Goal: Task Accomplishment & Management: Manage account settings

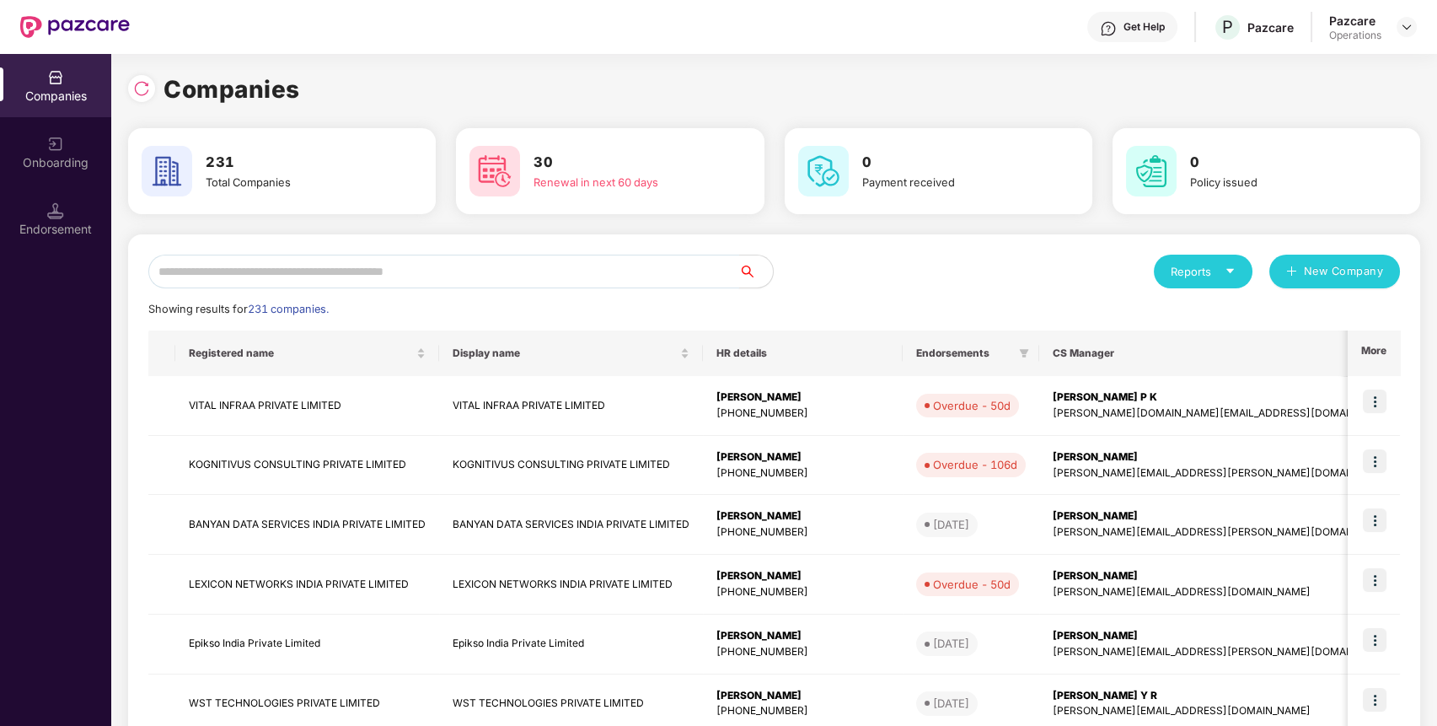
click at [458, 265] on input "text" at bounding box center [443, 271] width 591 height 34
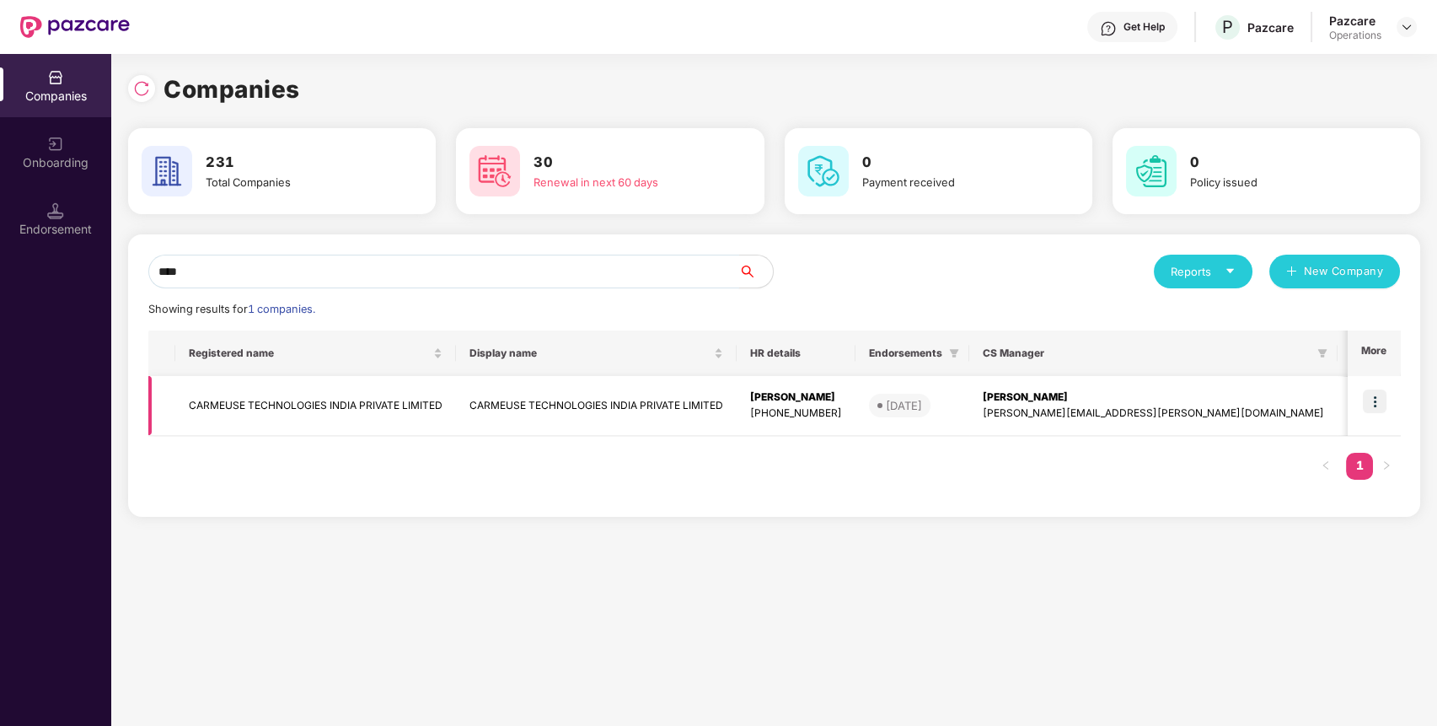
type input "****"
click at [276, 395] on td "CARMEUSE TECHNOLOGIES INDIA PRIVATE LIMITED" at bounding box center [315, 406] width 281 height 60
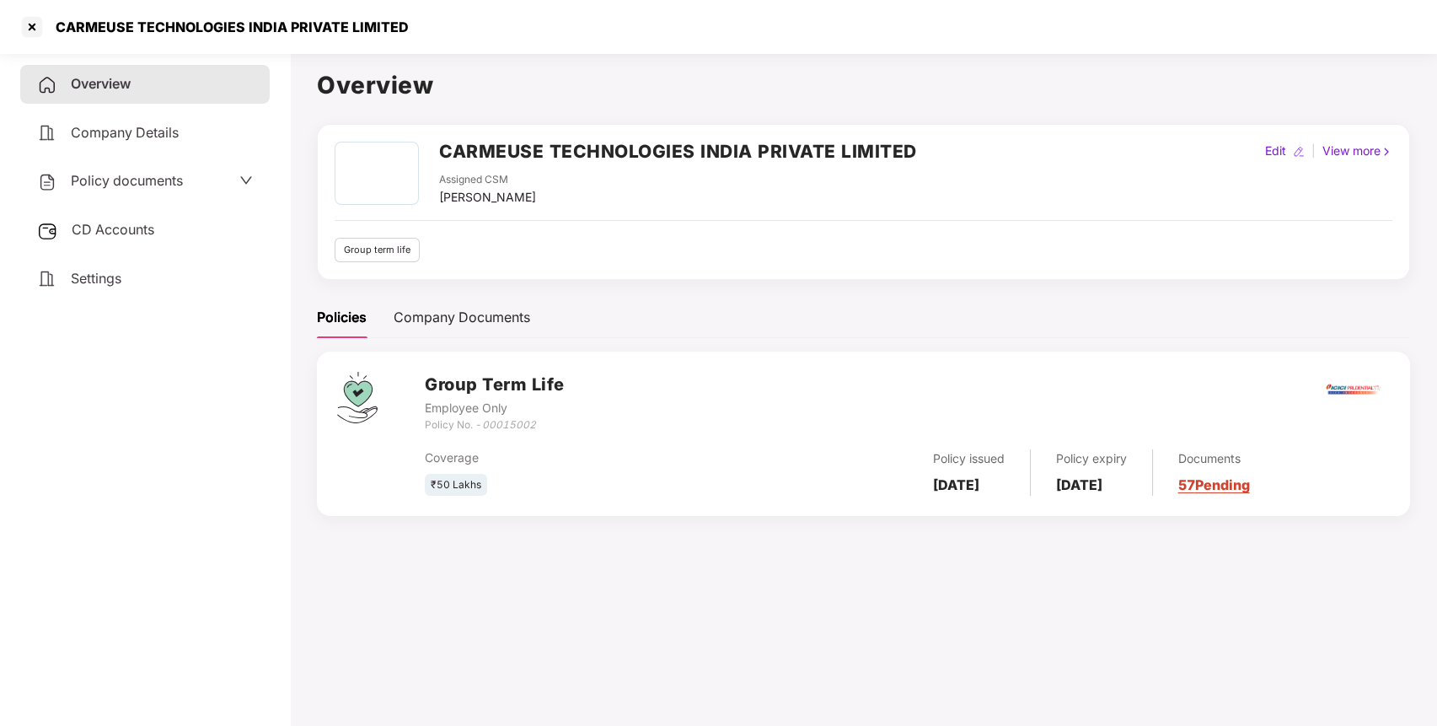
click at [501, 153] on h2 "CARMEUSE TECHNOLOGIES INDIA PRIVATE LIMITED" at bounding box center [678, 151] width 478 height 28
copy h2 "CARMEUSE TECHNOLOGIES INDIA PRIVATE LIMITED"
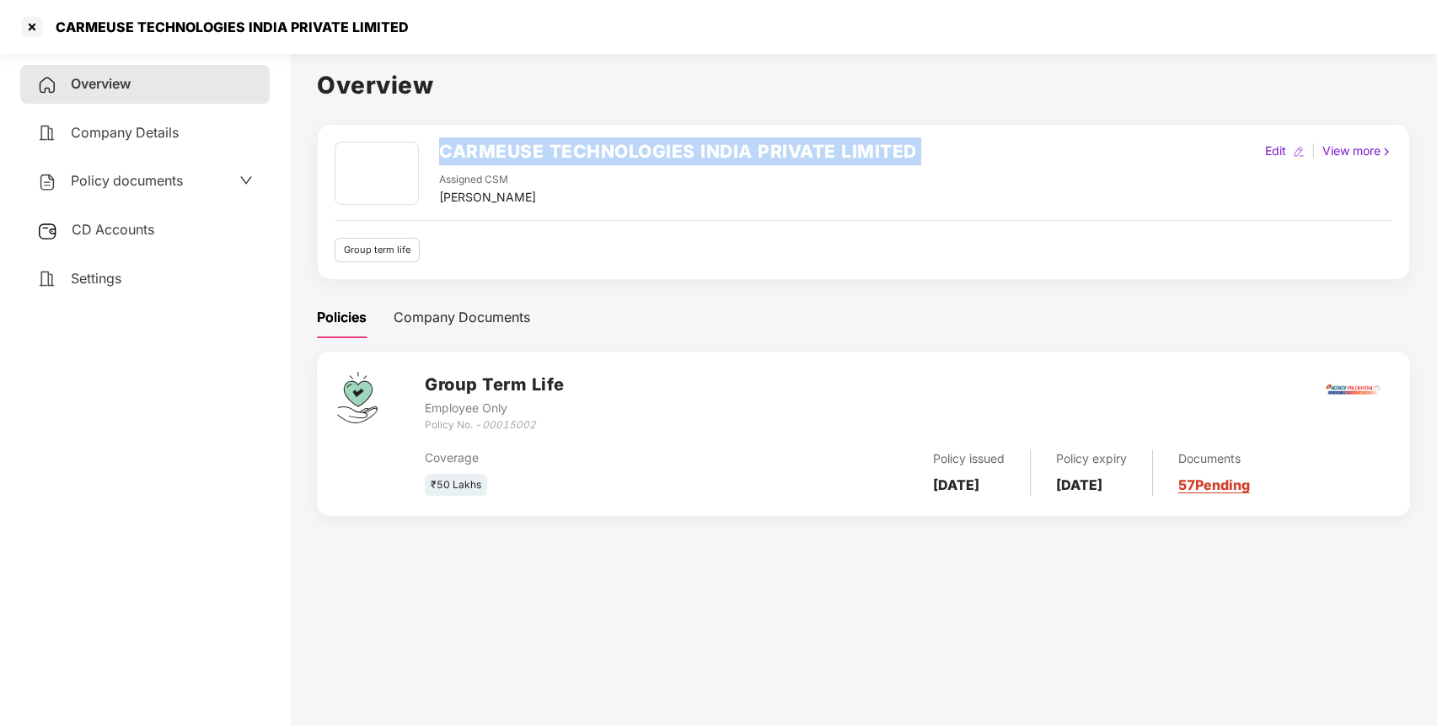
click at [501, 153] on h2 "CARMEUSE TECHNOLOGIES INDIA PRIVATE LIMITED" at bounding box center [678, 151] width 478 height 28
click at [31, 34] on div at bounding box center [32, 26] width 27 height 27
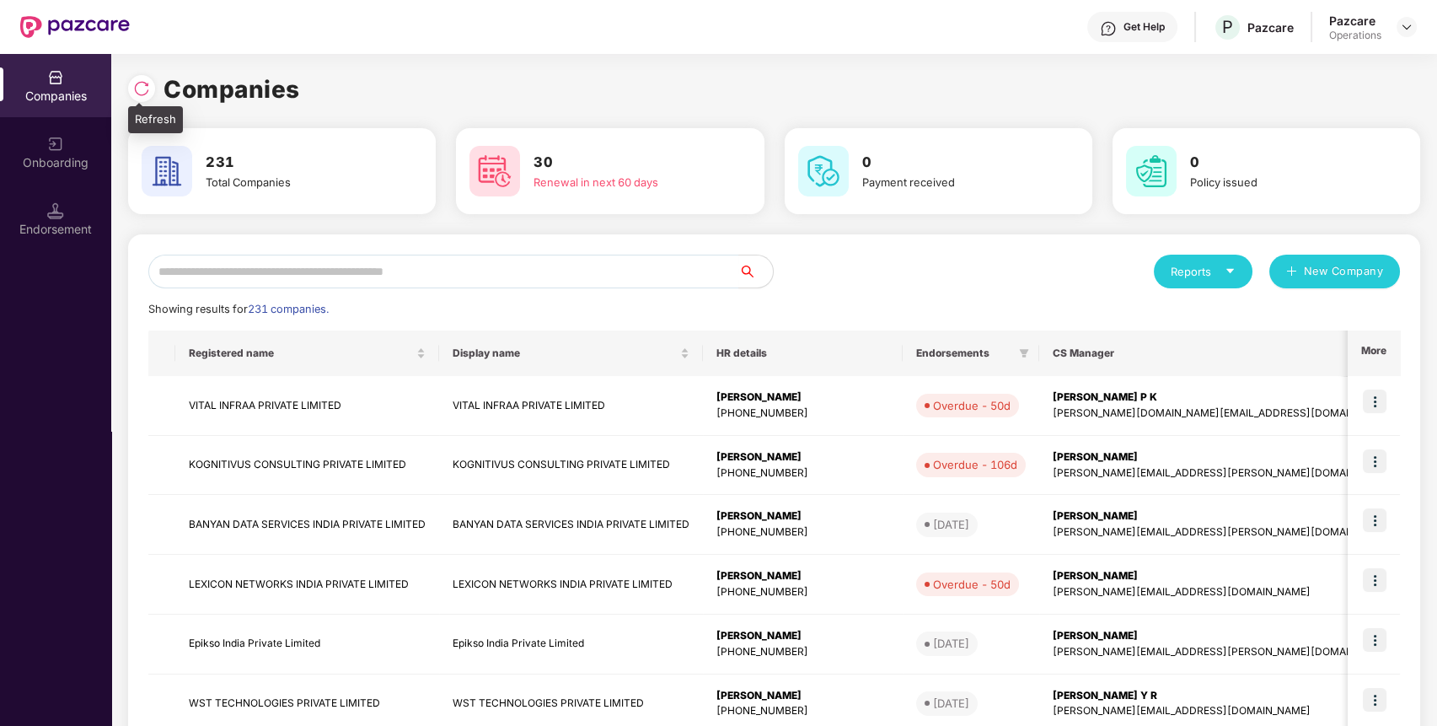
click at [146, 91] on img at bounding box center [141, 88] width 17 height 17
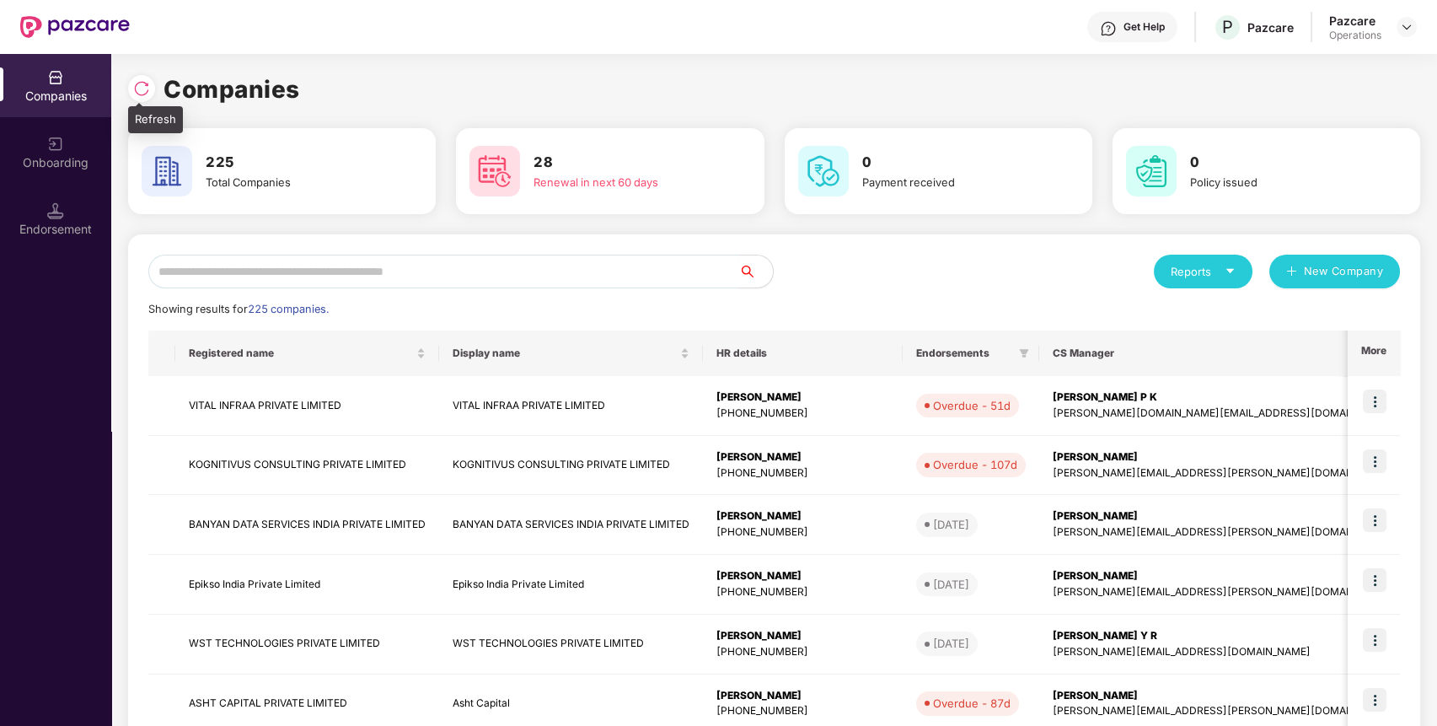
click at [137, 77] on div at bounding box center [141, 88] width 27 height 27
click at [144, 78] on div at bounding box center [141, 88] width 27 height 27
click at [564, 183] on div "Renewal in next 60 days" at bounding box center [624, 182] width 183 height 17
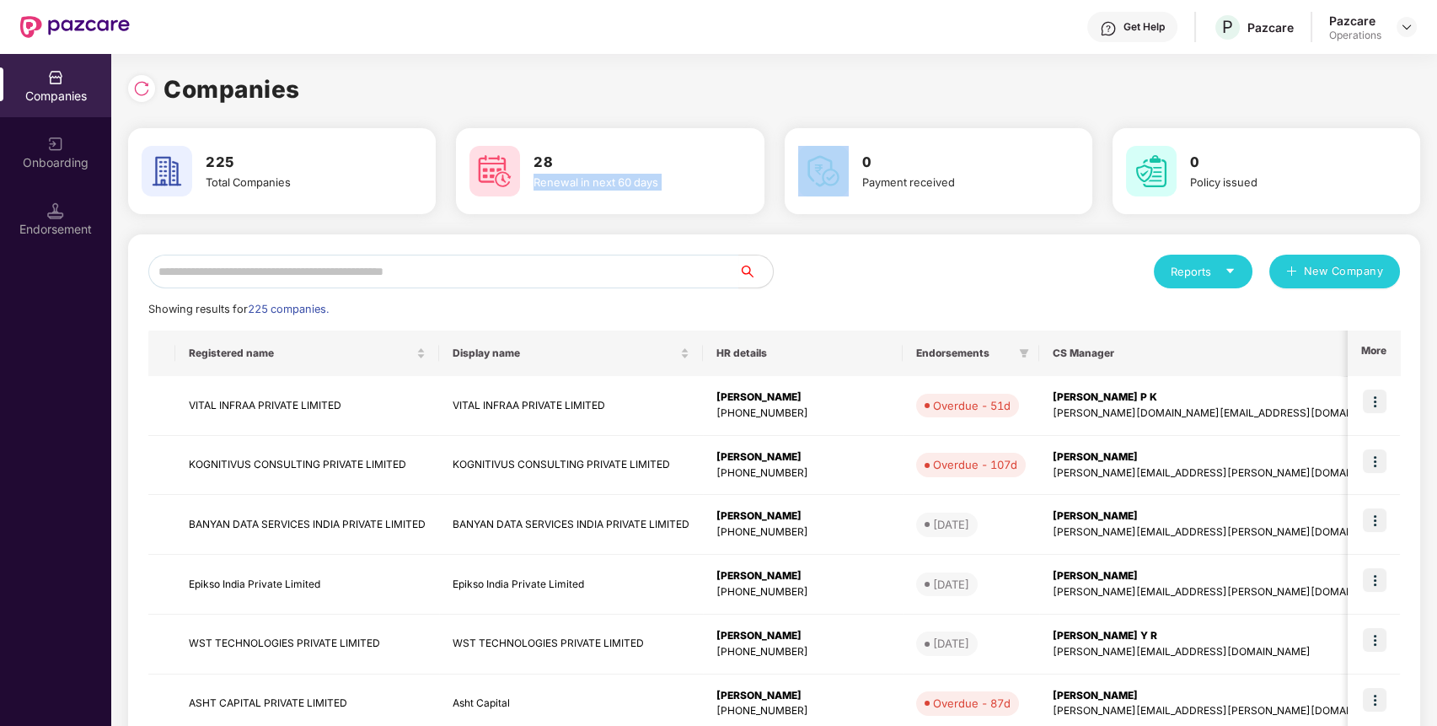
click at [564, 183] on div "Renewal in next 60 days" at bounding box center [624, 182] width 183 height 17
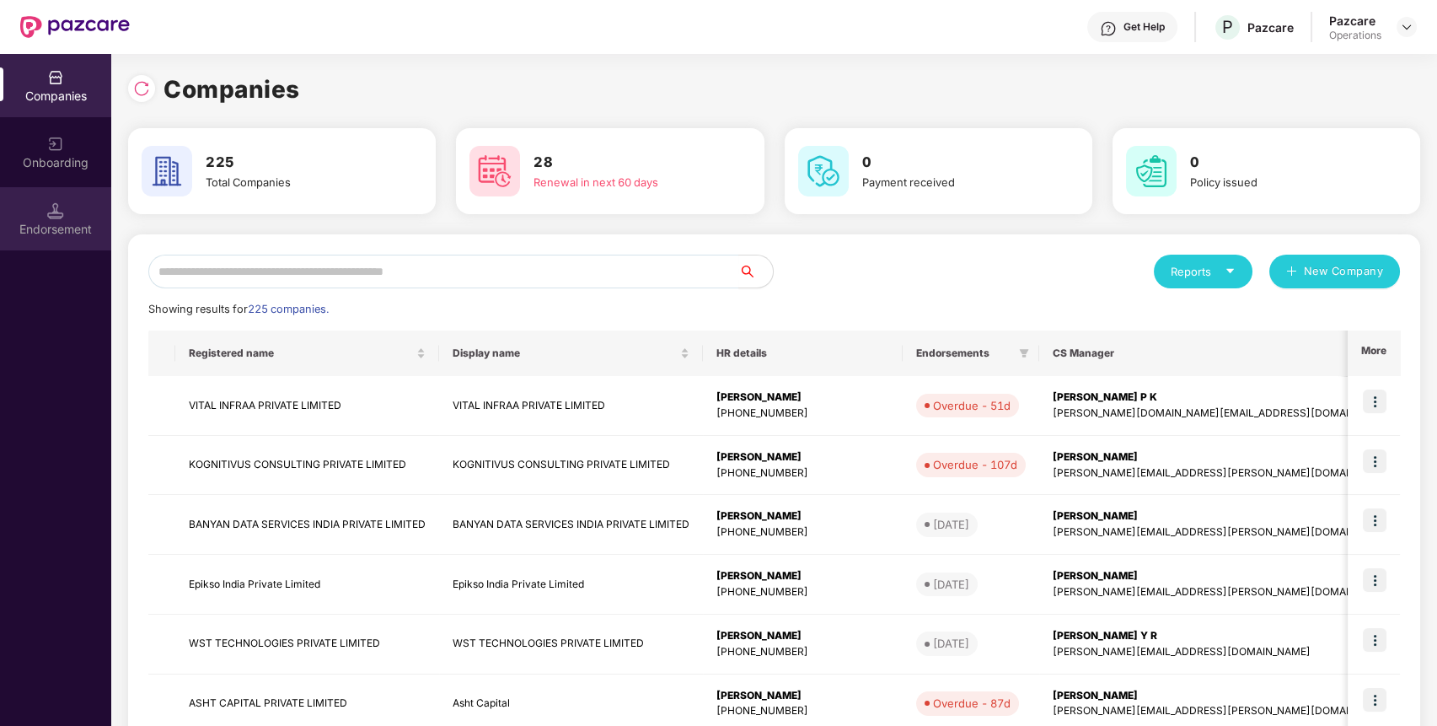
click at [58, 223] on div "Endorsement" at bounding box center [55, 229] width 111 height 17
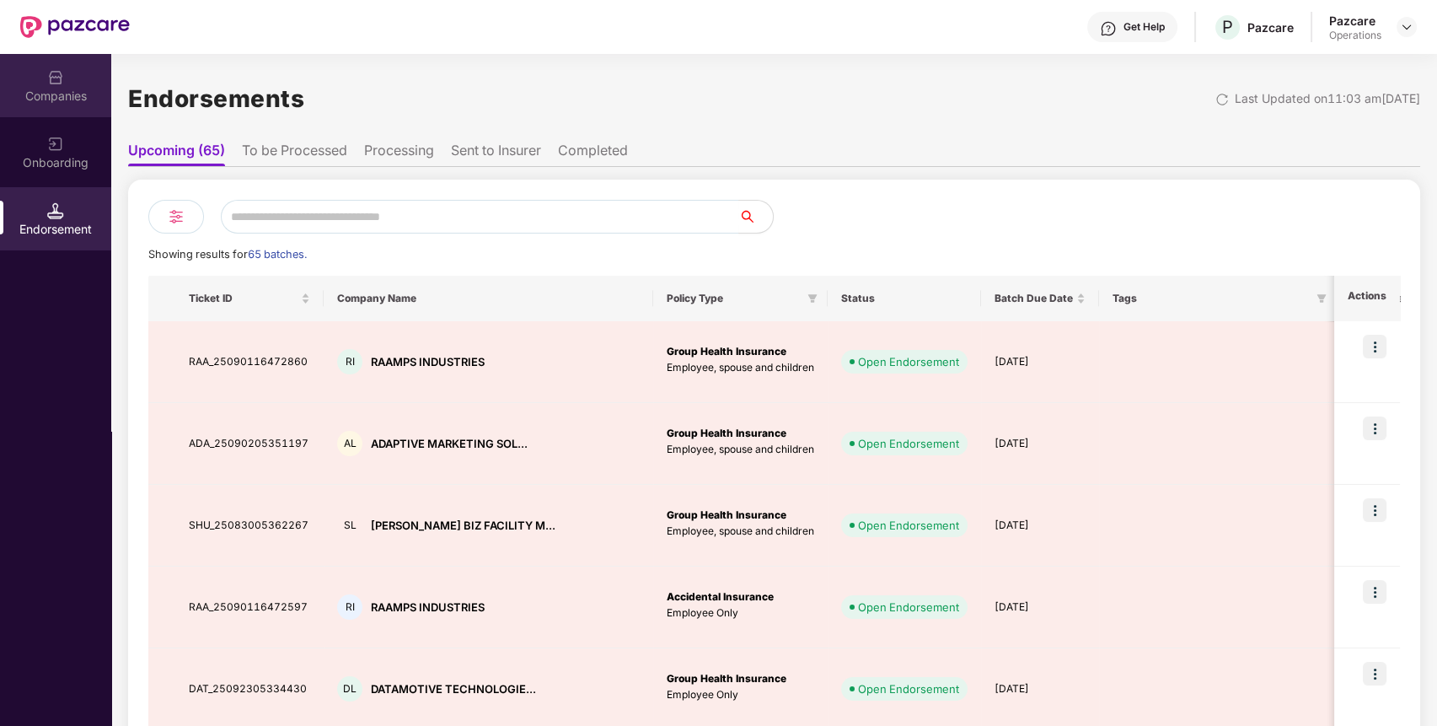
click at [52, 63] on div "Companies" at bounding box center [55, 85] width 111 height 63
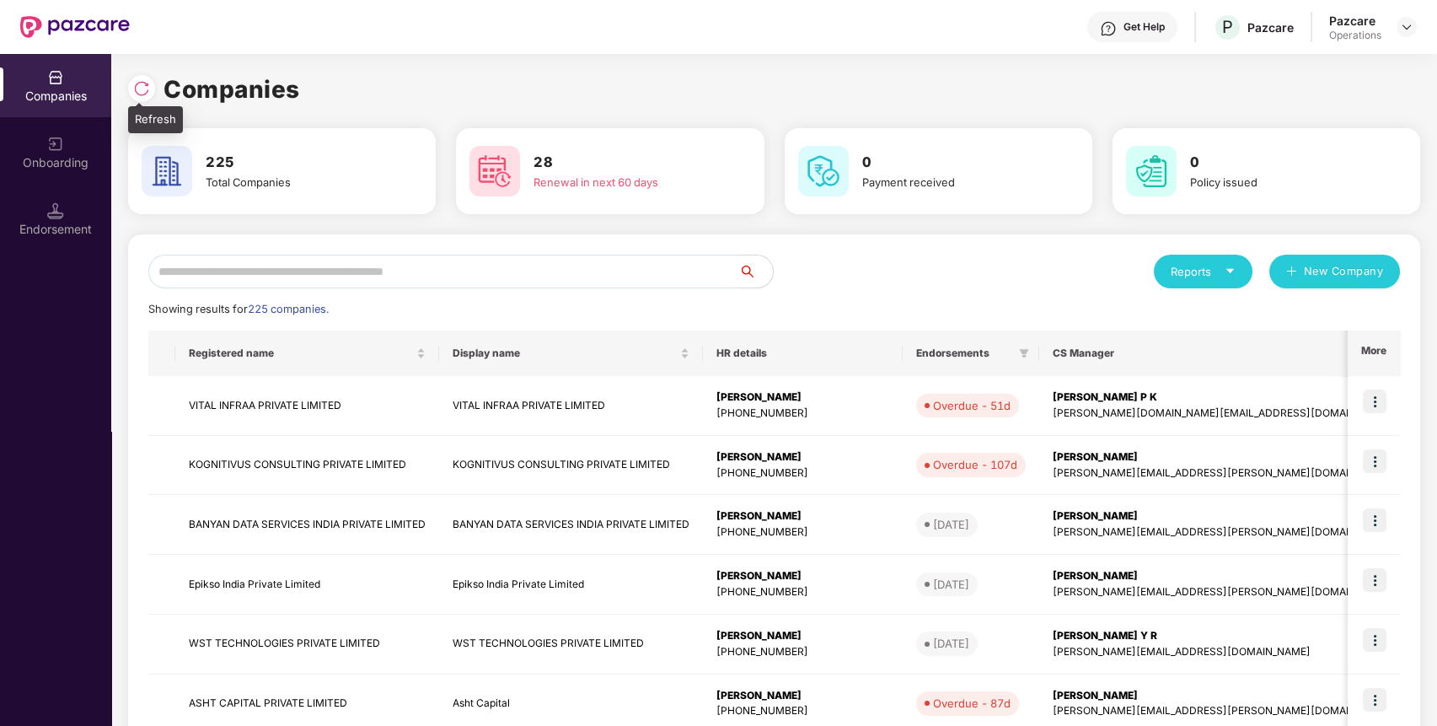
click at [145, 88] on img at bounding box center [141, 88] width 17 height 17
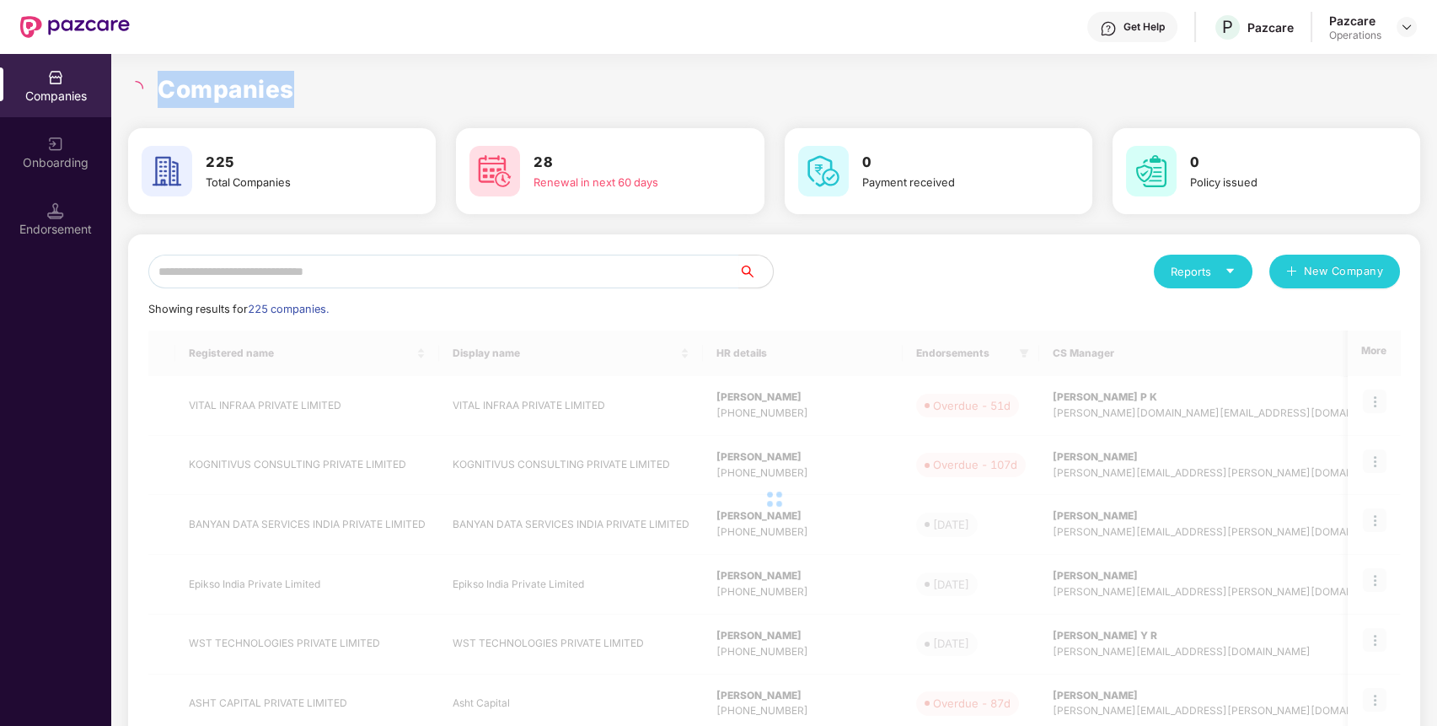
click at [145, 88] on div at bounding box center [137, 88] width 19 height 15
click at [145, 91] on div at bounding box center [137, 88] width 19 height 15
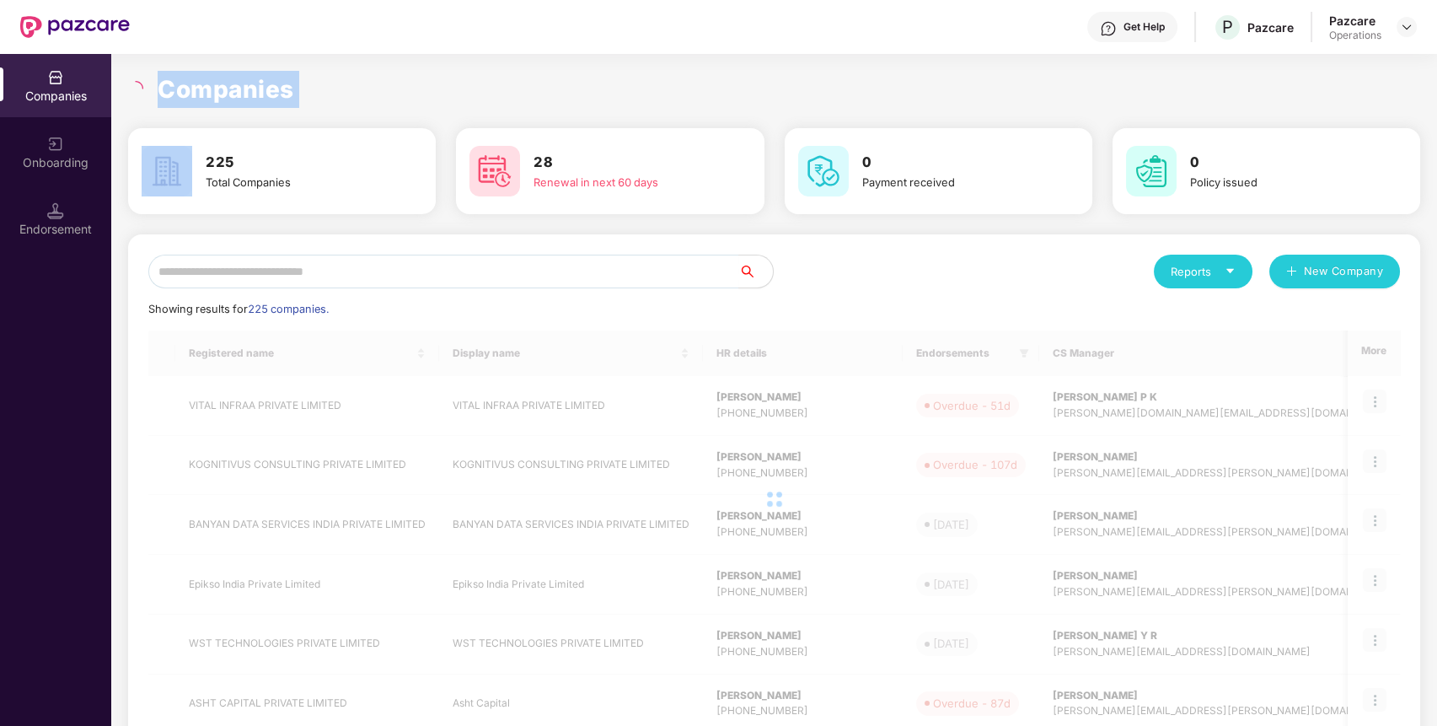
click at [145, 91] on div at bounding box center [137, 88] width 19 height 15
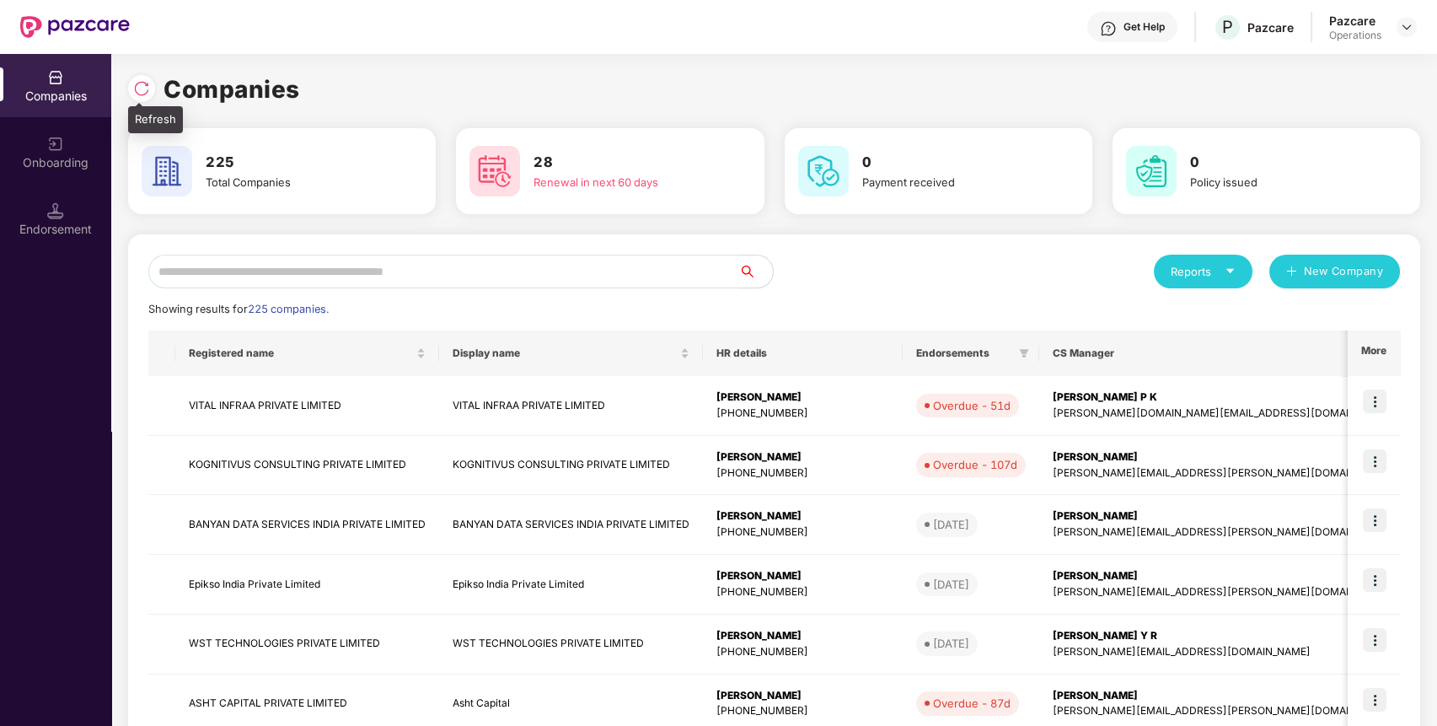
click at [135, 77] on div at bounding box center [141, 88] width 27 height 27
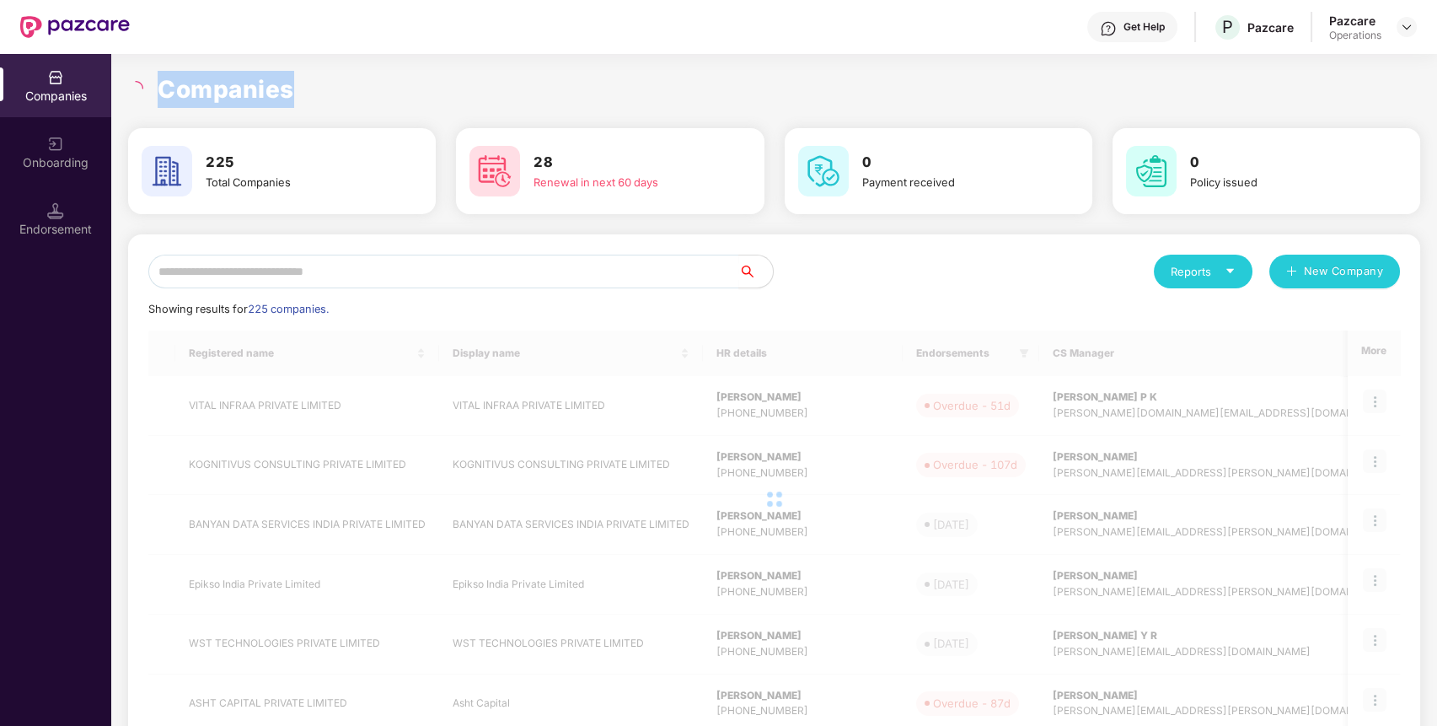
click at [135, 77] on div "Companies" at bounding box center [774, 89] width 1292 height 37
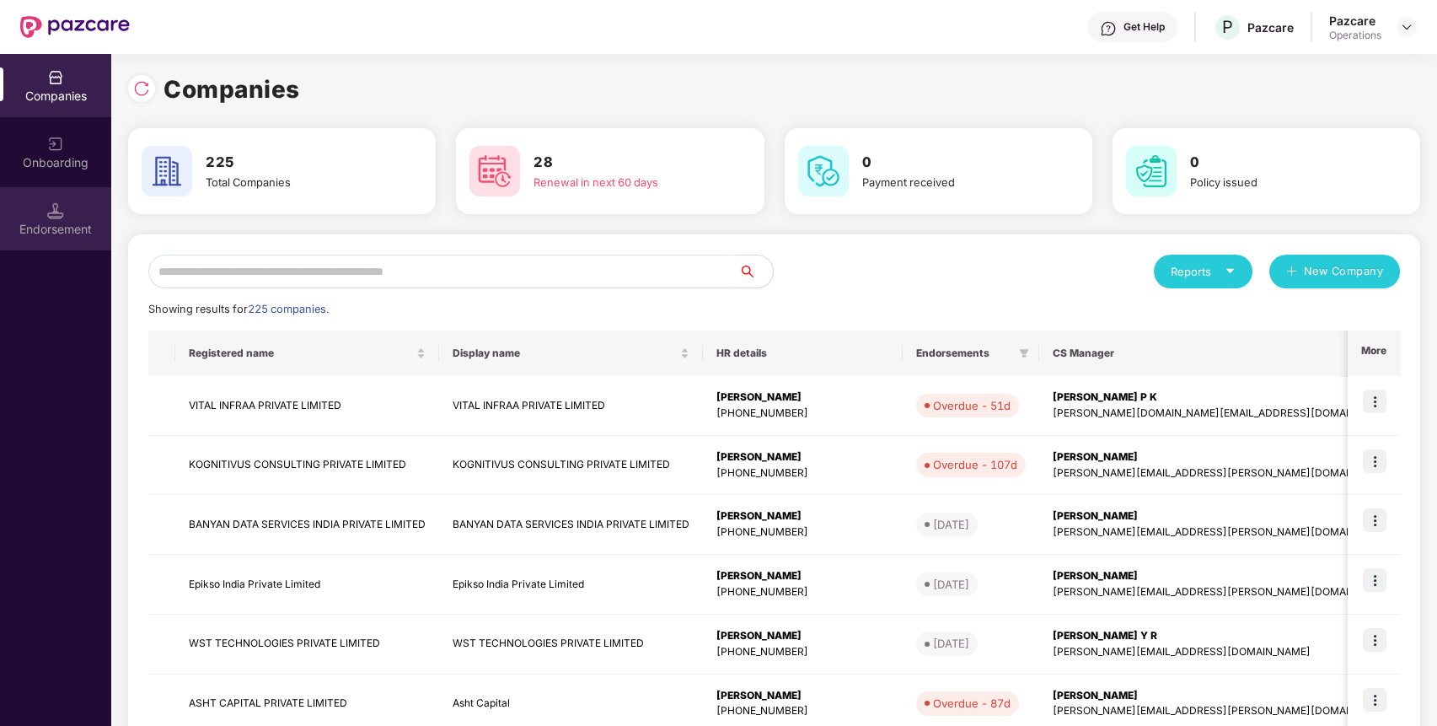
click at [35, 225] on div "Endorsement" at bounding box center [55, 229] width 111 height 17
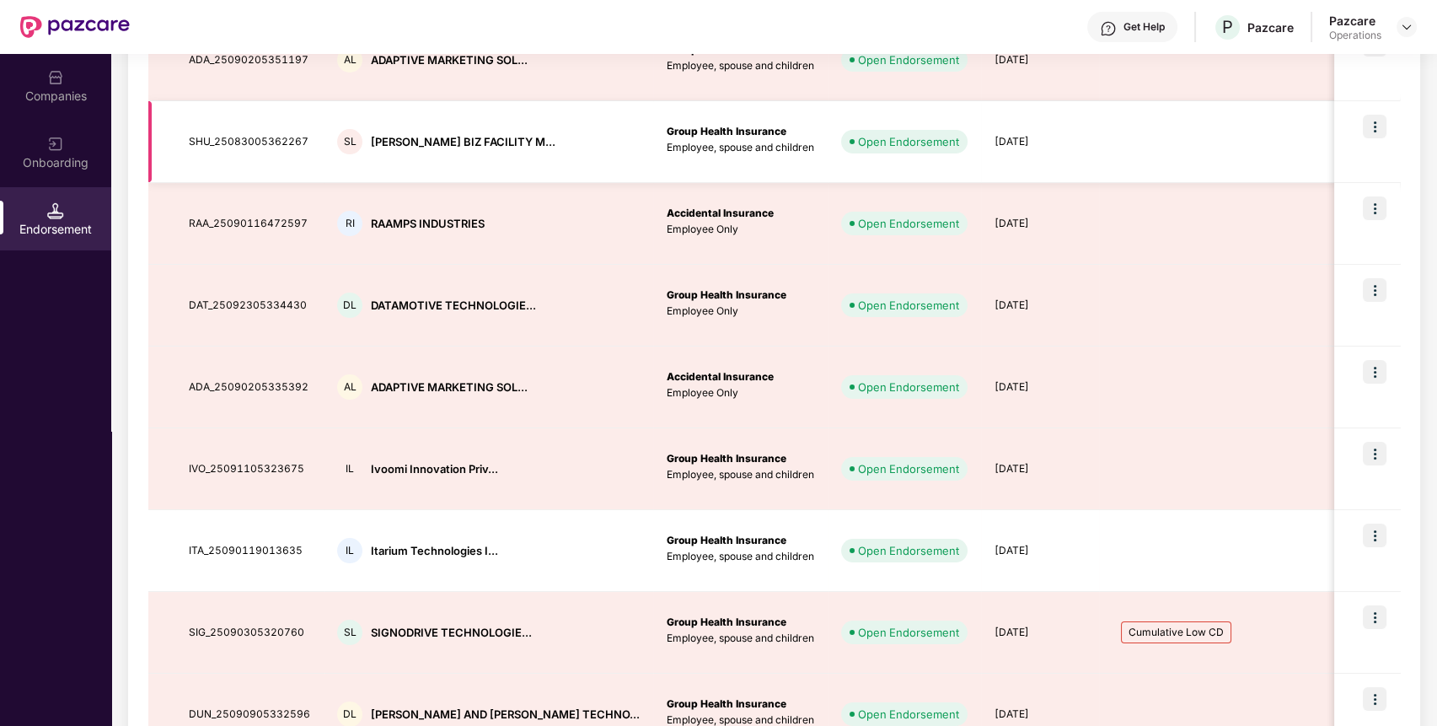
scroll to position [492, 0]
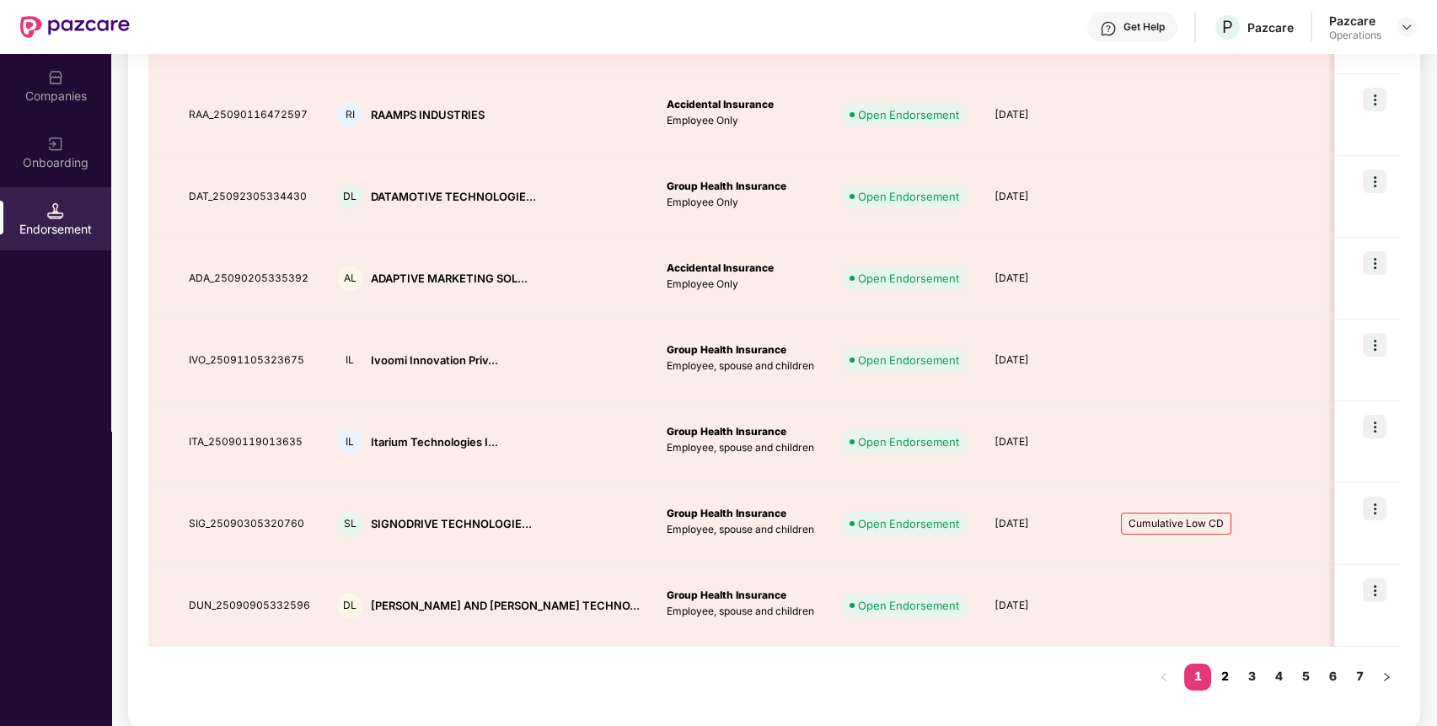
click at [1221, 670] on link "2" at bounding box center [1224, 675] width 27 height 25
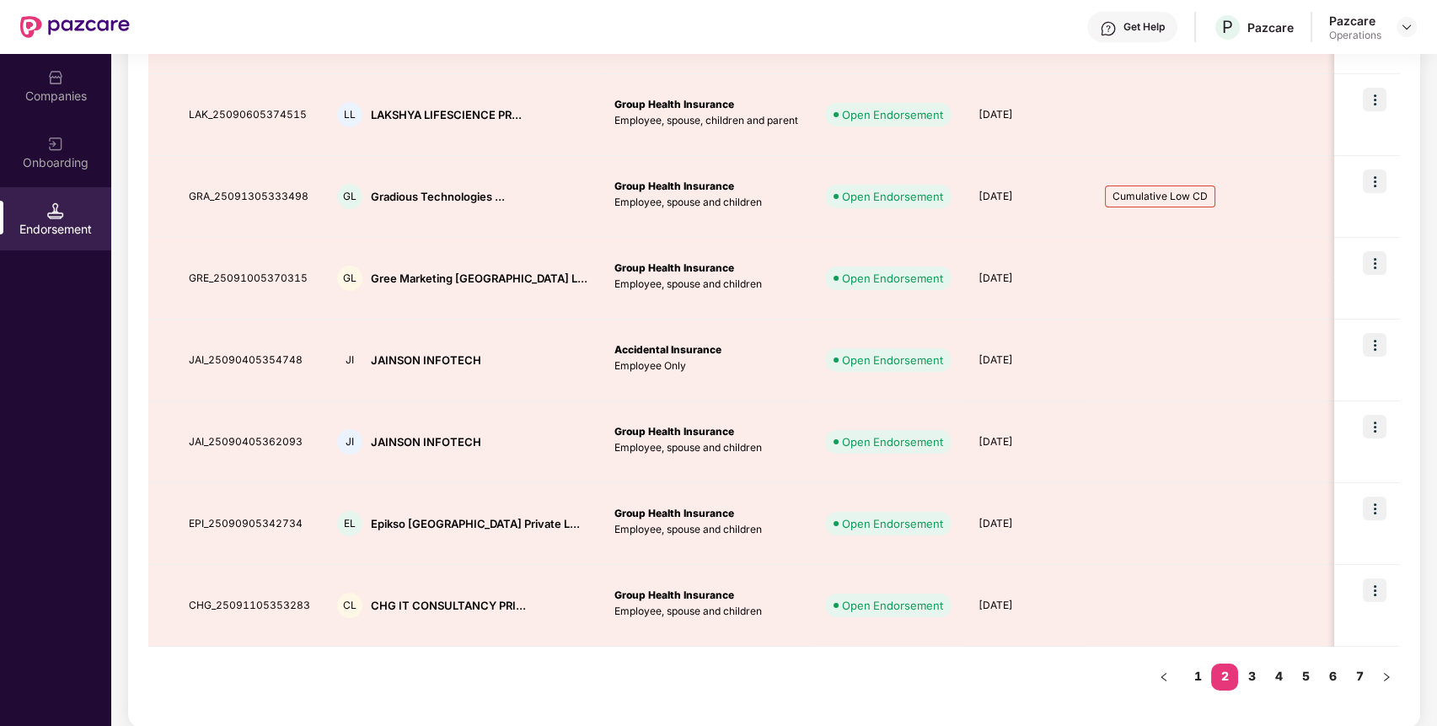
click at [1247, 673] on div "Ticket ID Company Name Policy Type Status Batch Due Date Tags No. Of Lives Tent…" at bounding box center [773, 245] width 1251 height 924
click at [1198, 669] on link "1" at bounding box center [1197, 675] width 27 height 25
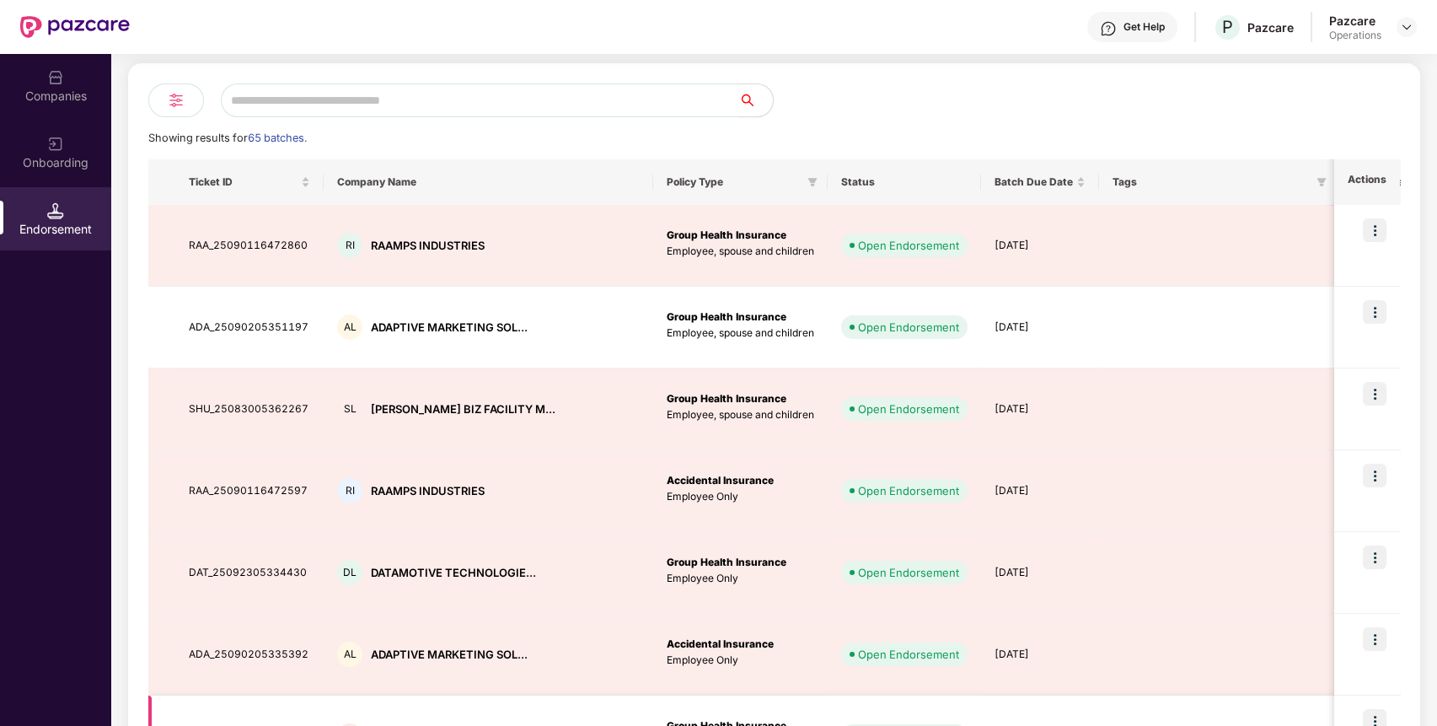
scroll to position [0, 7]
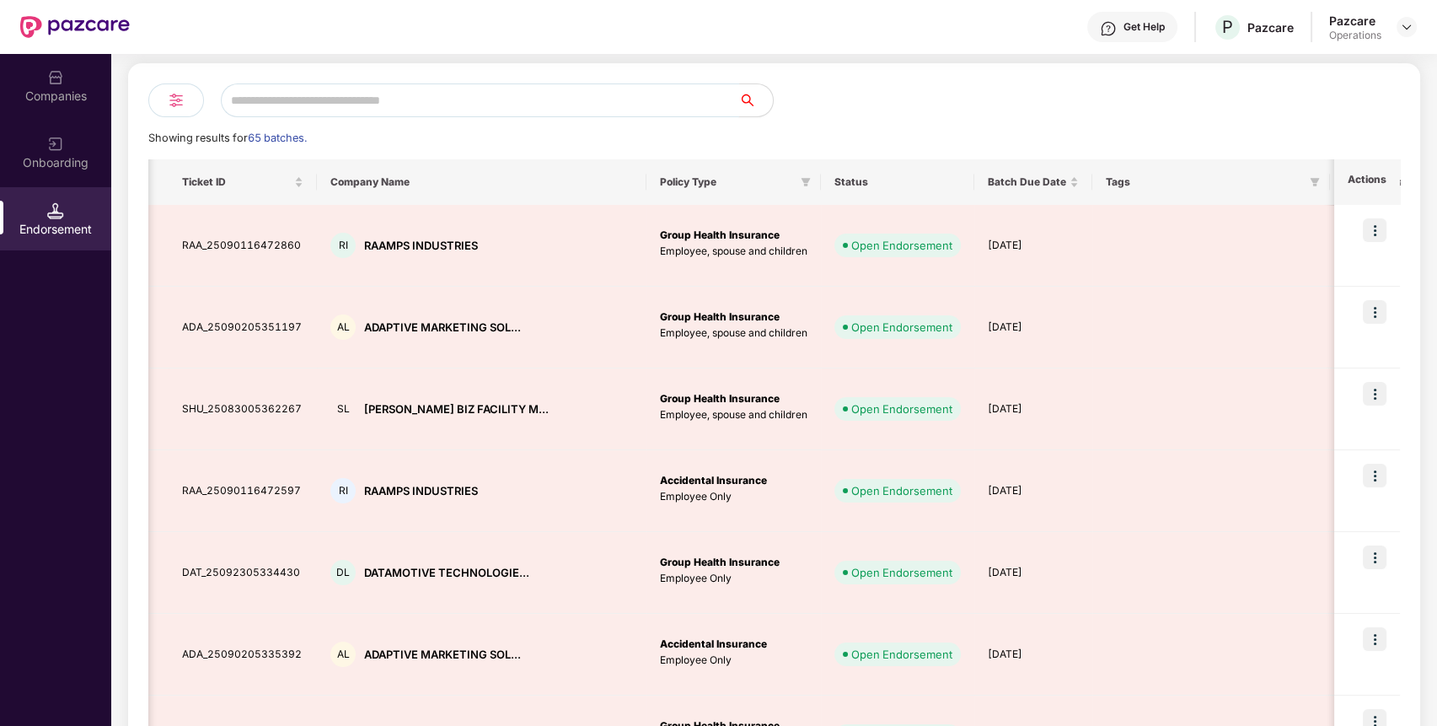
click at [480, 104] on input "text" at bounding box center [480, 100] width 518 height 34
click at [54, 89] on div "Companies" at bounding box center [55, 96] width 111 height 17
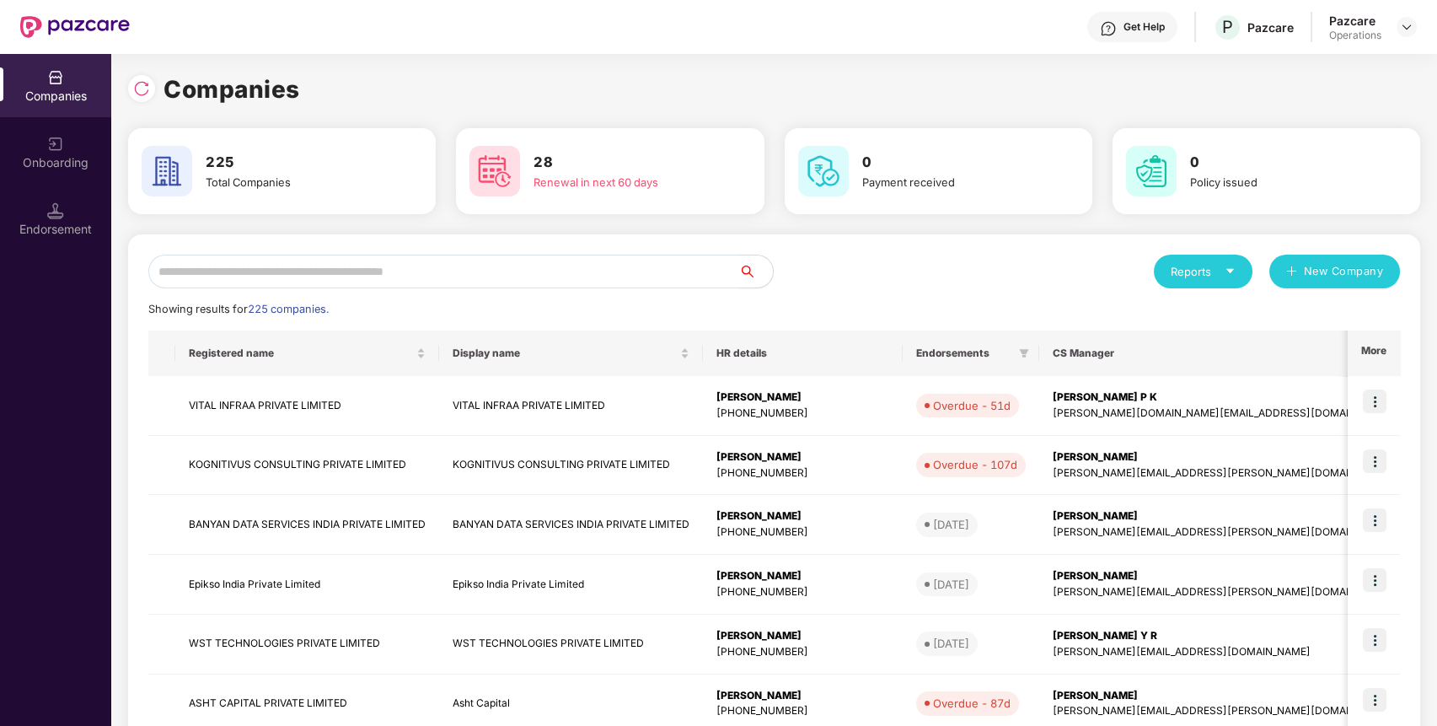
click at [289, 270] on input "text" at bounding box center [443, 271] width 591 height 34
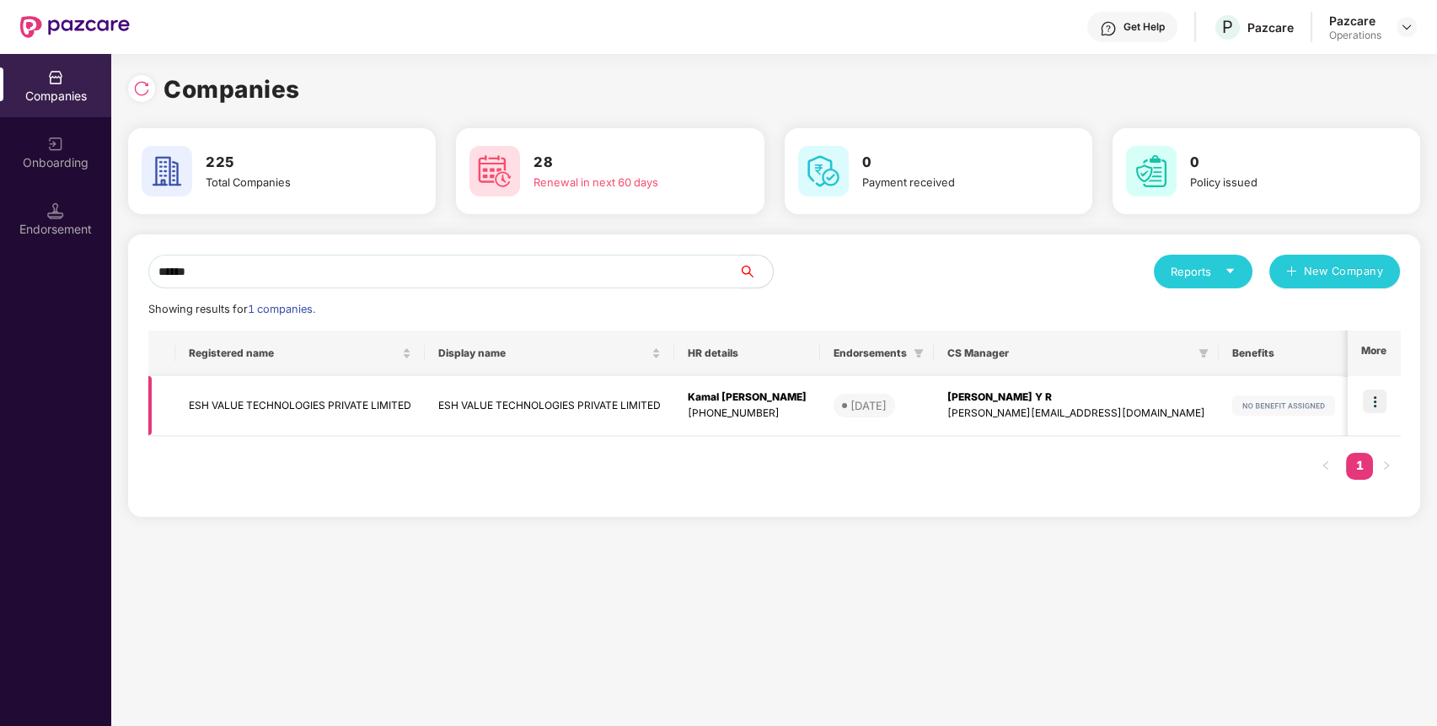
type input "******"
click at [270, 394] on td "ESH VALUE TECHNOLOGIES PRIVATE LIMITED" at bounding box center [299, 406] width 249 height 60
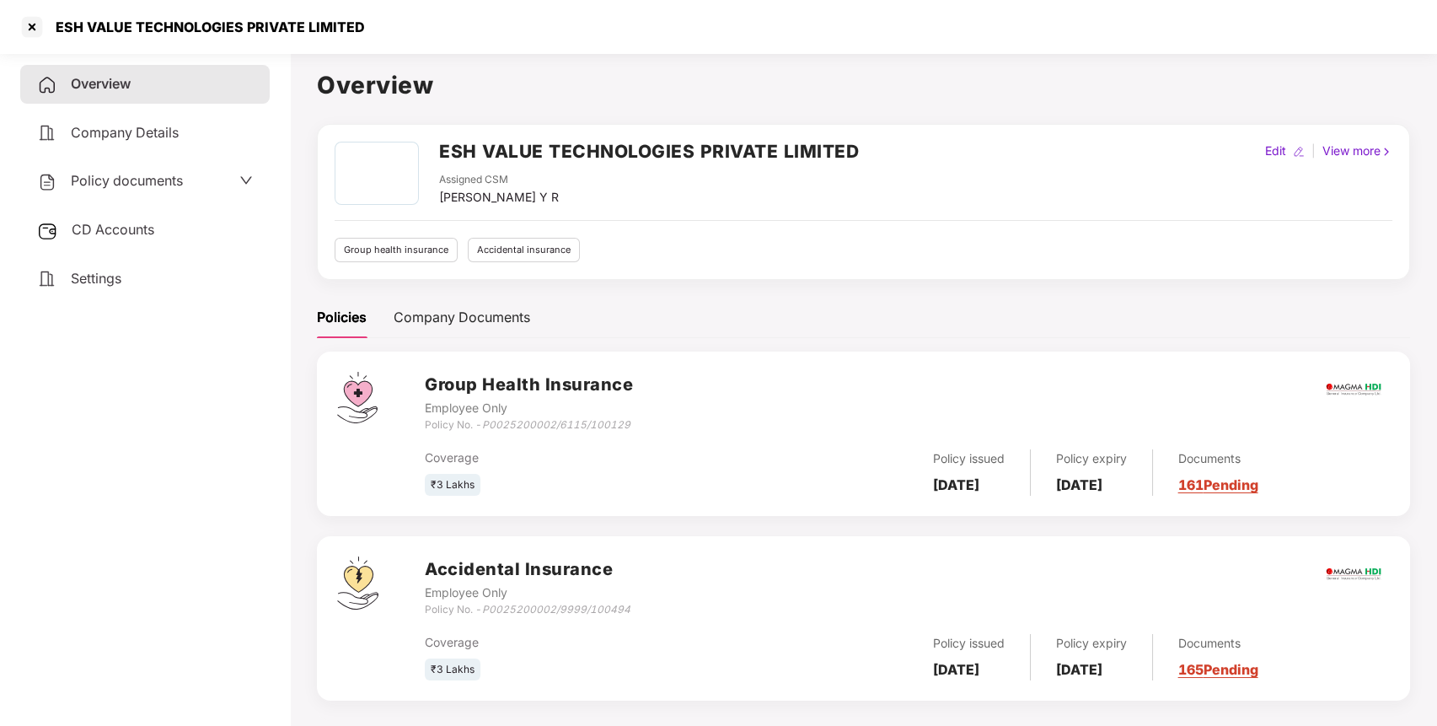
click at [121, 182] on span "Policy documents" at bounding box center [127, 180] width 112 height 17
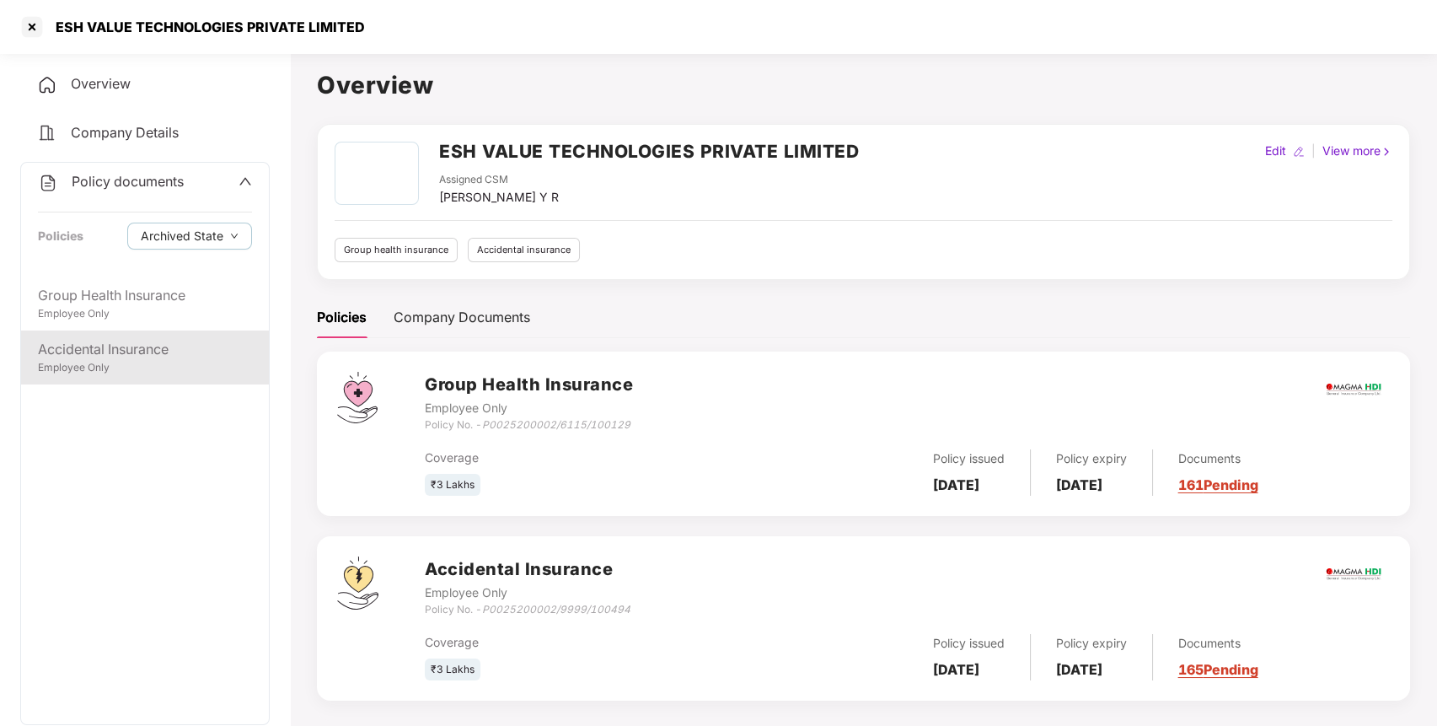
click at [124, 335] on div "Accidental Insurance Employee Only" at bounding box center [145, 357] width 248 height 54
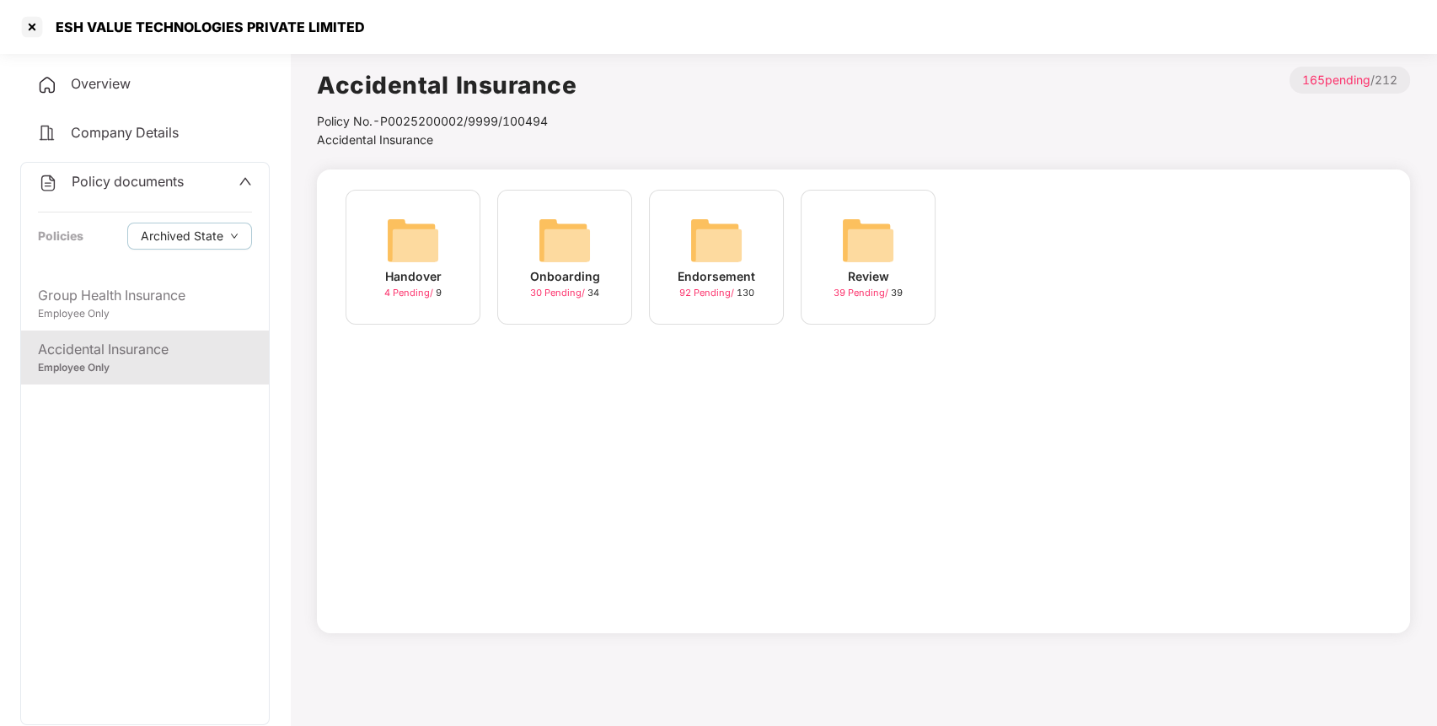
click at [708, 229] on img at bounding box center [716, 240] width 54 height 54
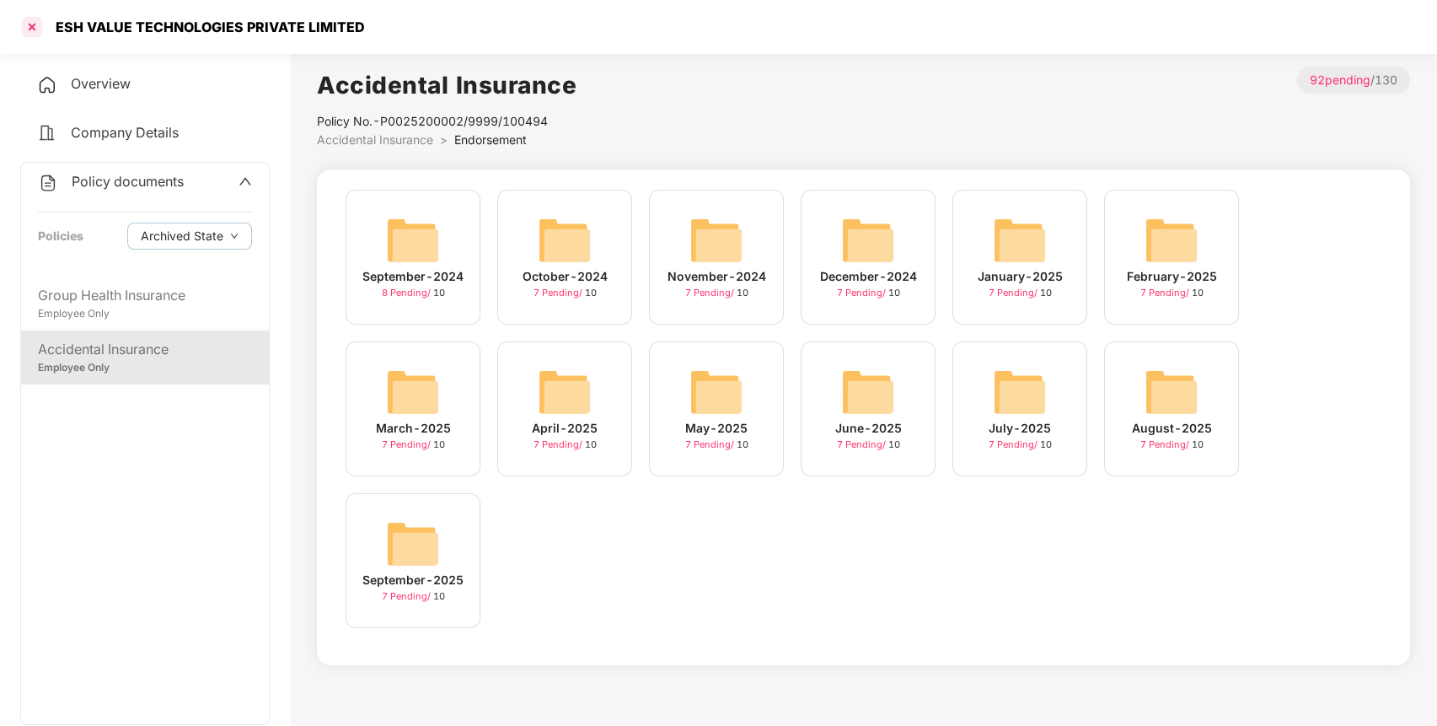
click at [31, 13] on div at bounding box center [32, 26] width 27 height 27
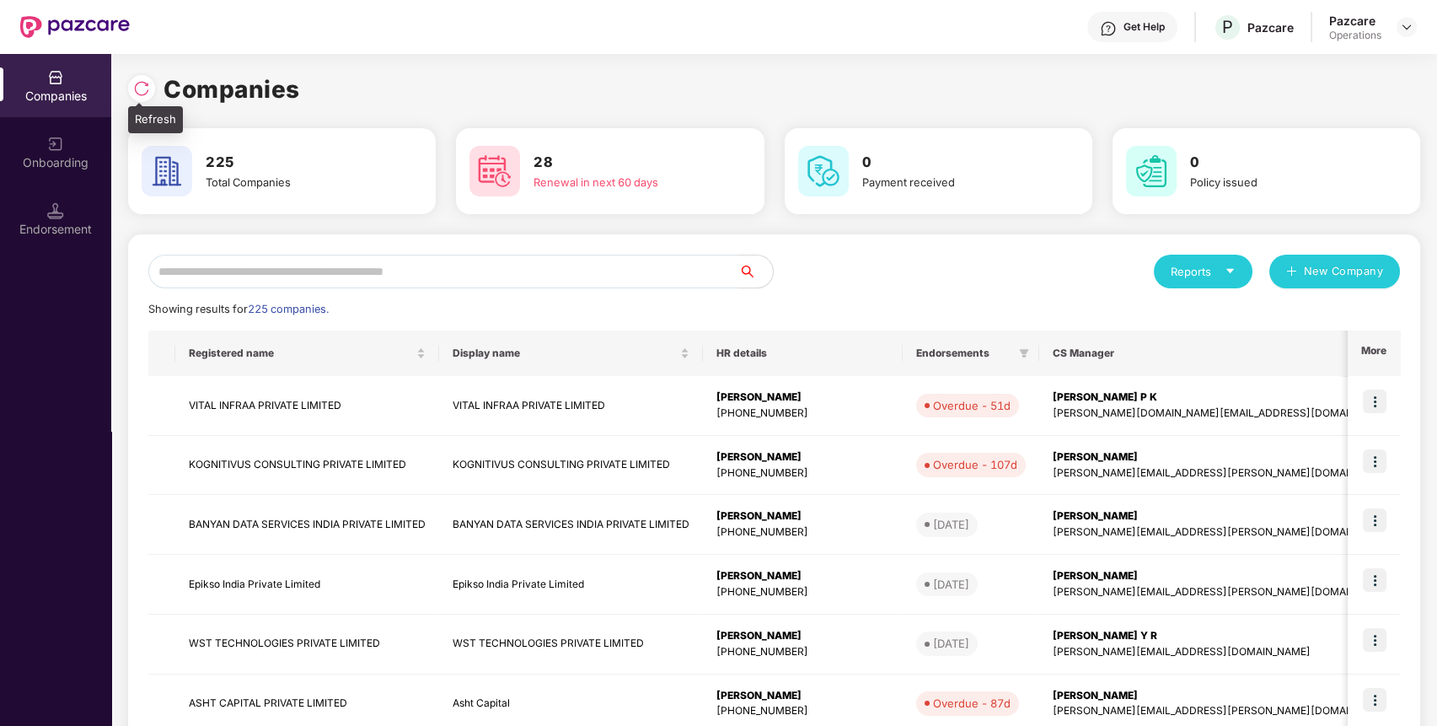
click at [143, 99] on div at bounding box center [141, 88] width 27 height 27
paste input "**********"
click at [463, 276] on input "text" at bounding box center [443, 271] width 591 height 34
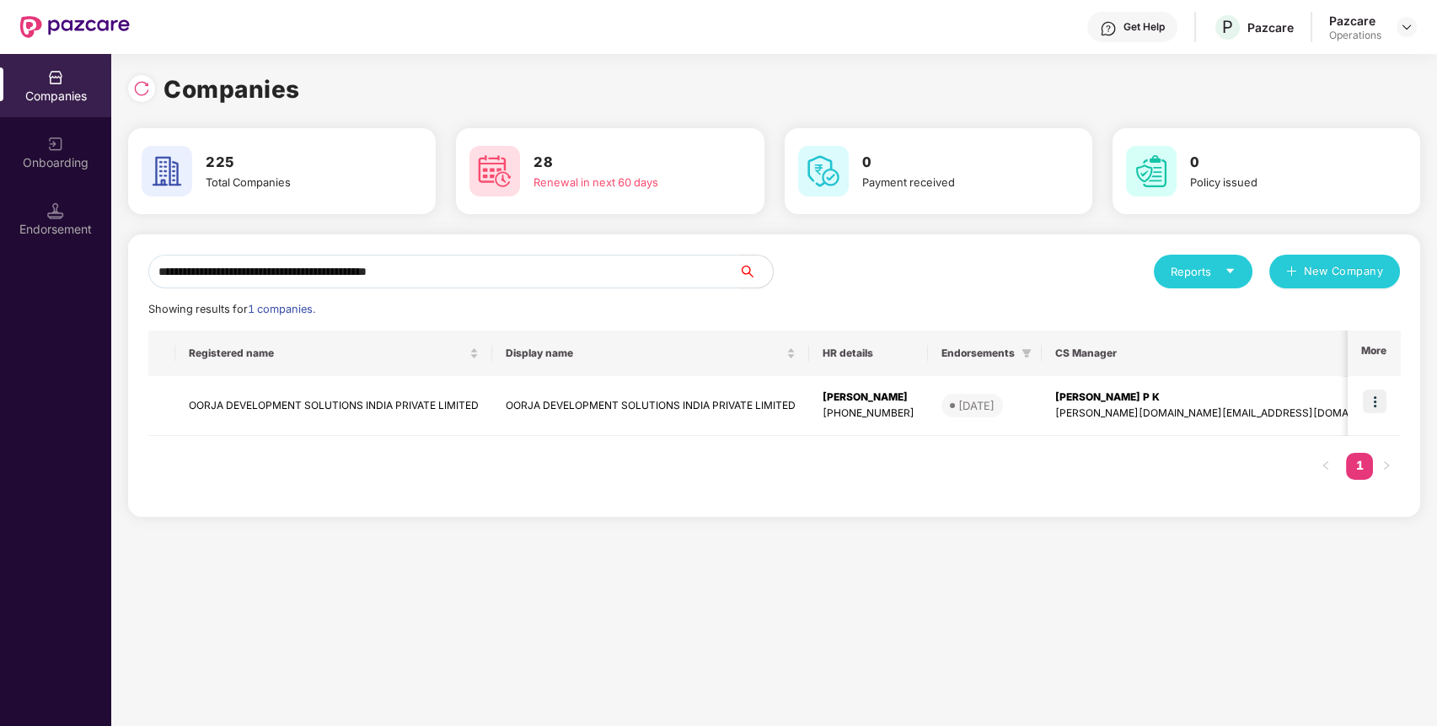
type input "**********"
click at [865, 263] on div "Reports New Company" at bounding box center [1087, 271] width 626 height 34
click at [340, 399] on td "OORJA DEVELOPMENT SOLUTIONS INDIA PRIVATE LIMITED" at bounding box center [333, 406] width 317 height 60
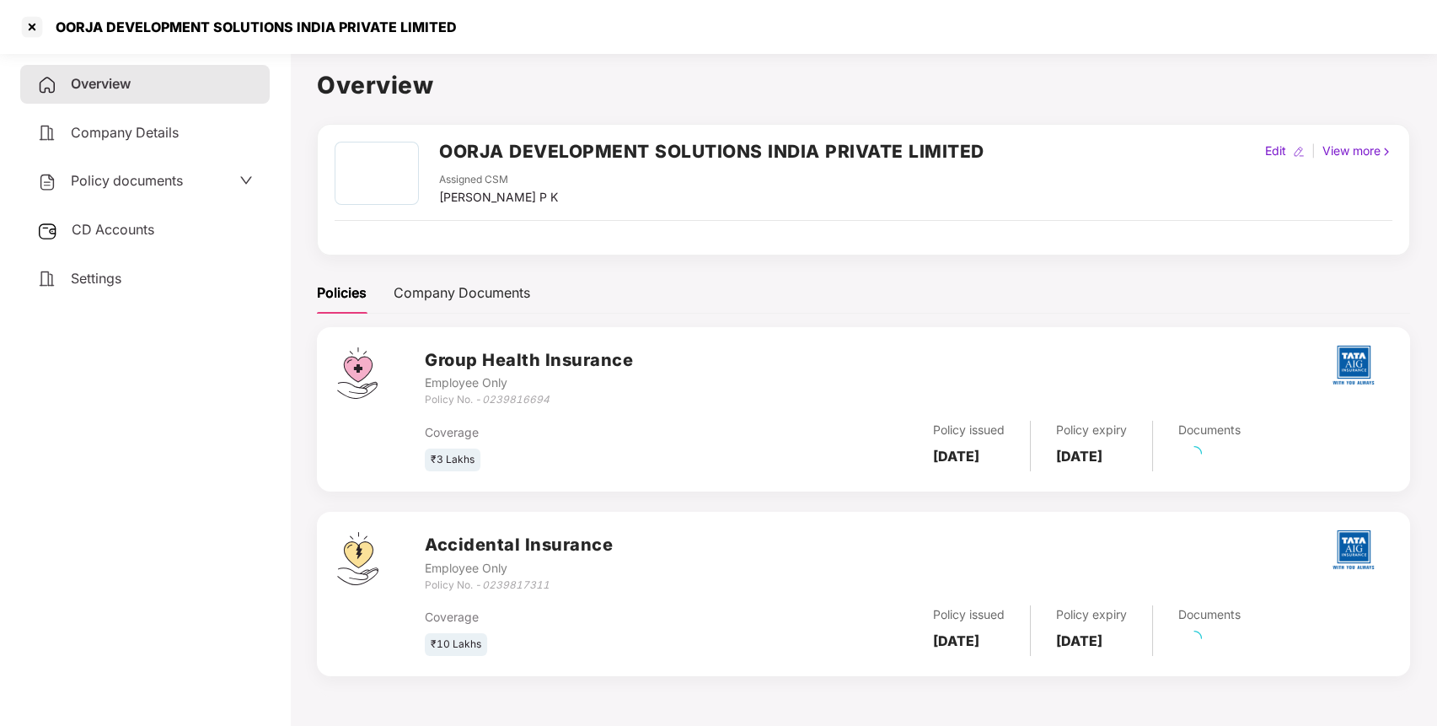
click at [142, 193] on div "Policy documents" at bounding box center [144, 181] width 249 height 39
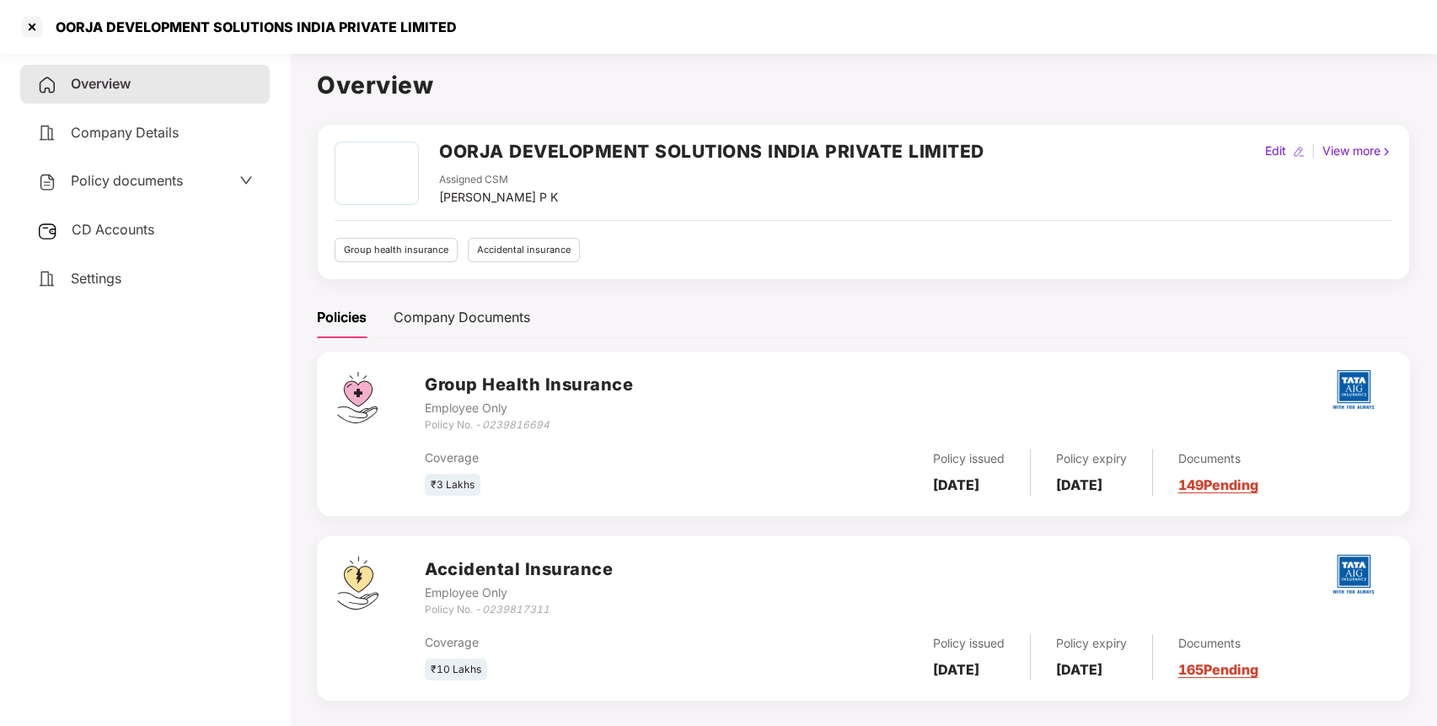
click at [134, 176] on span "Policy documents" at bounding box center [127, 180] width 112 height 17
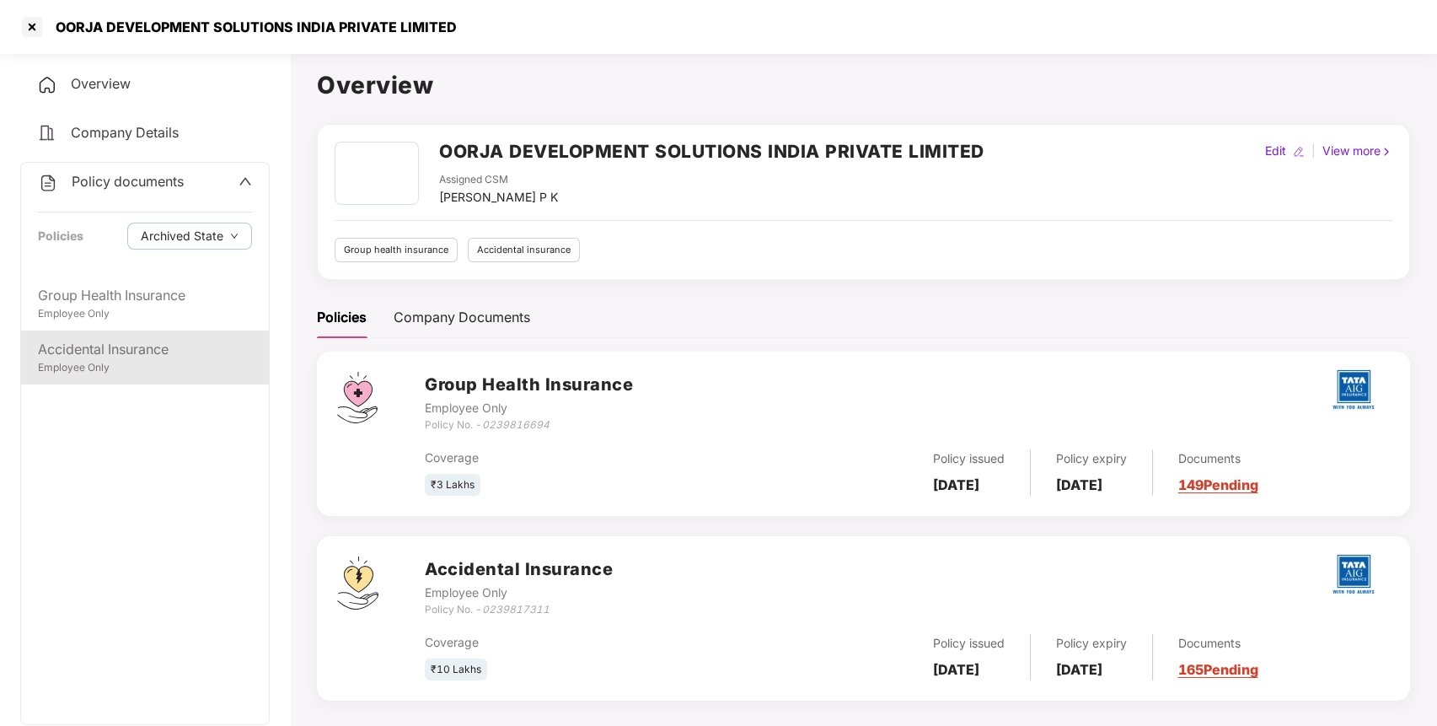
click at [67, 356] on div "Accidental Insurance" at bounding box center [145, 349] width 214 height 21
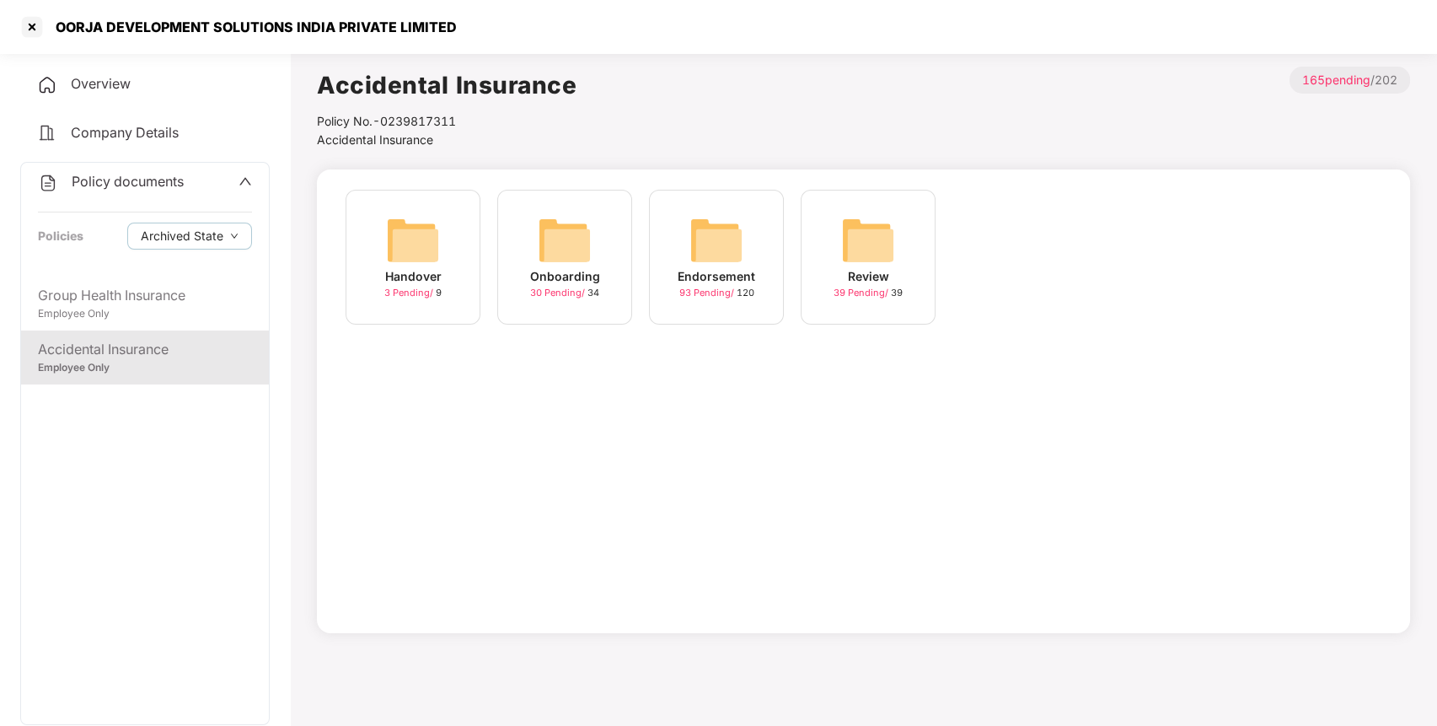
click at [732, 245] on img at bounding box center [716, 240] width 54 height 54
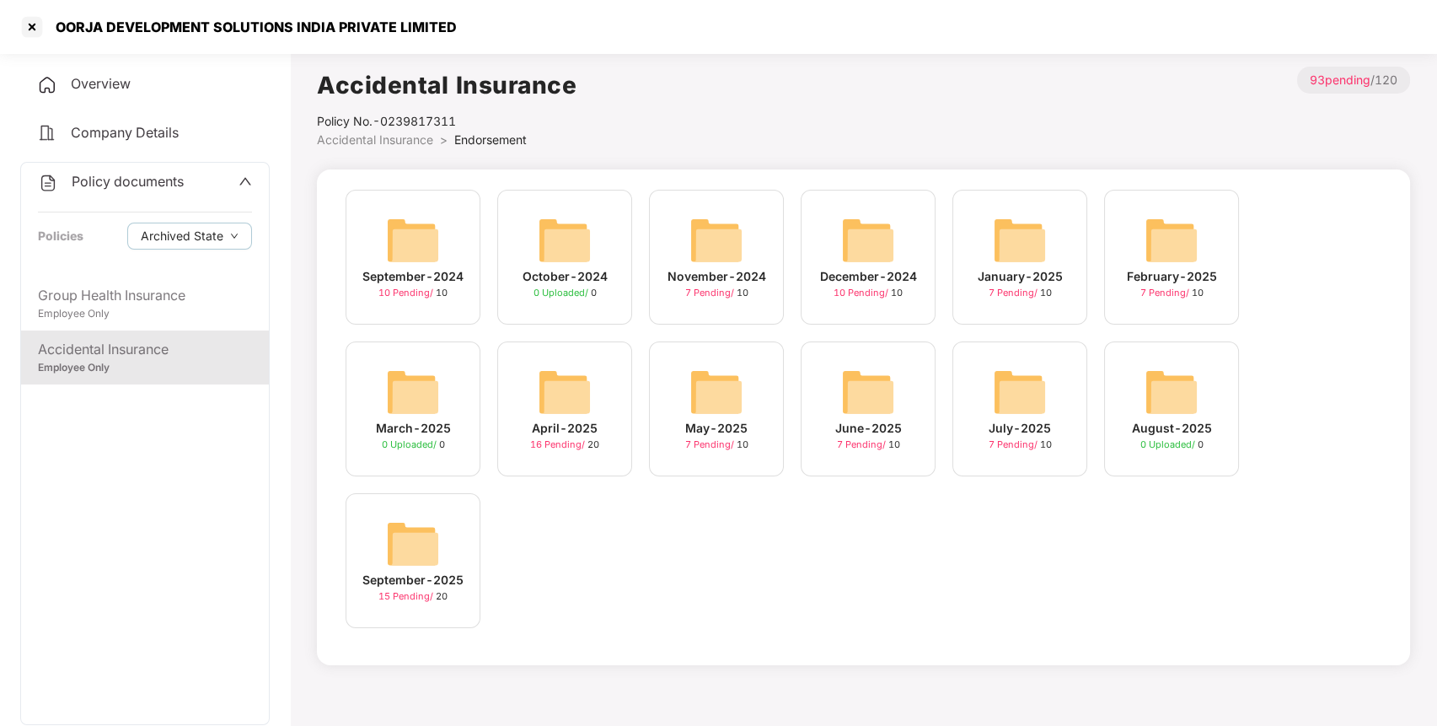
click at [404, 543] on img at bounding box center [413, 544] width 54 height 54
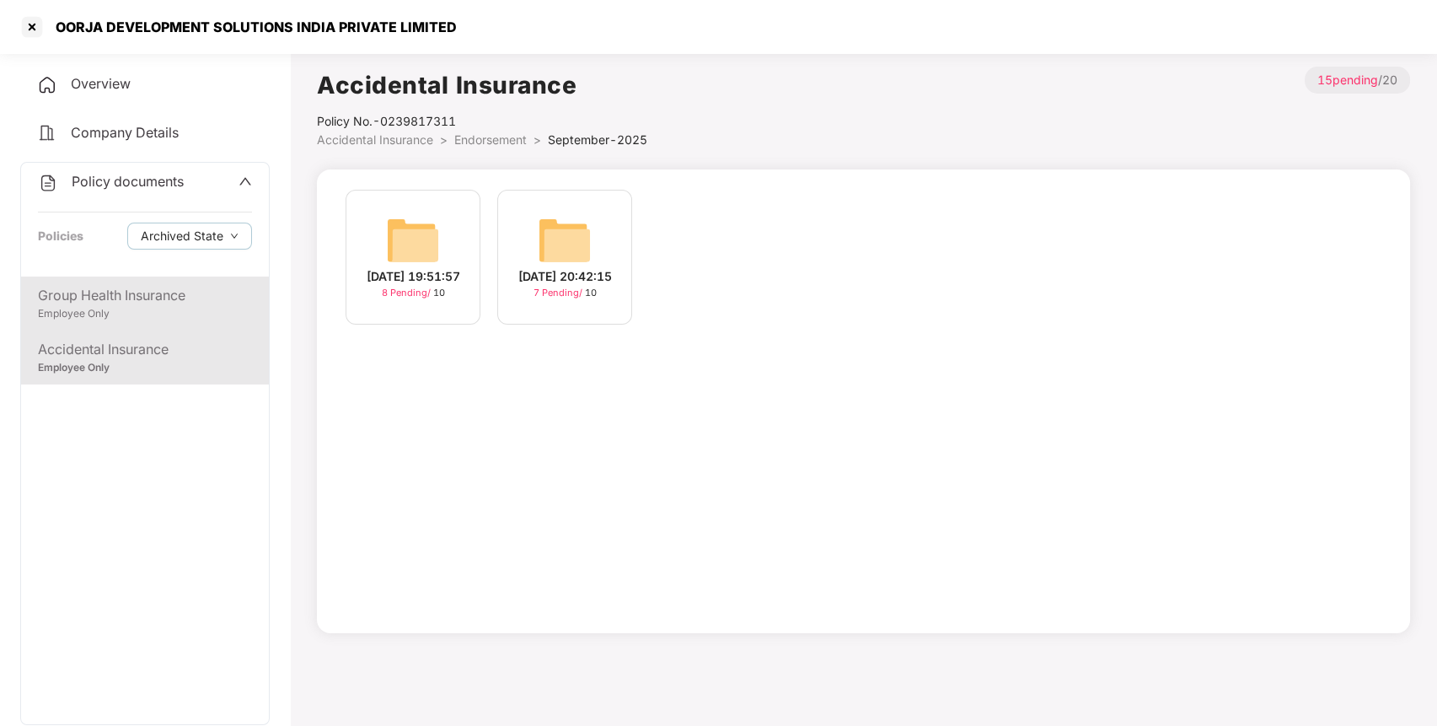
click at [148, 298] on div "Group Health Insurance" at bounding box center [145, 295] width 214 height 21
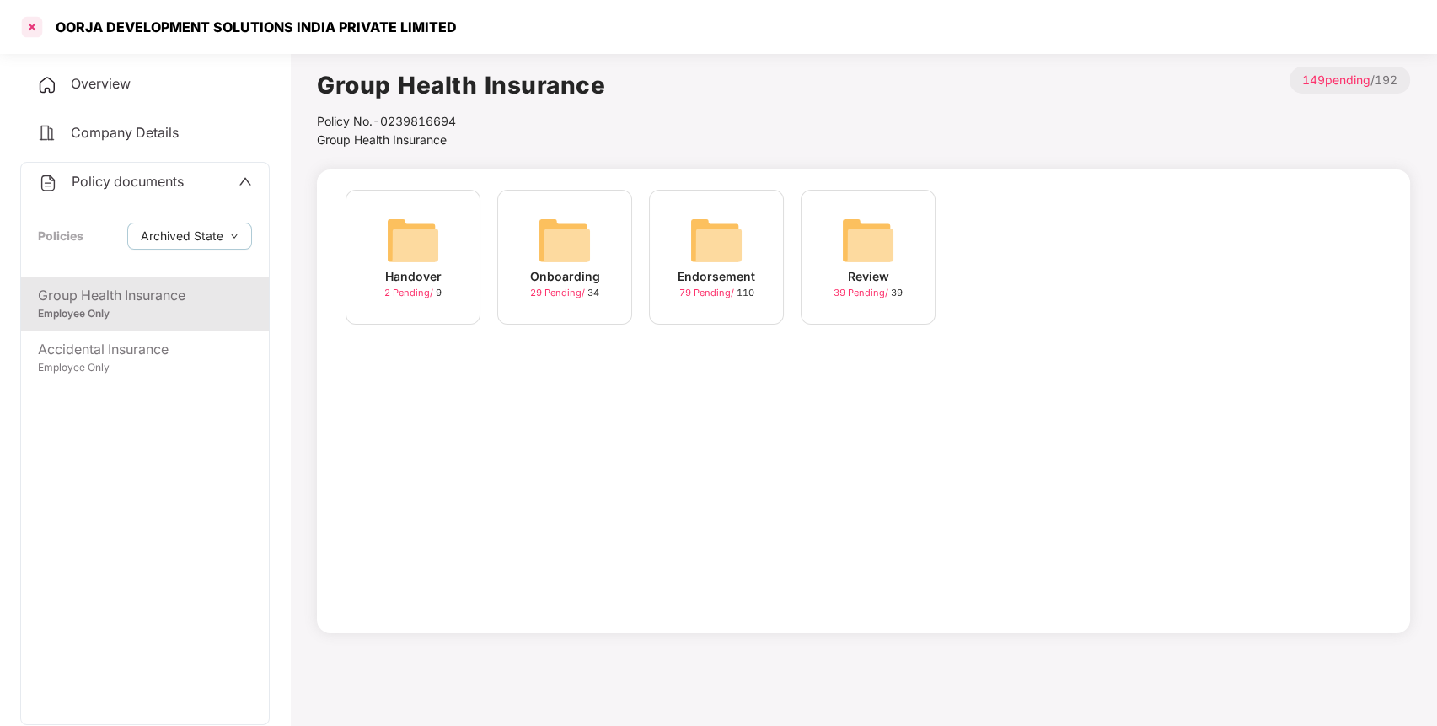
click at [25, 26] on div at bounding box center [32, 26] width 27 height 27
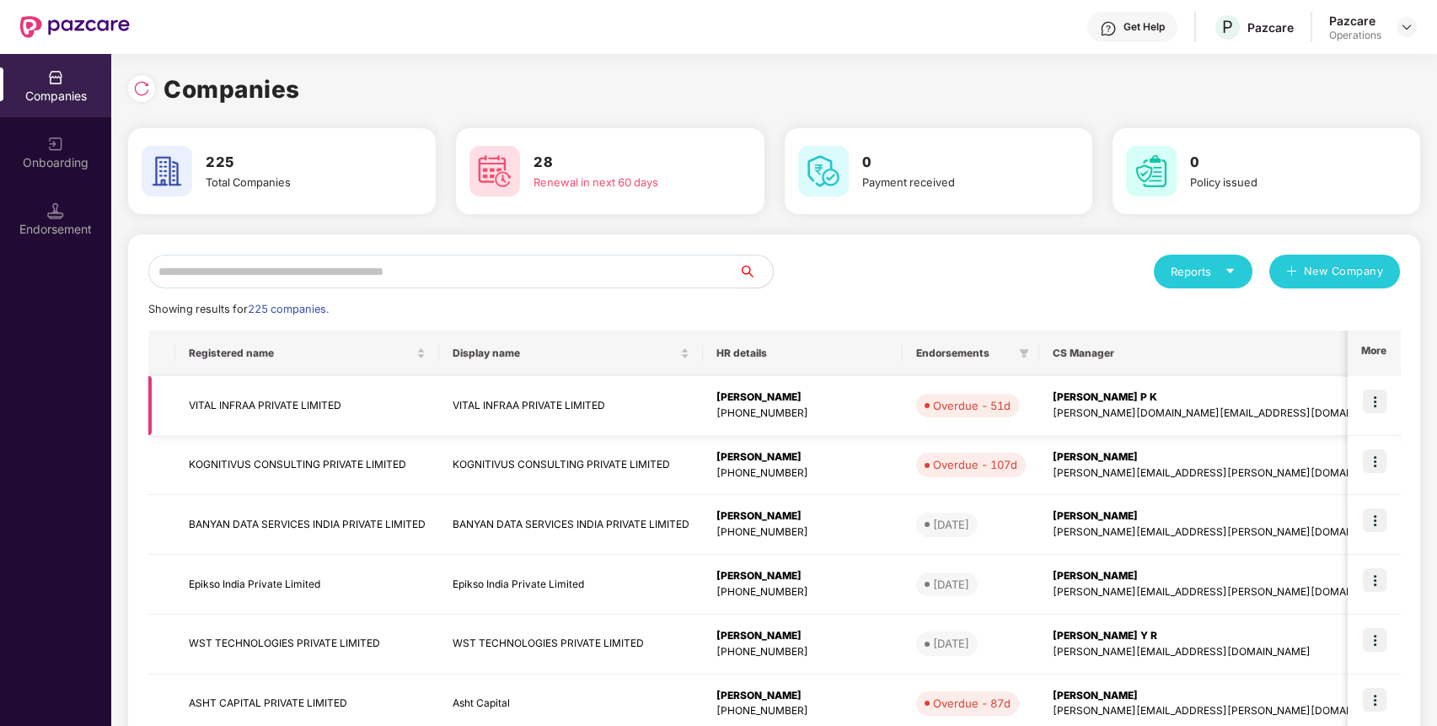
click at [240, 396] on td "VITAL INFRAA PRIVATE LIMITED" at bounding box center [307, 406] width 264 height 60
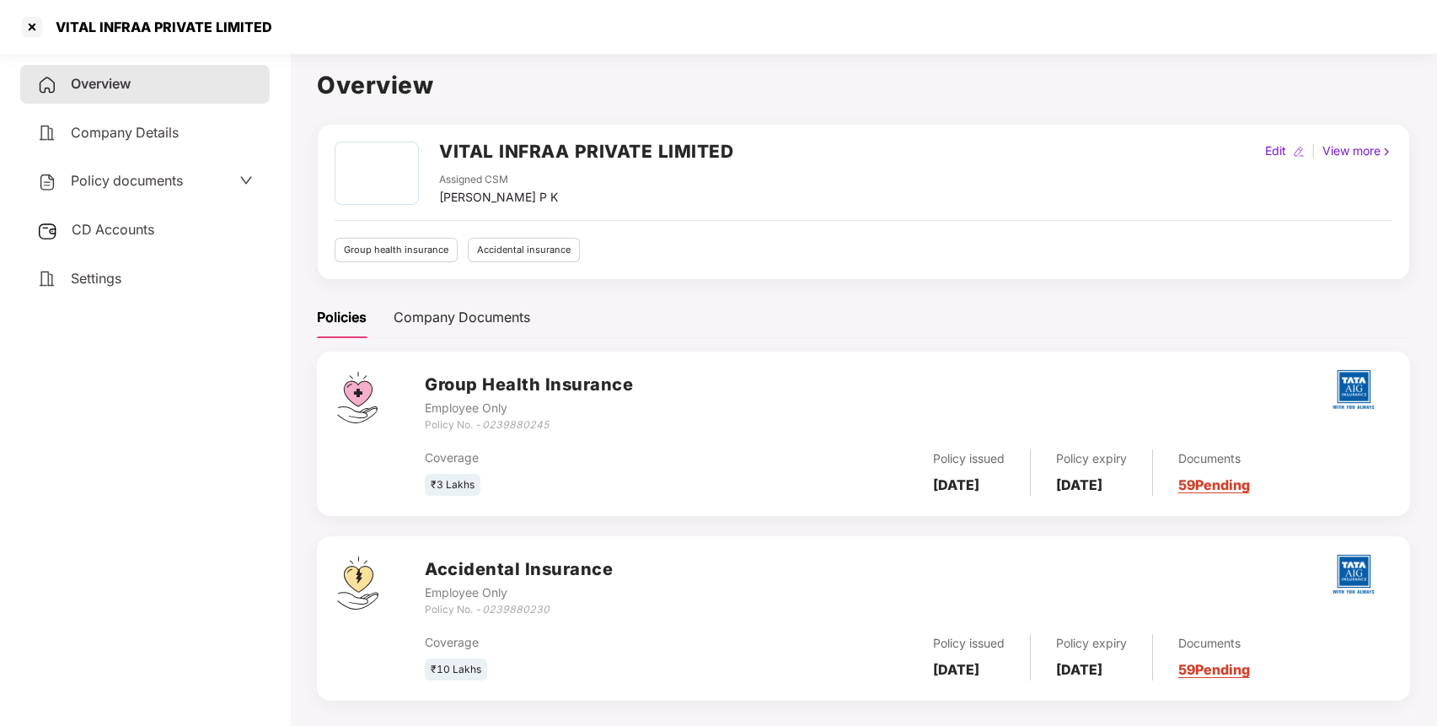
click at [124, 280] on div "Settings" at bounding box center [144, 279] width 249 height 39
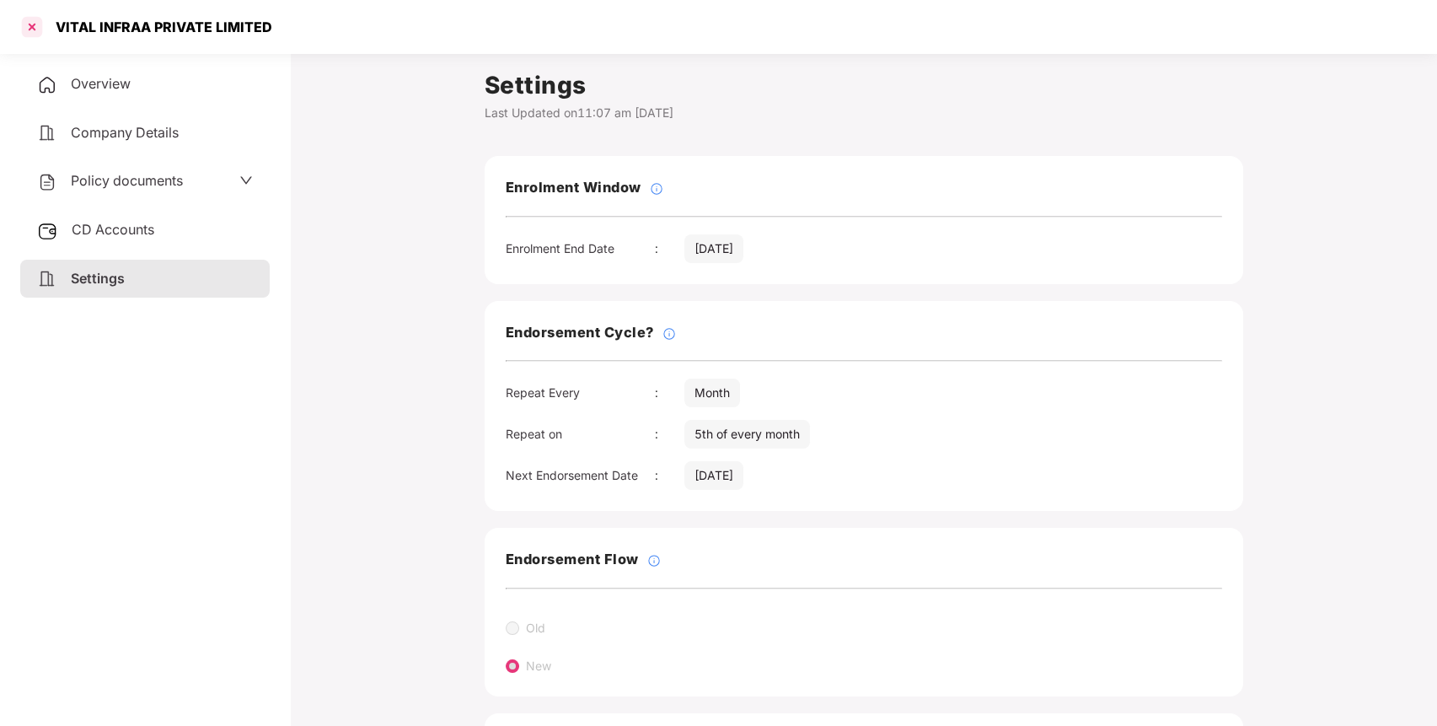
click at [34, 29] on div at bounding box center [32, 26] width 27 height 27
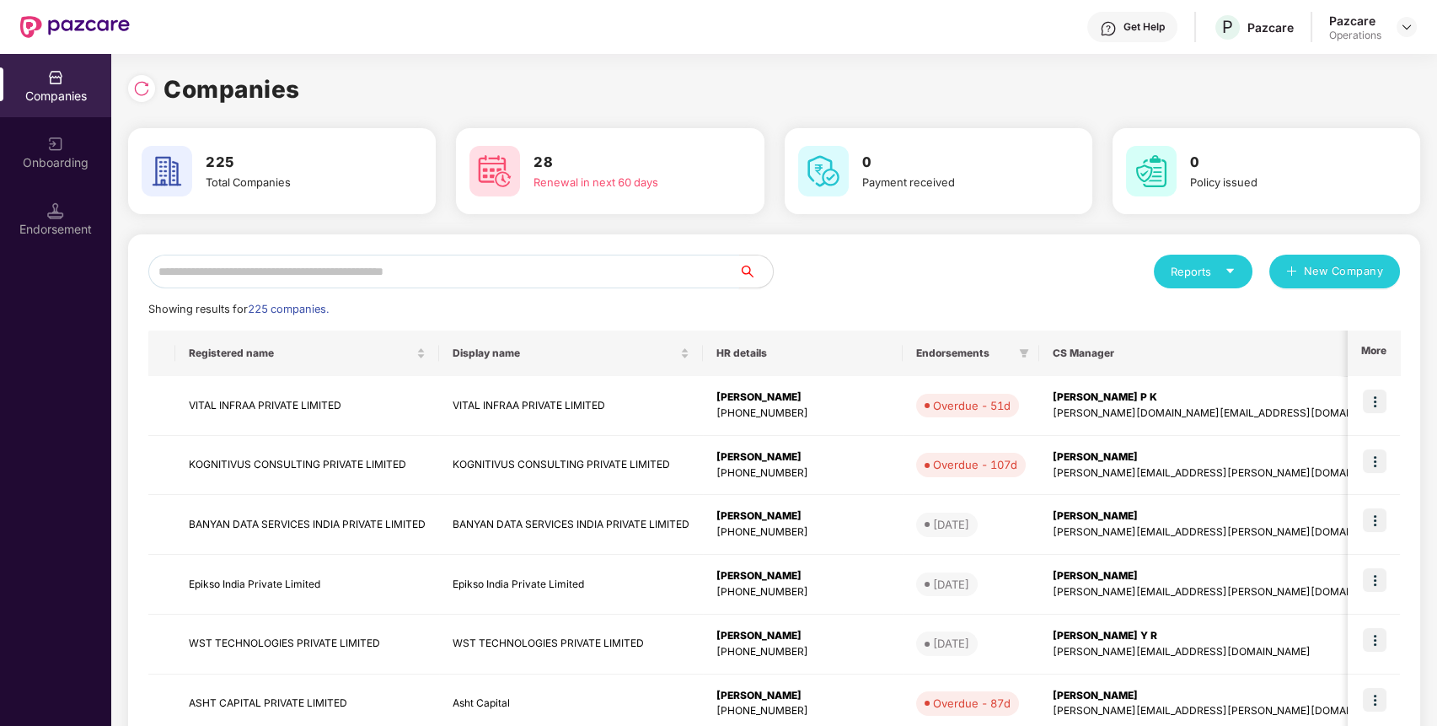
click at [565, 275] on input "text" at bounding box center [443, 271] width 591 height 34
click at [1374, 404] on img at bounding box center [1375, 401] width 24 height 24
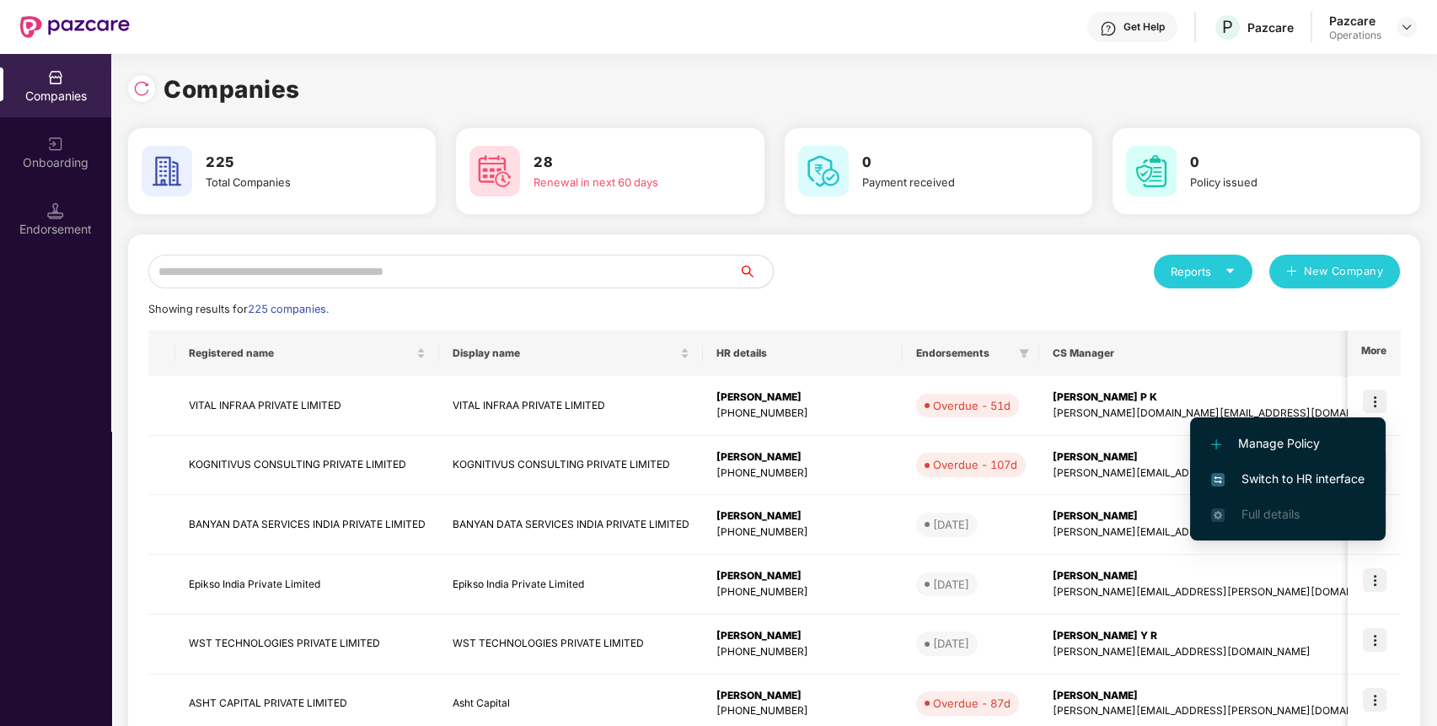
click at [1307, 479] on span "Switch to HR interface" at bounding box center [1287, 478] width 153 height 19
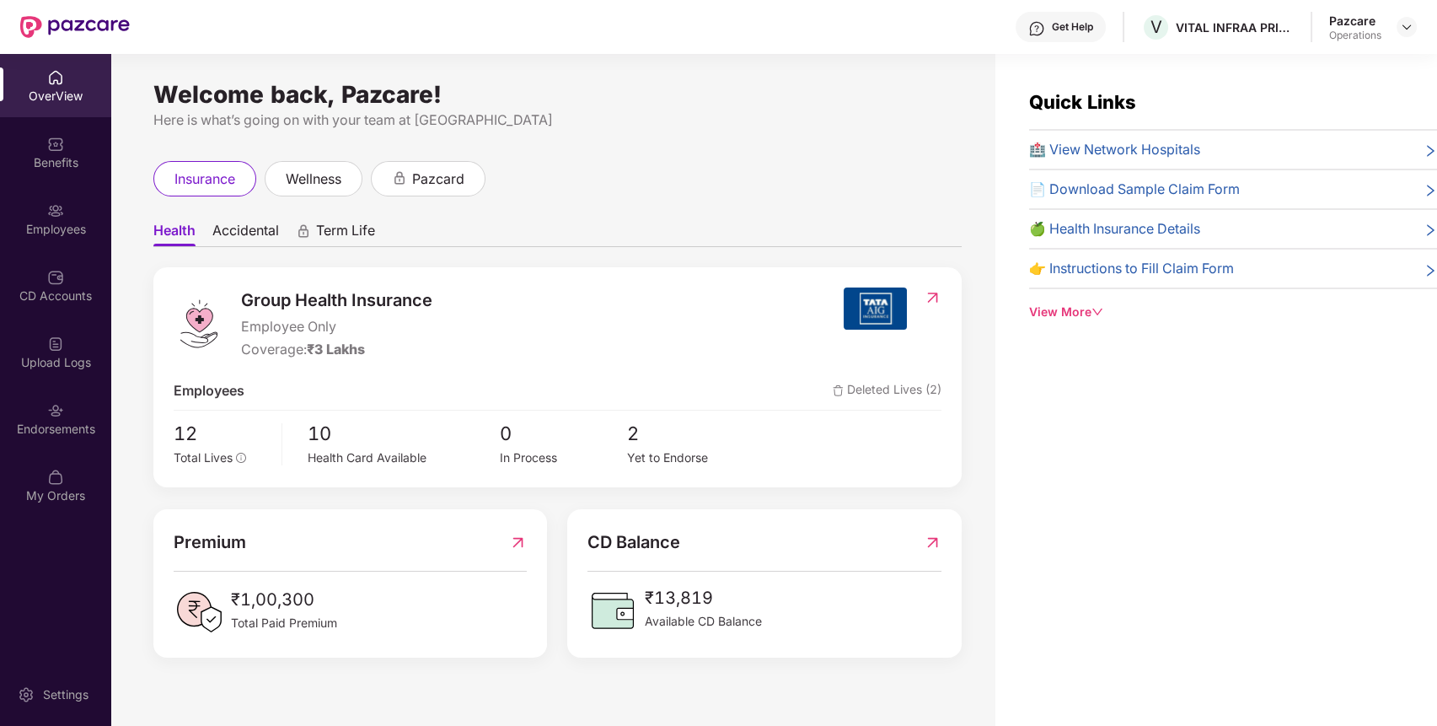
click at [48, 426] on div "Endorsements" at bounding box center [55, 428] width 111 height 17
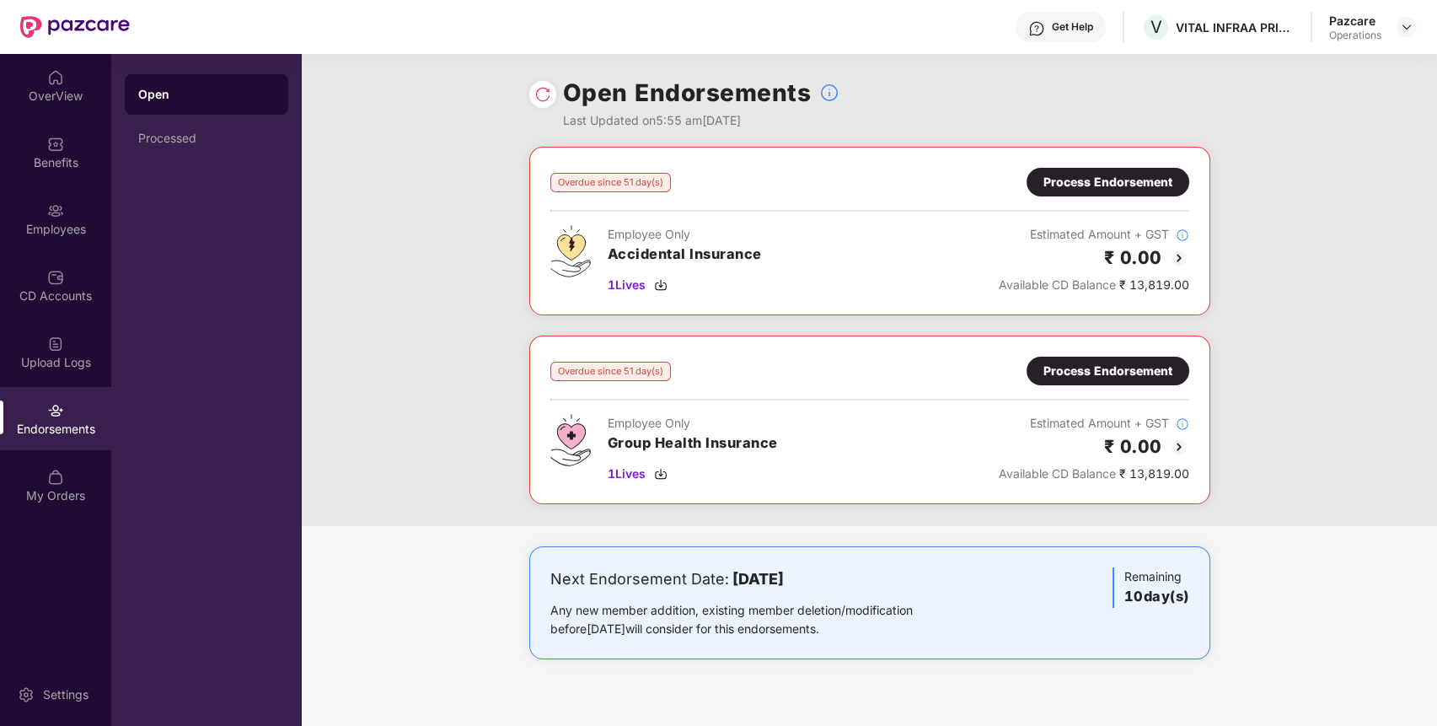
click at [1416, 27] on header "Get Help V VITAL INFRAA PRIVATE LIMITED Pazcare Operations" at bounding box center [718, 27] width 1437 height 54
click at [1414, 25] on div at bounding box center [1406, 27] width 20 height 20
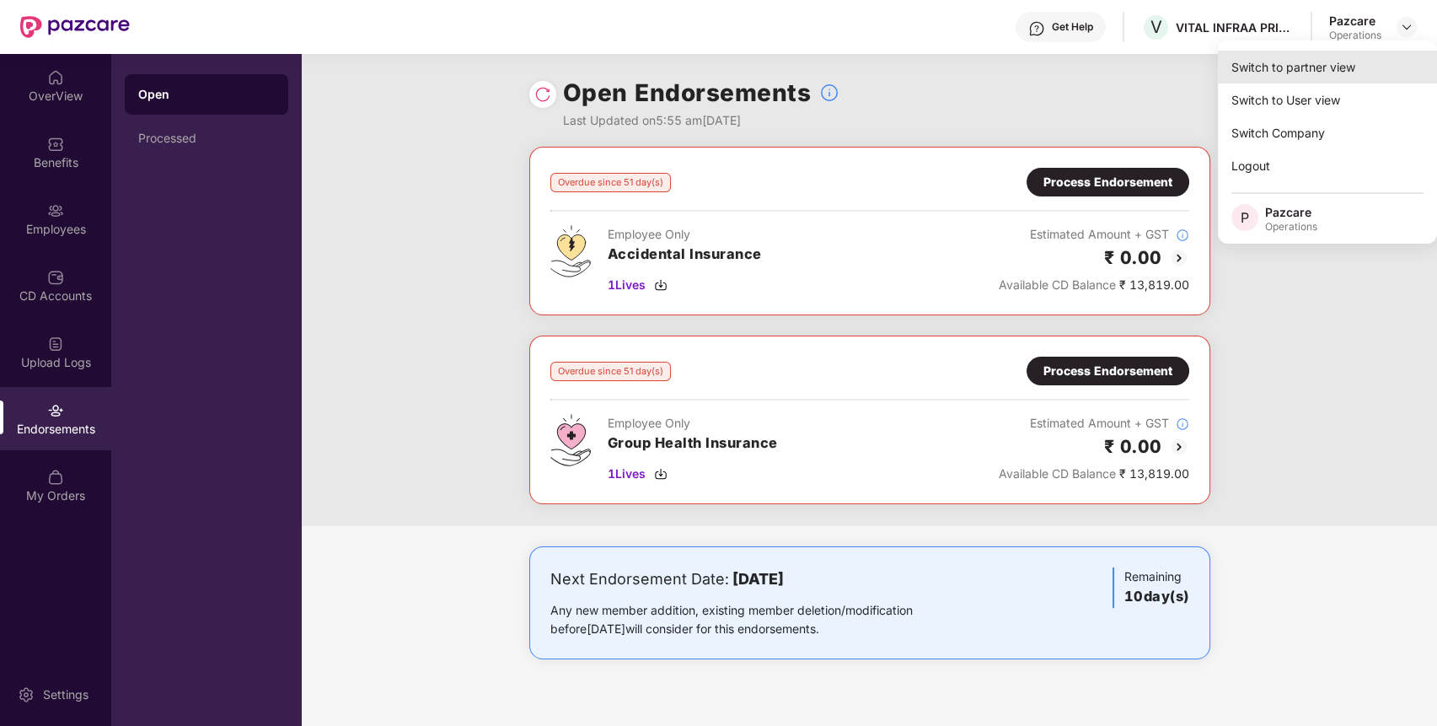
click at [1350, 54] on div "Switch to partner view" at bounding box center [1327, 67] width 219 height 33
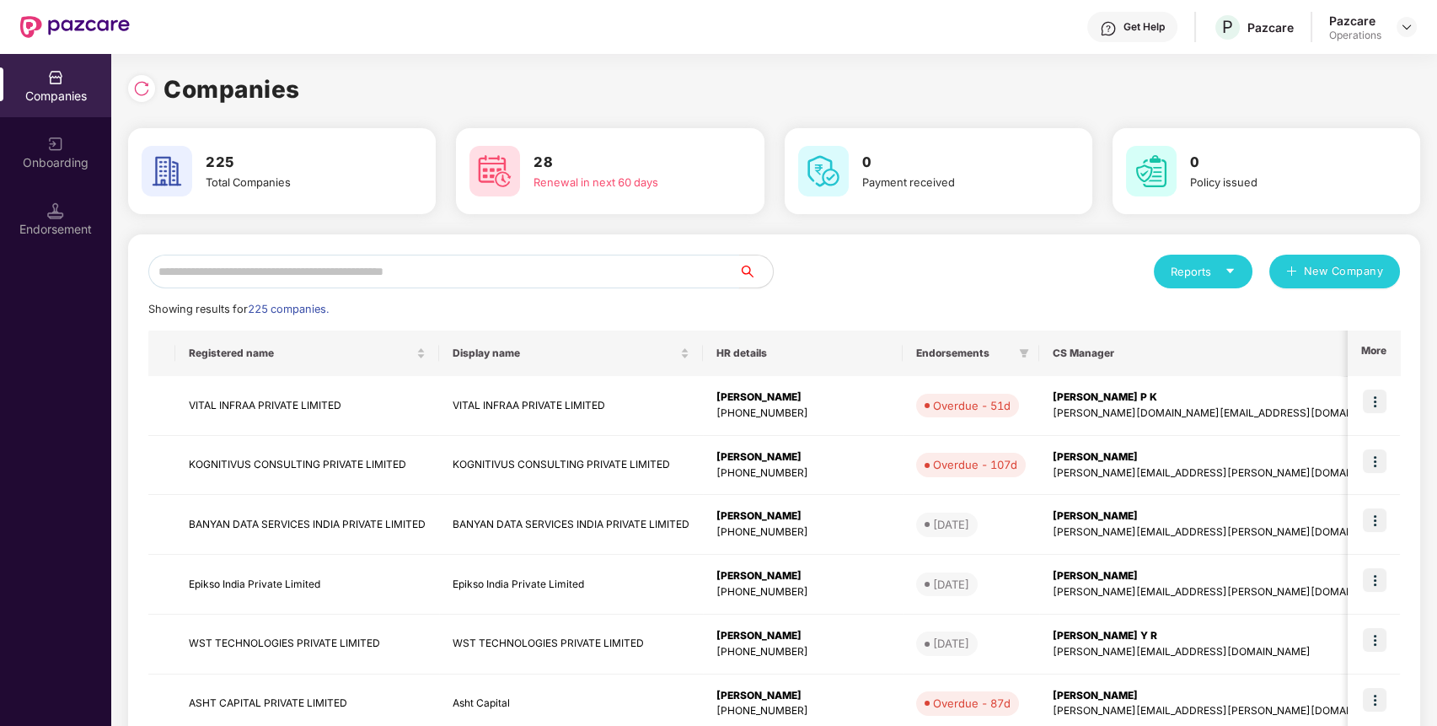
click at [479, 280] on input "text" at bounding box center [443, 271] width 591 height 34
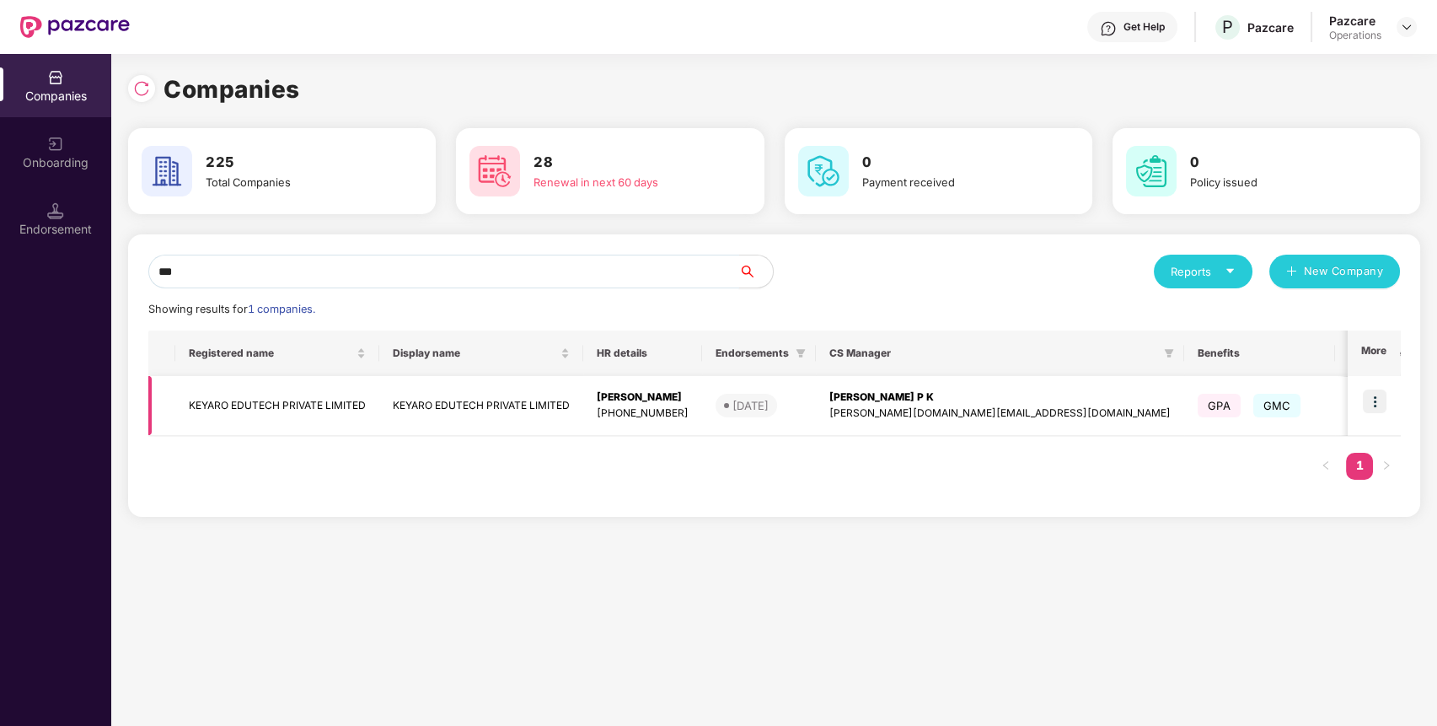
type input "***"
click at [348, 402] on td "KEYARO EDUTECH PRIVATE LIMITED" at bounding box center [277, 406] width 204 height 60
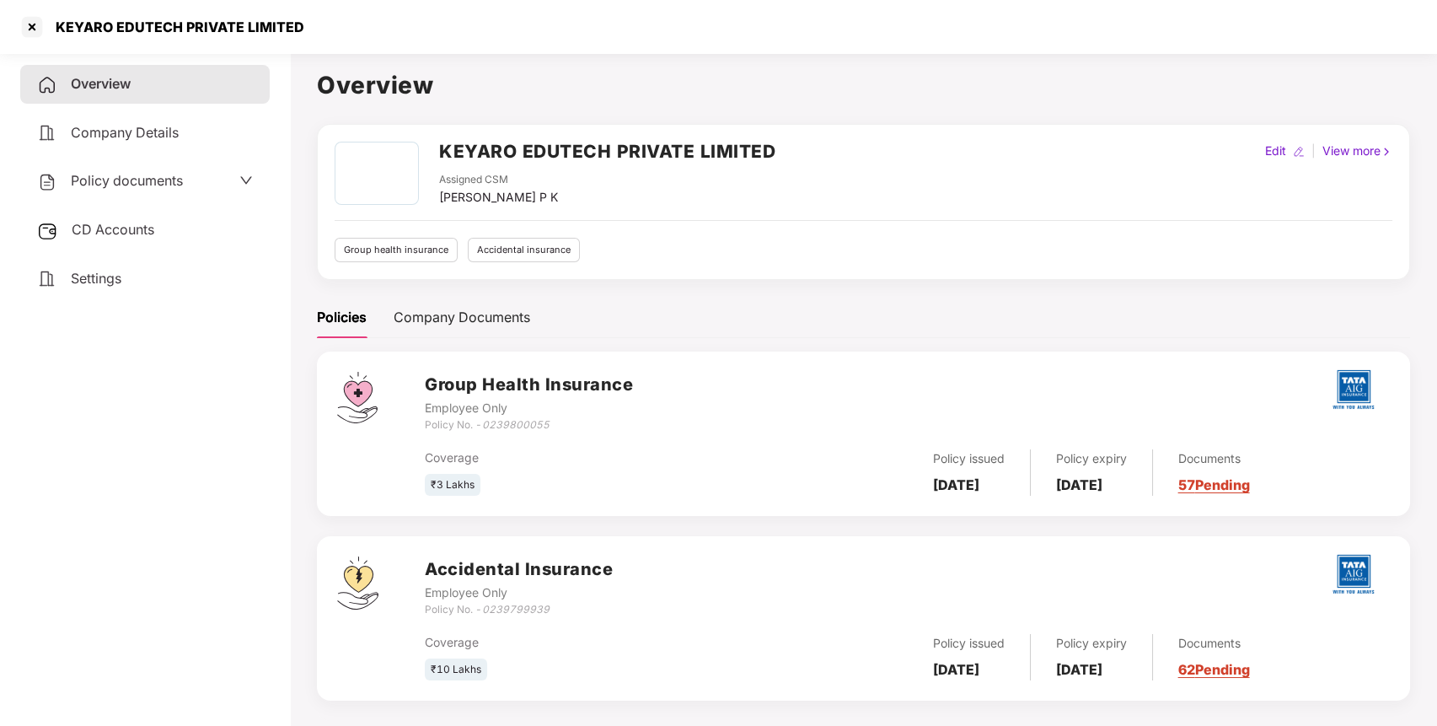
click at [138, 211] on div "CD Accounts" at bounding box center [144, 230] width 249 height 39
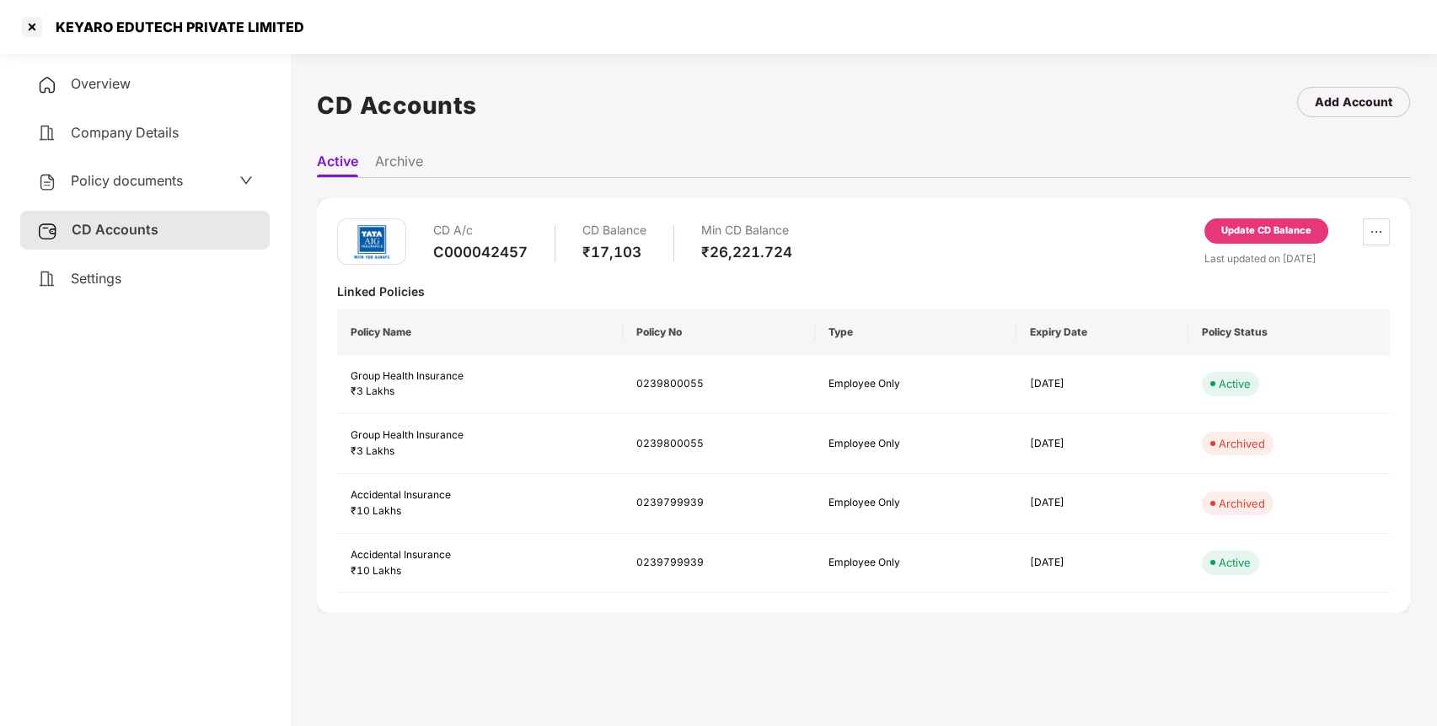
click at [148, 183] on span "Policy documents" at bounding box center [127, 180] width 112 height 17
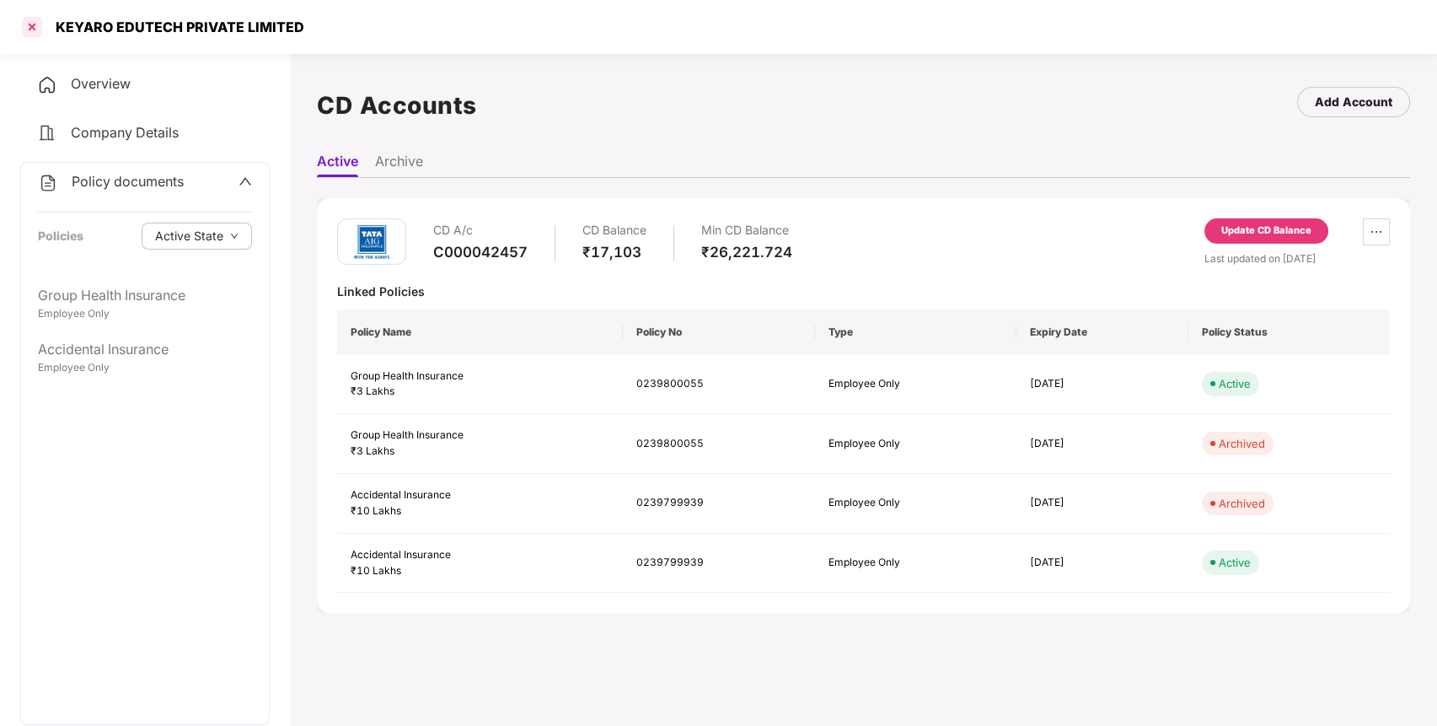
click at [34, 26] on div at bounding box center [32, 26] width 27 height 27
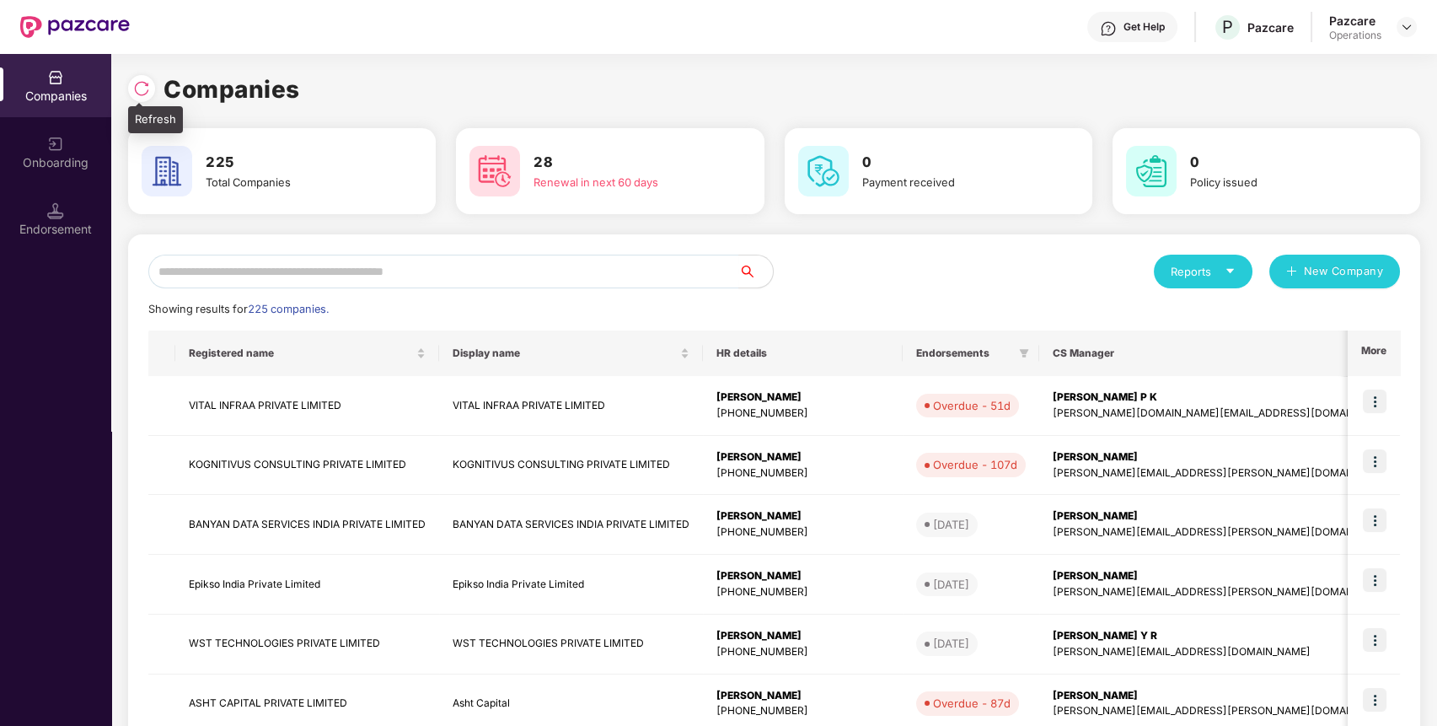
click at [142, 82] on img at bounding box center [141, 88] width 17 height 17
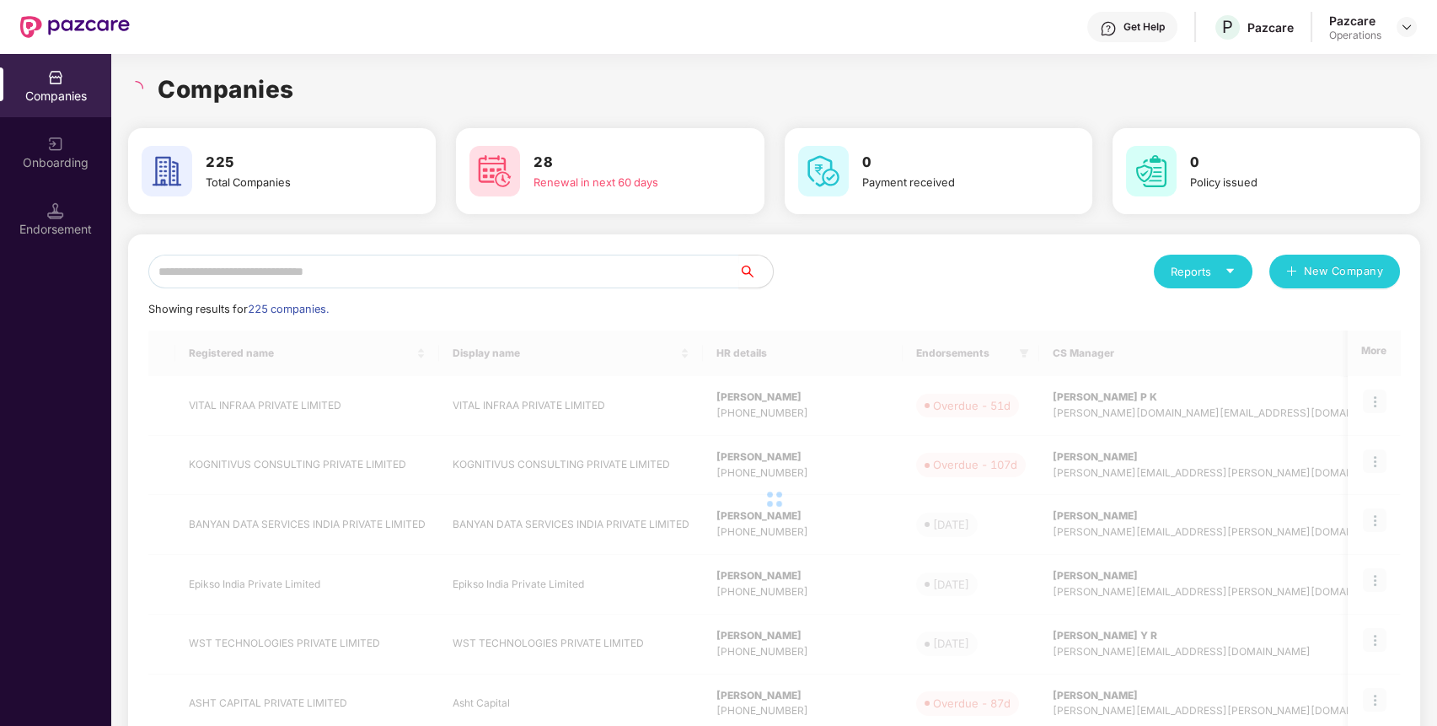
click at [56, 207] on img at bounding box center [55, 210] width 17 height 17
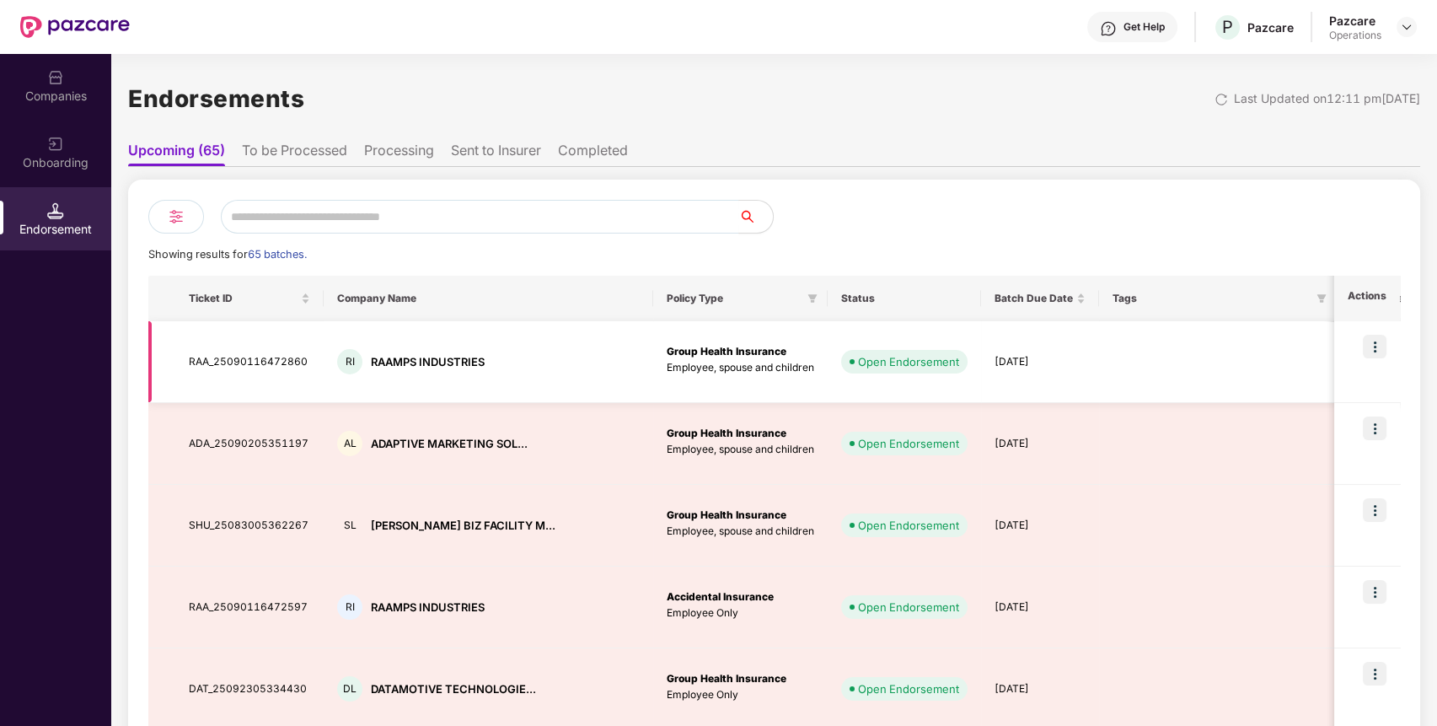
click at [1365, 361] on img at bounding box center [1371, 360] width 13 height 13
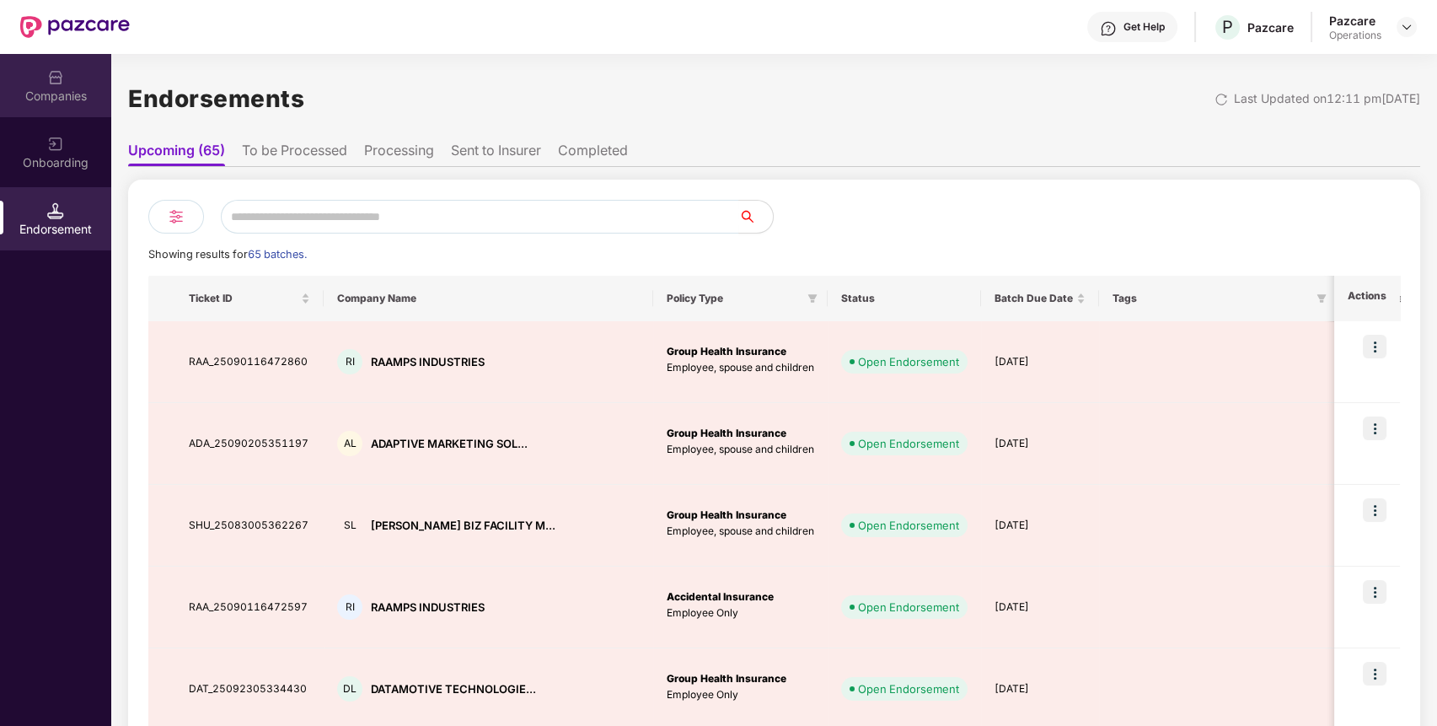
click at [20, 89] on div "Companies" at bounding box center [55, 96] width 111 height 17
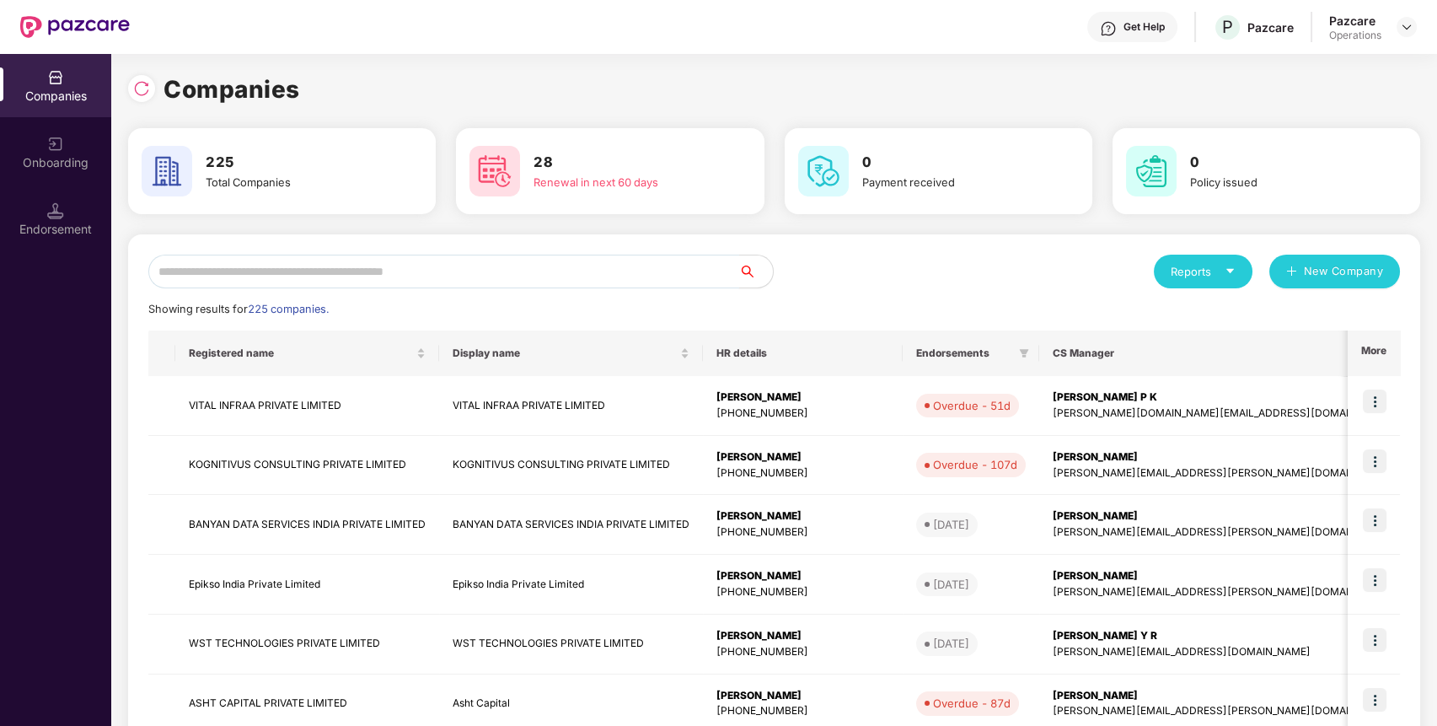
click at [337, 276] on input "text" at bounding box center [443, 271] width 591 height 34
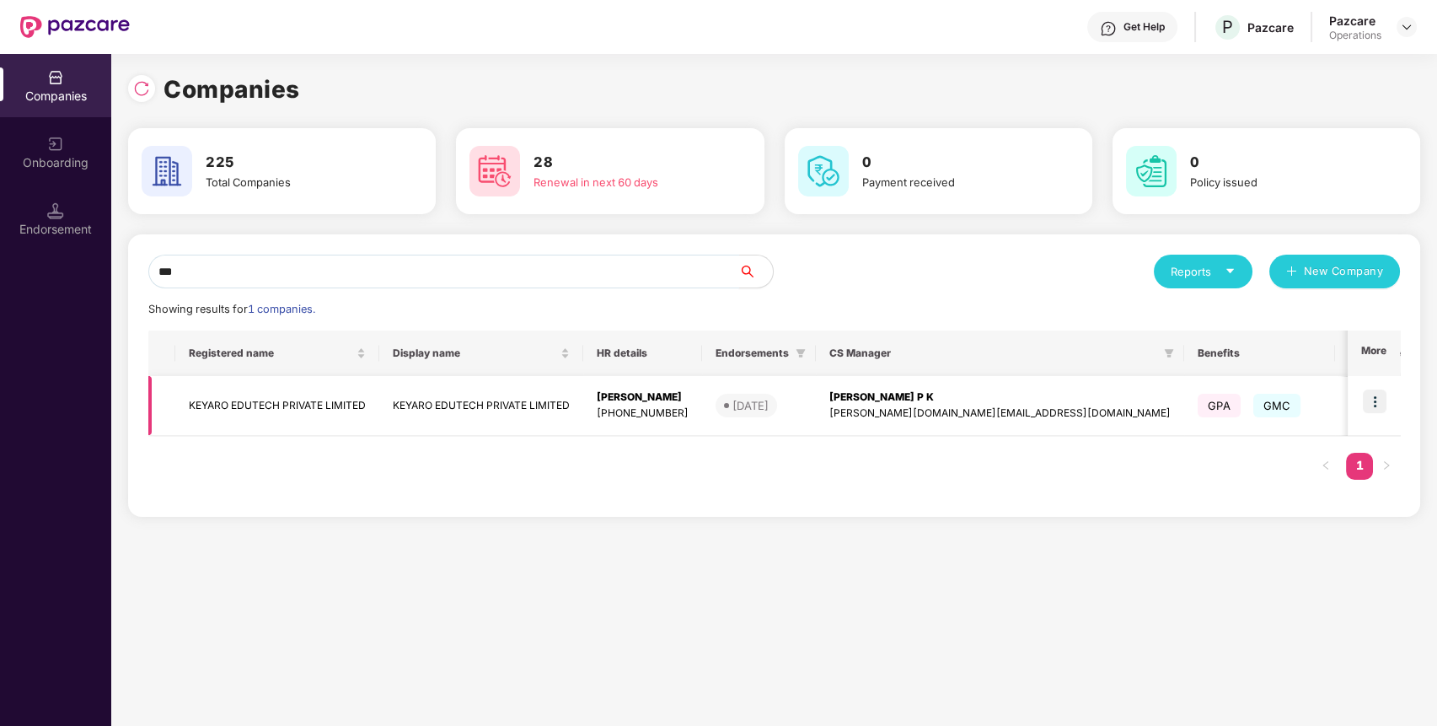
type input "***"
click at [306, 397] on td "KEYARO EDUTECH PRIVATE LIMITED" at bounding box center [277, 406] width 204 height 60
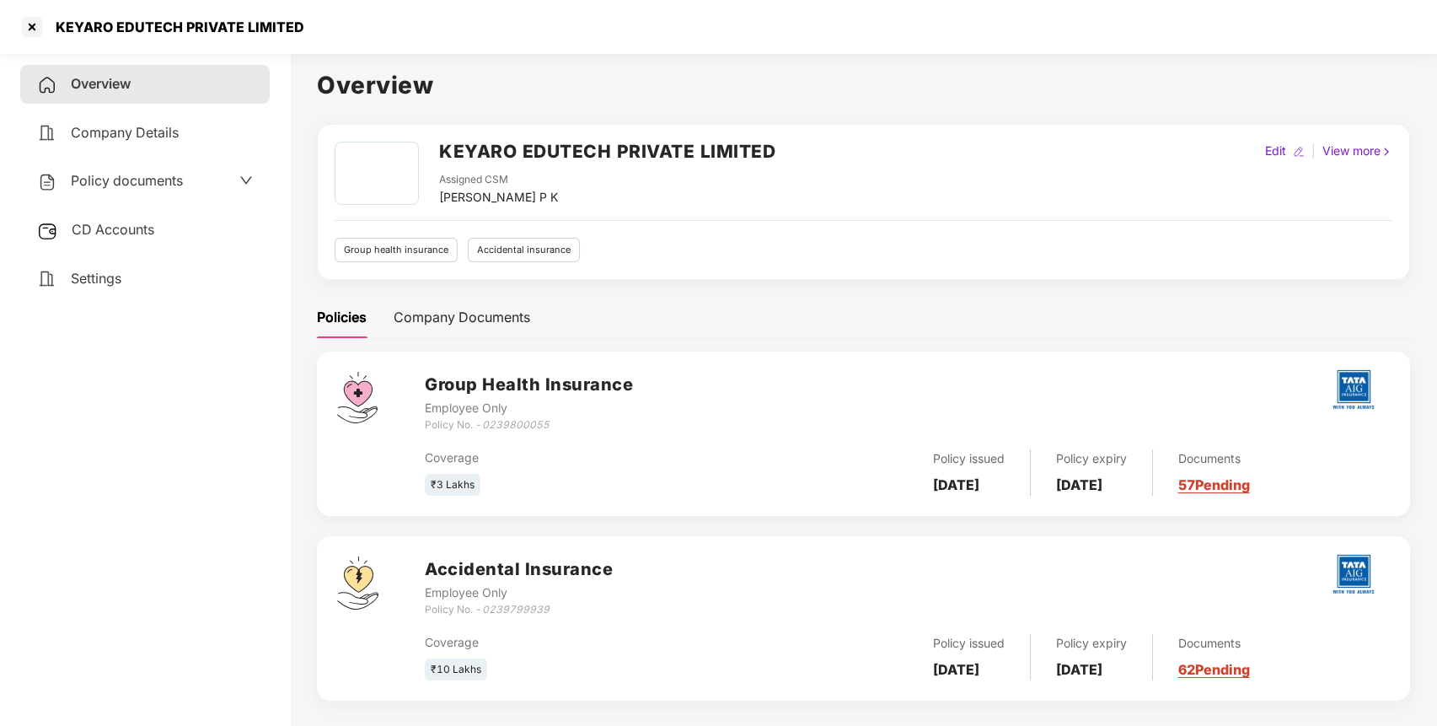
click at [124, 186] on span "Policy documents" at bounding box center [127, 180] width 112 height 17
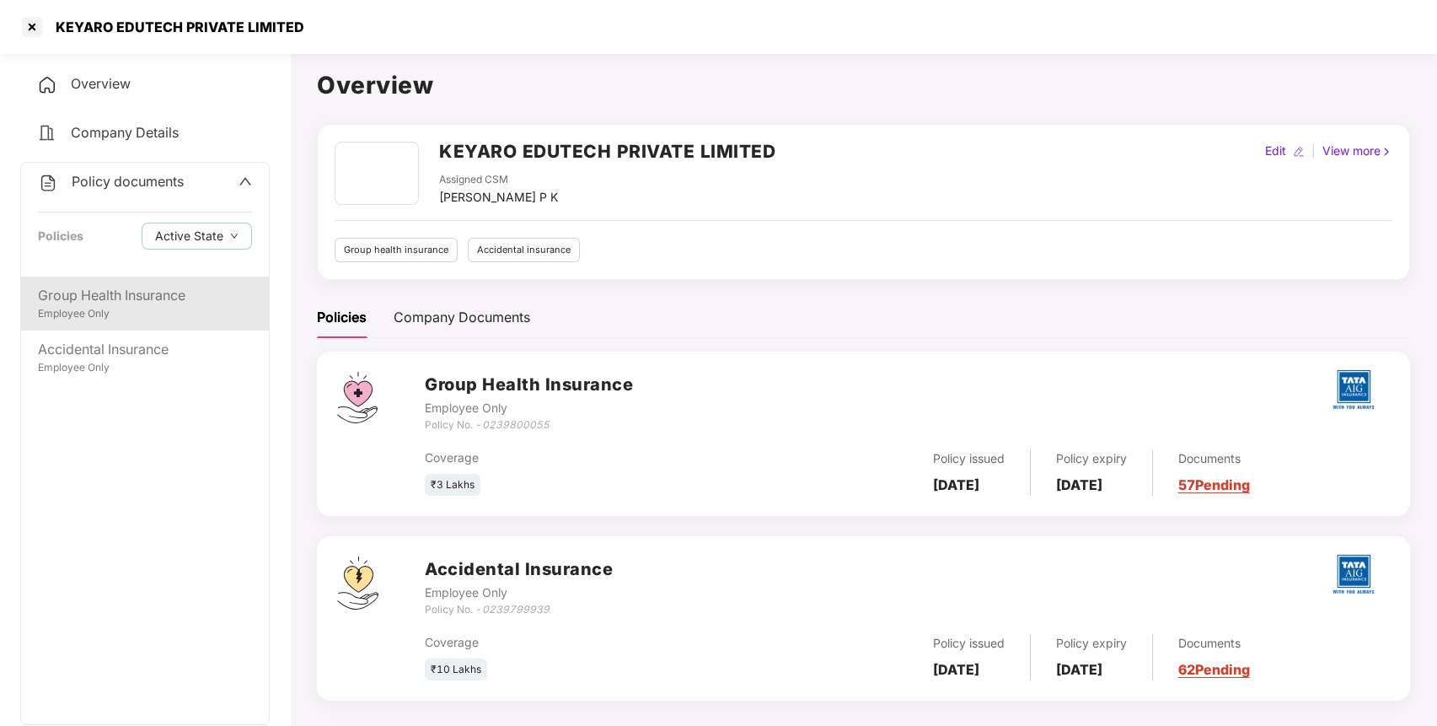
click at [87, 301] on div "Group Health Insurance" at bounding box center [145, 295] width 214 height 21
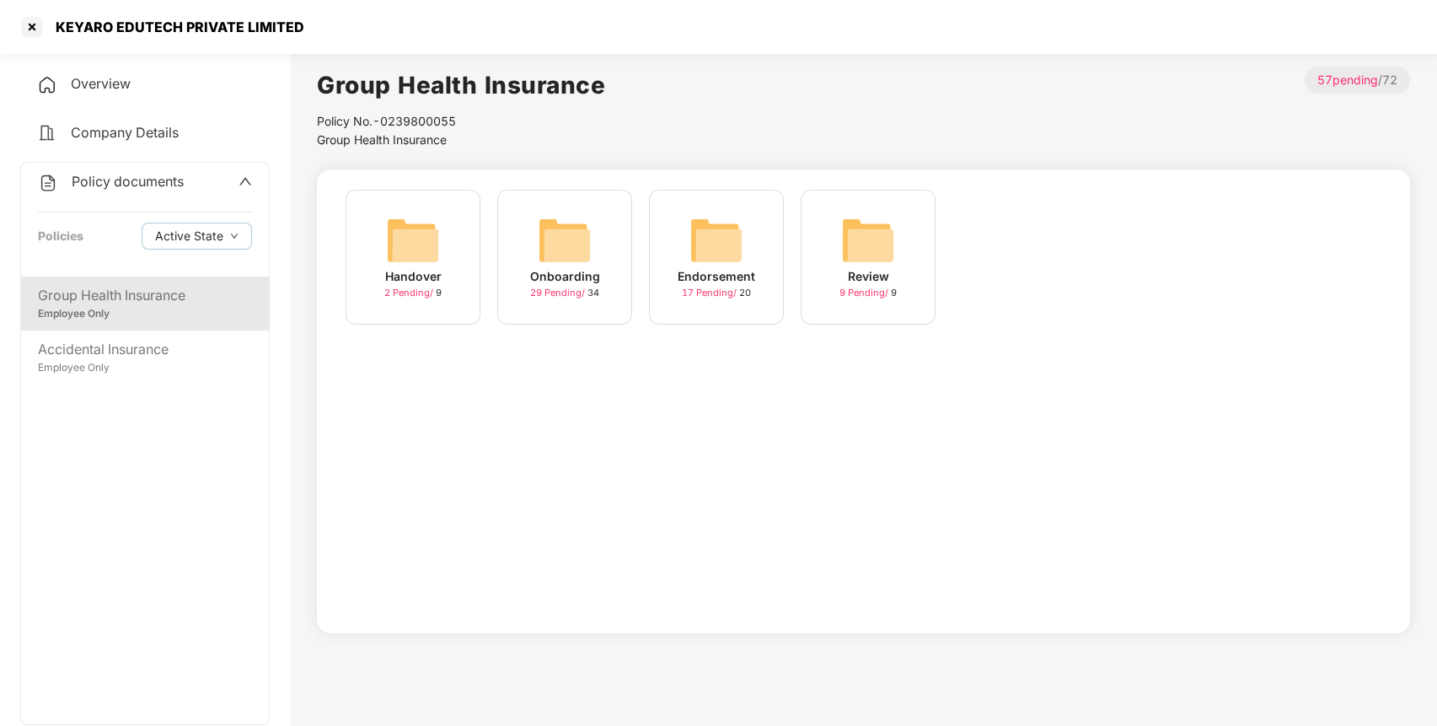
click at [732, 249] on img at bounding box center [716, 240] width 54 height 54
click at [698, 217] on img at bounding box center [716, 240] width 54 height 54
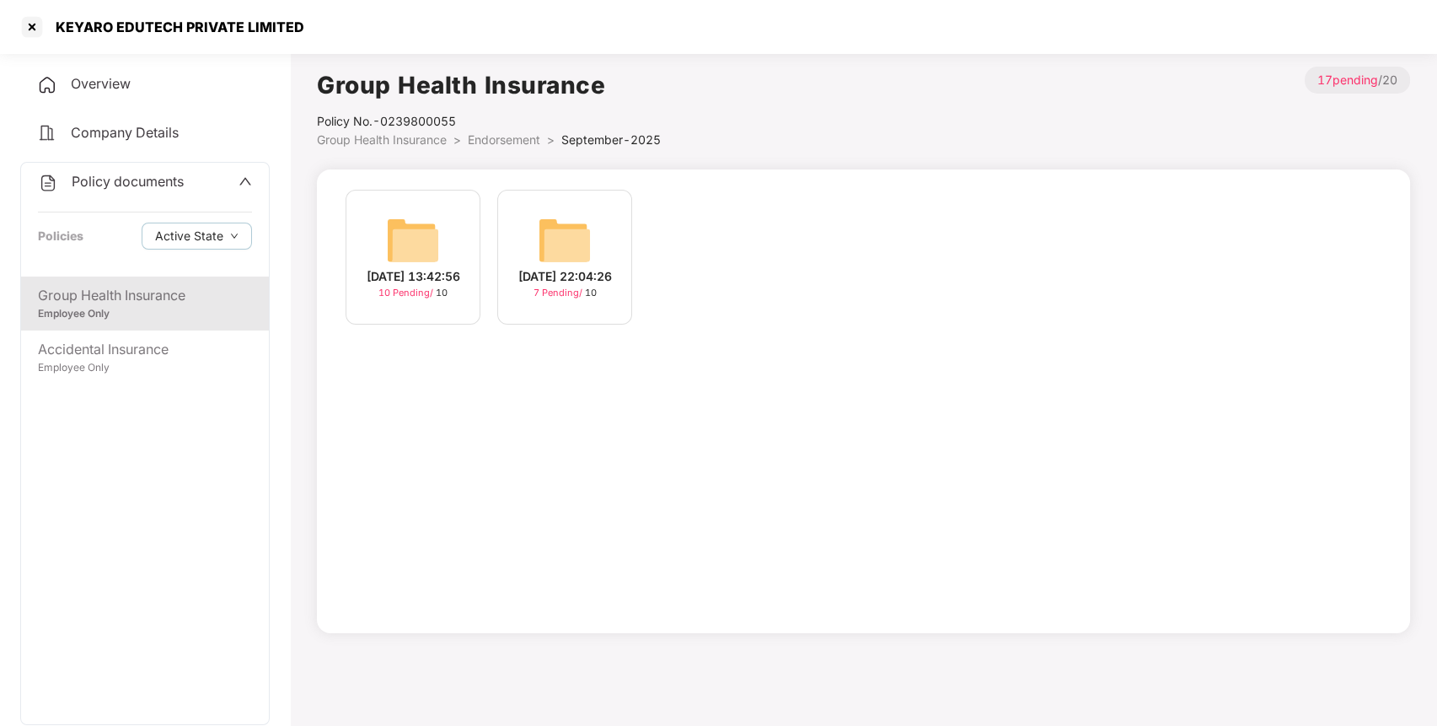
click at [412, 213] on img at bounding box center [413, 240] width 54 height 54
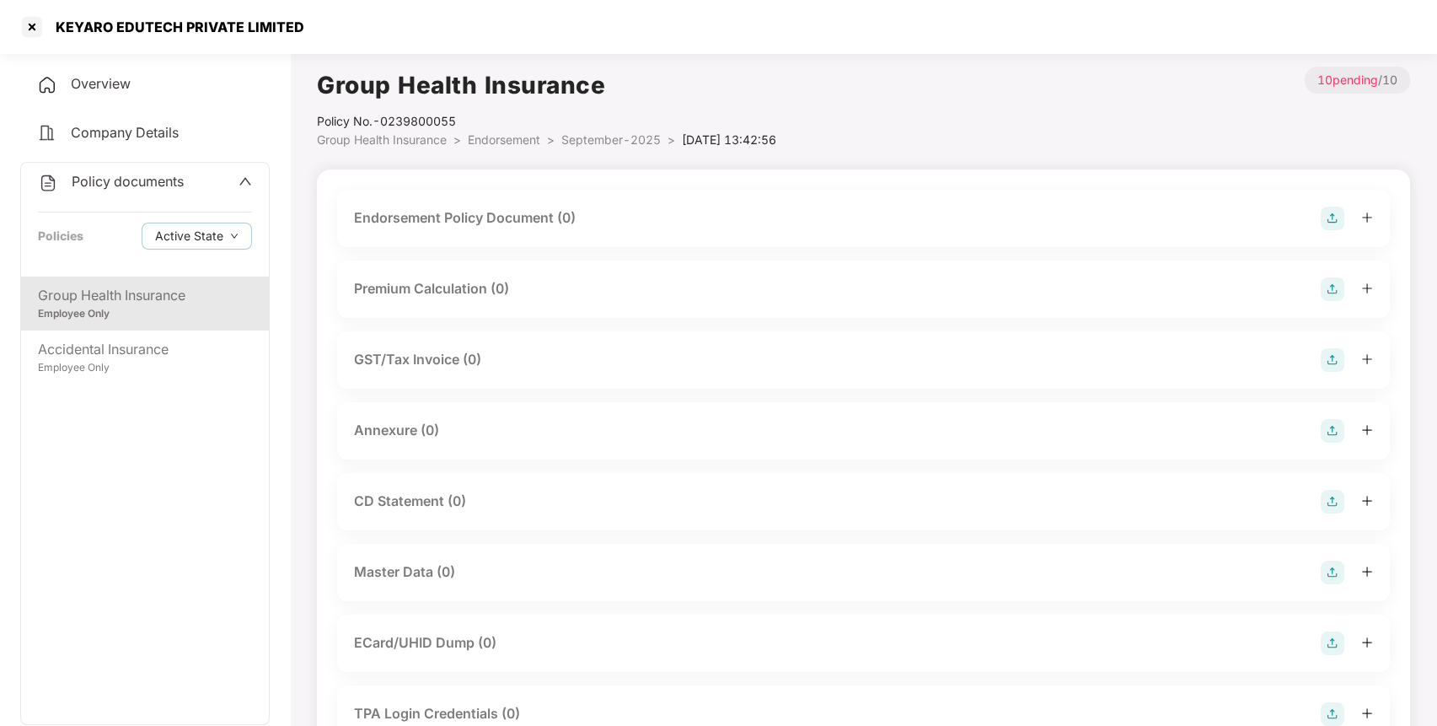
click at [1331, 217] on img at bounding box center [1332, 218] width 24 height 24
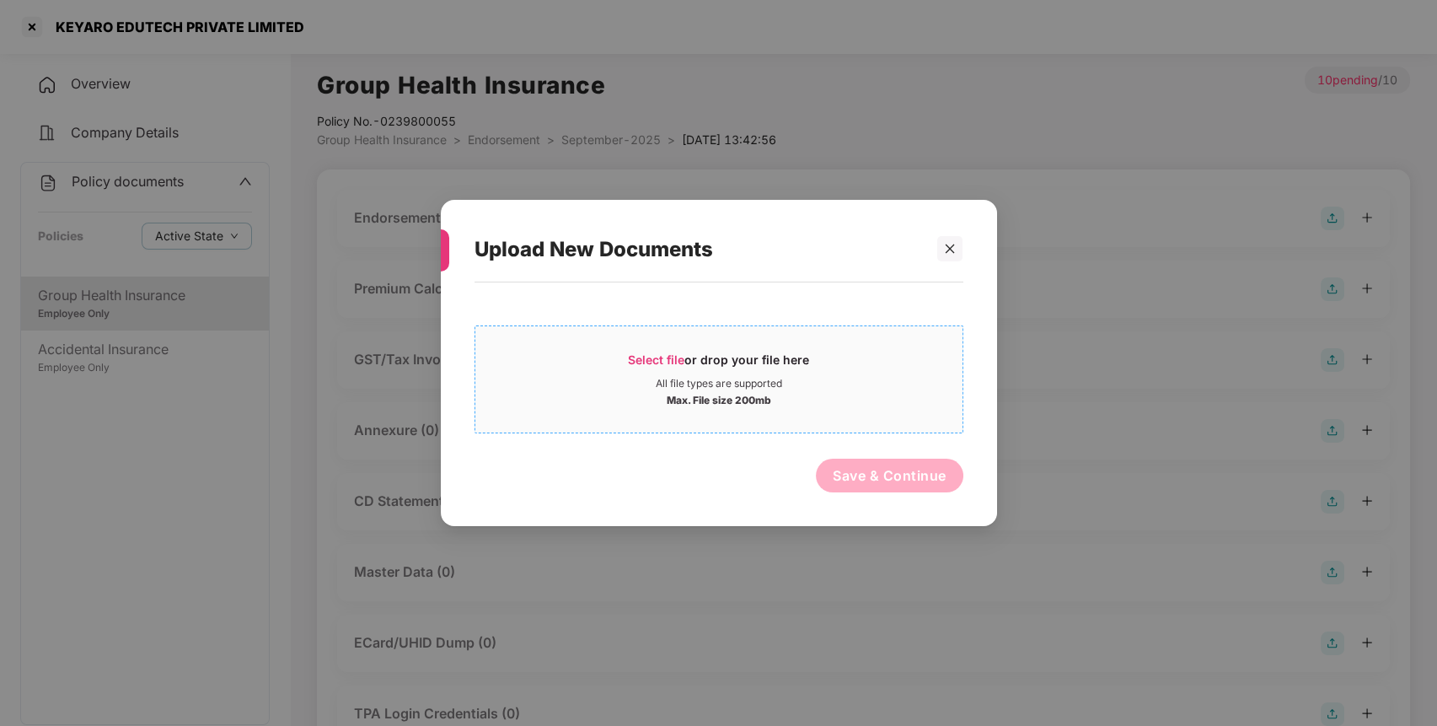
click at [648, 362] on span "Select file" at bounding box center [656, 359] width 56 height 14
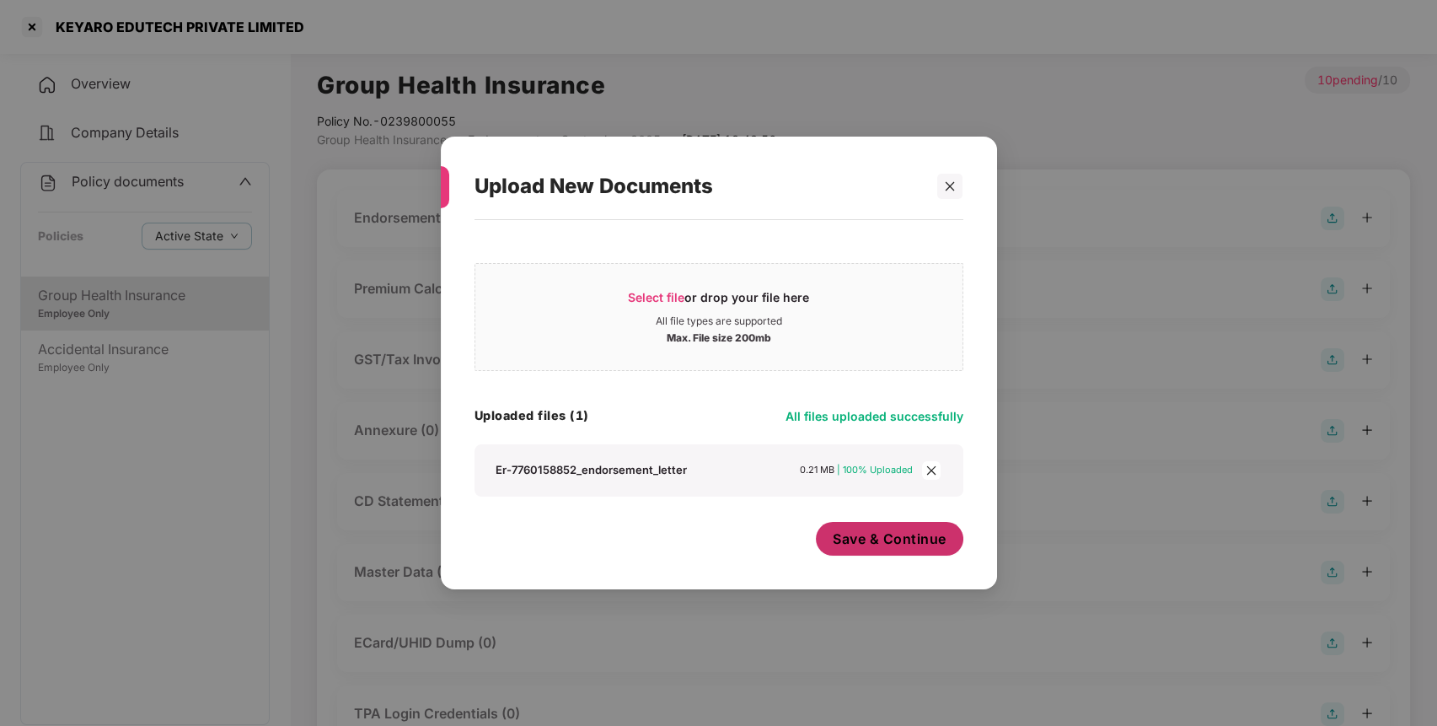
click at [849, 540] on span "Save & Continue" at bounding box center [890, 538] width 114 height 19
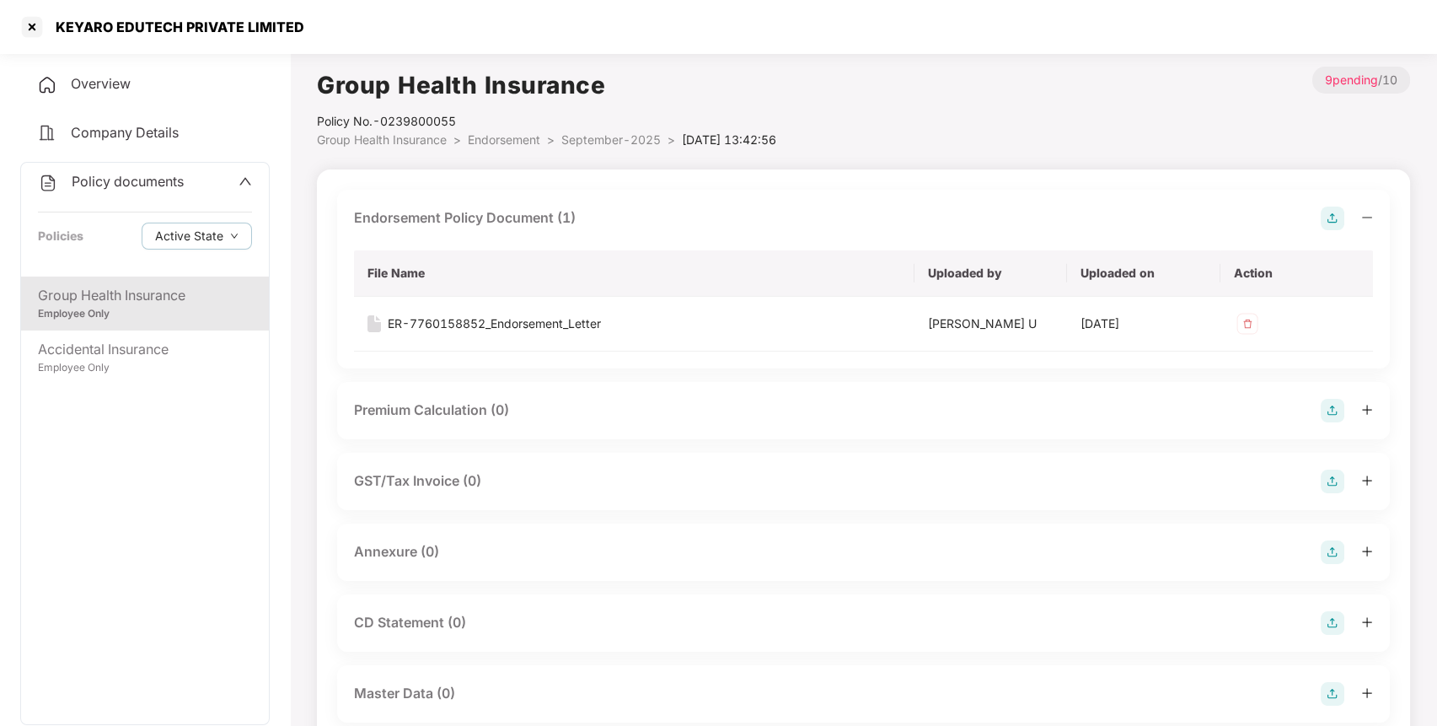
scroll to position [150, 0]
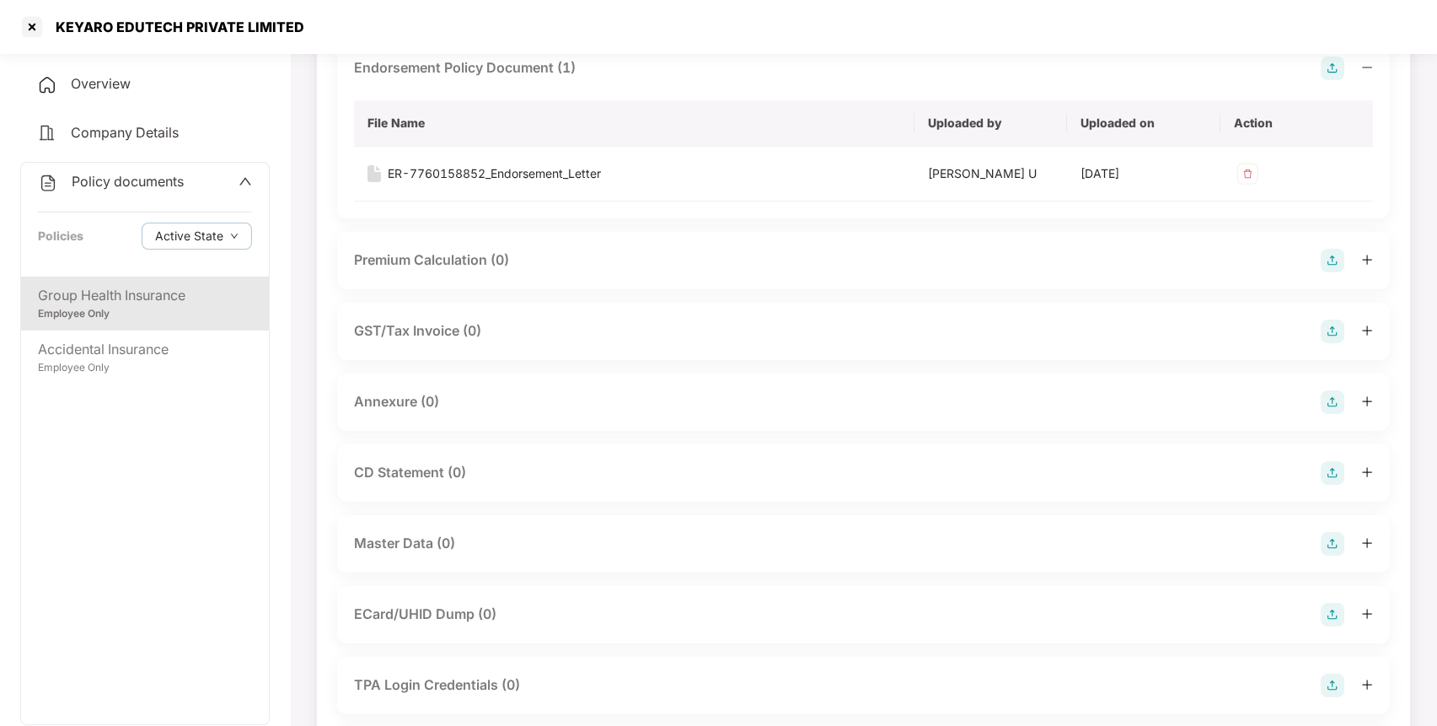
click at [1336, 394] on img at bounding box center [1332, 402] width 24 height 24
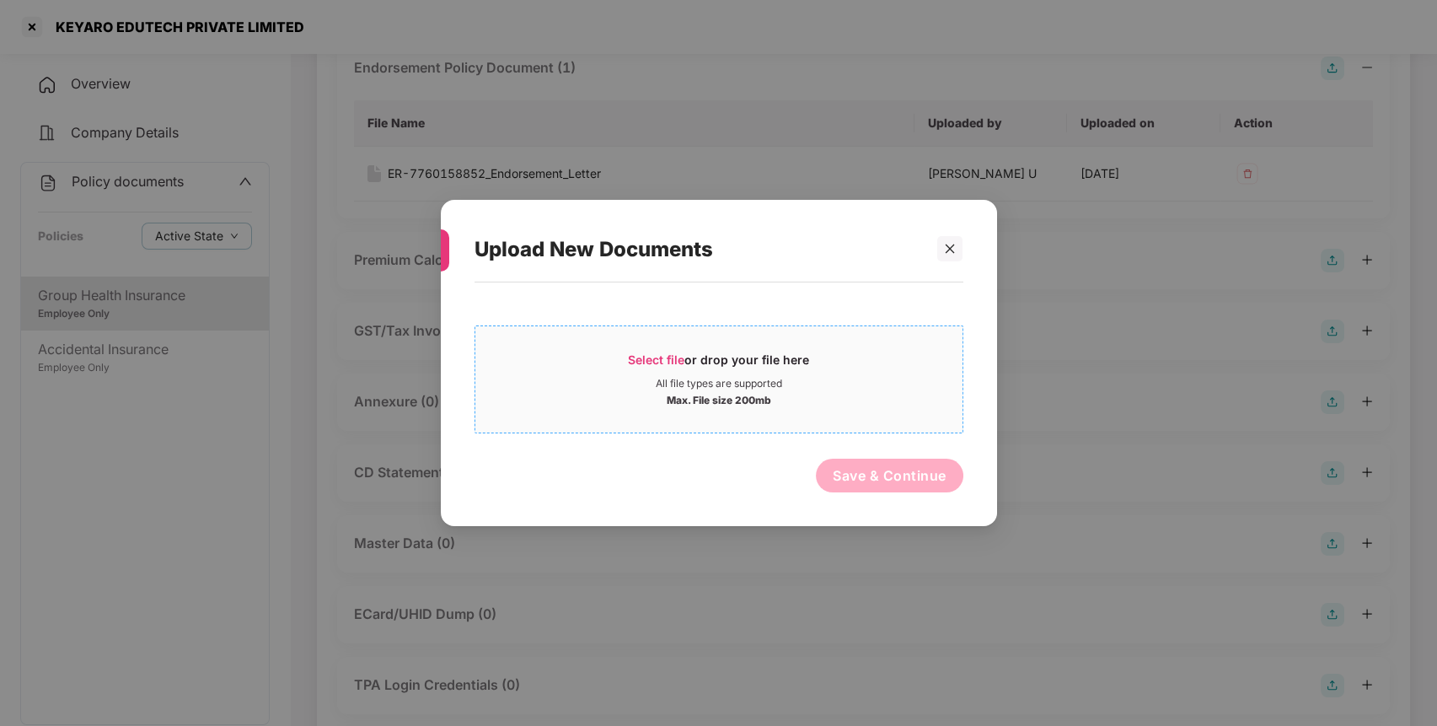
click at [658, 352] on span "Select file" at bounding box center [656, 359] width 56 height 14
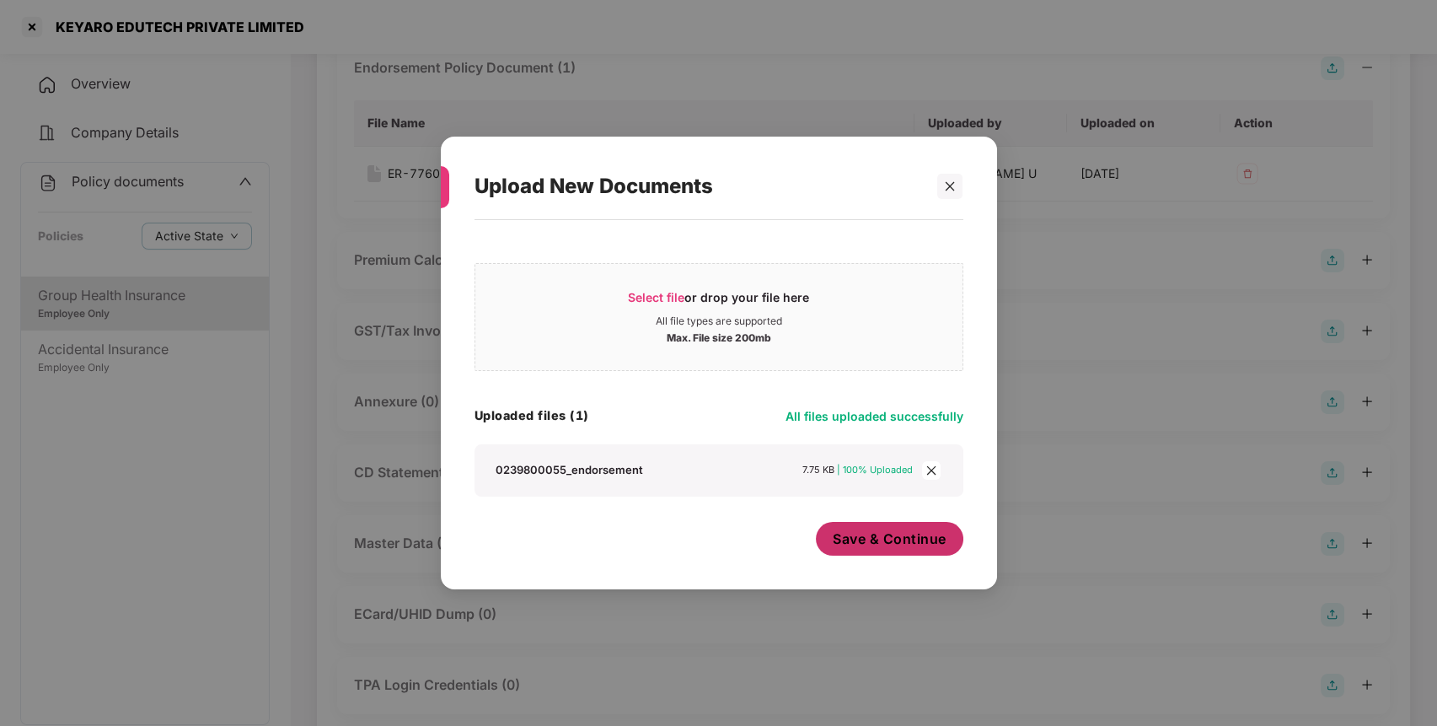
click at [856, 526] on button "Save & Continue" at bounding box center [889, 539] width 147 height 34
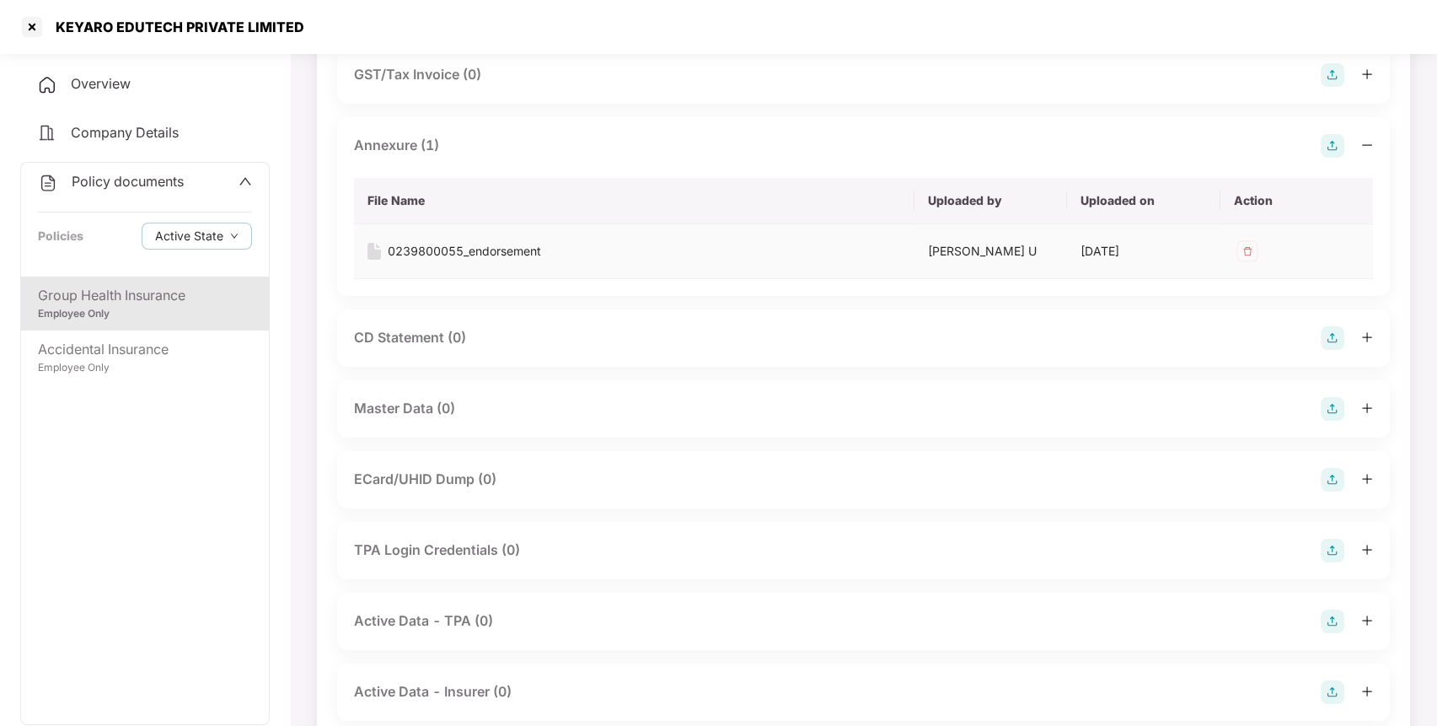
scroll to position [408, 0]
click at [1334, 407] on img at bounding box center [1332, 407] width 24 height 24
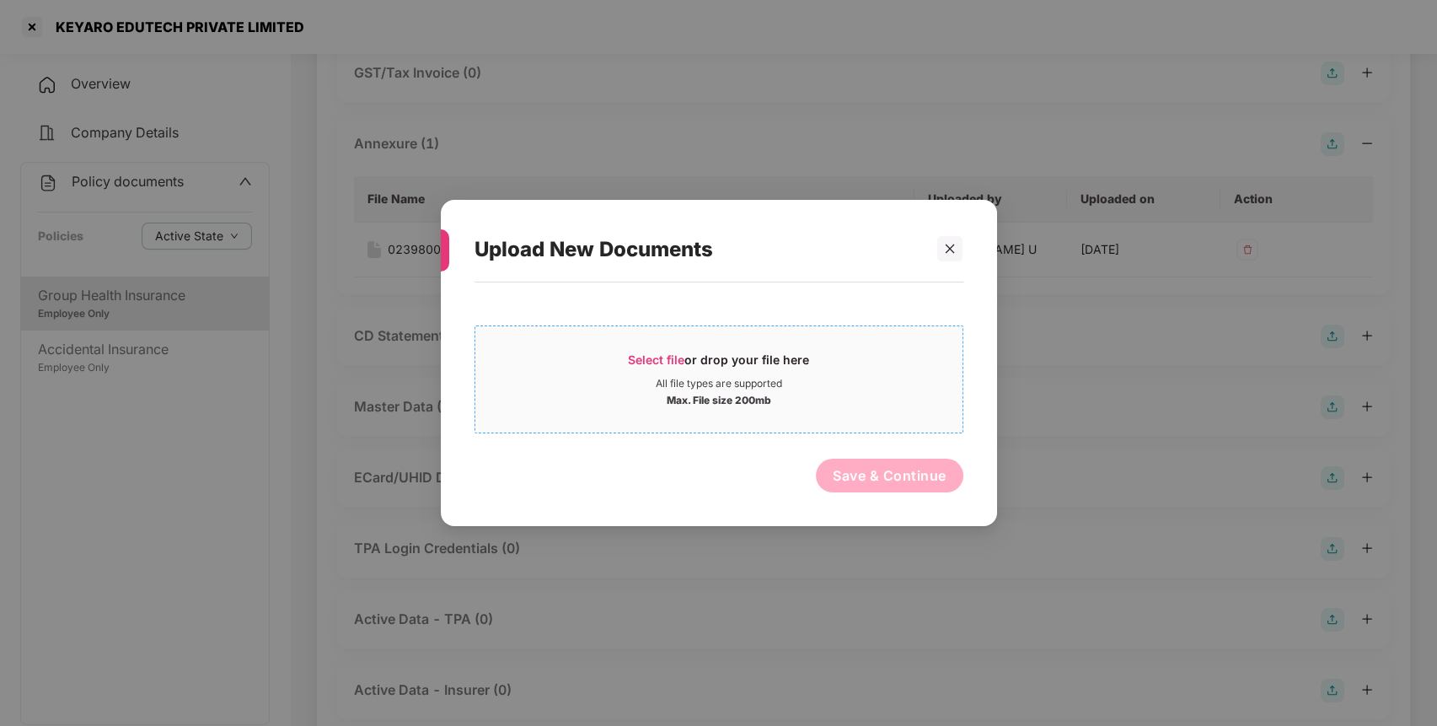
click at [653, 371] on div "Select file or drop your file here" at bounding box center [718, 363] width 181 height 25
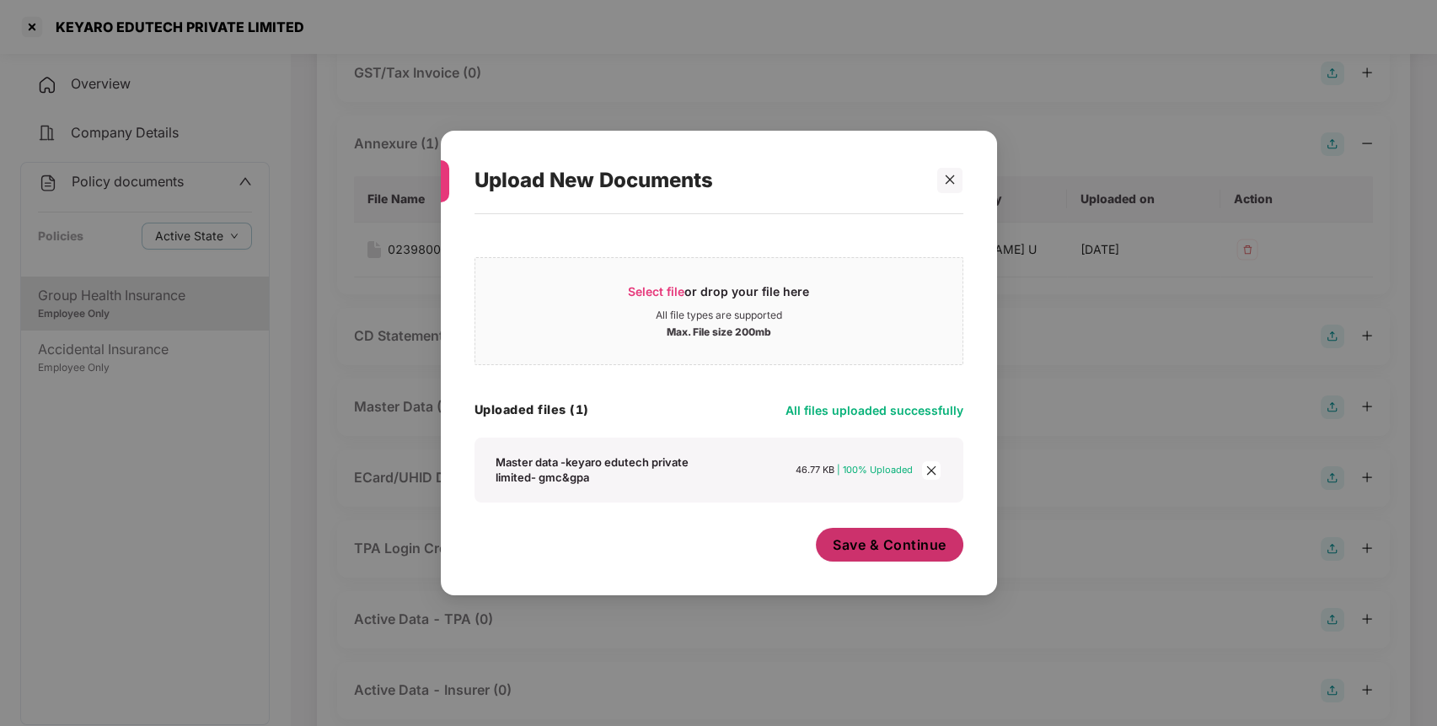
click at [880, 544] on span "Save & Continue" at bounding box center [890, 544] width 114 height 19
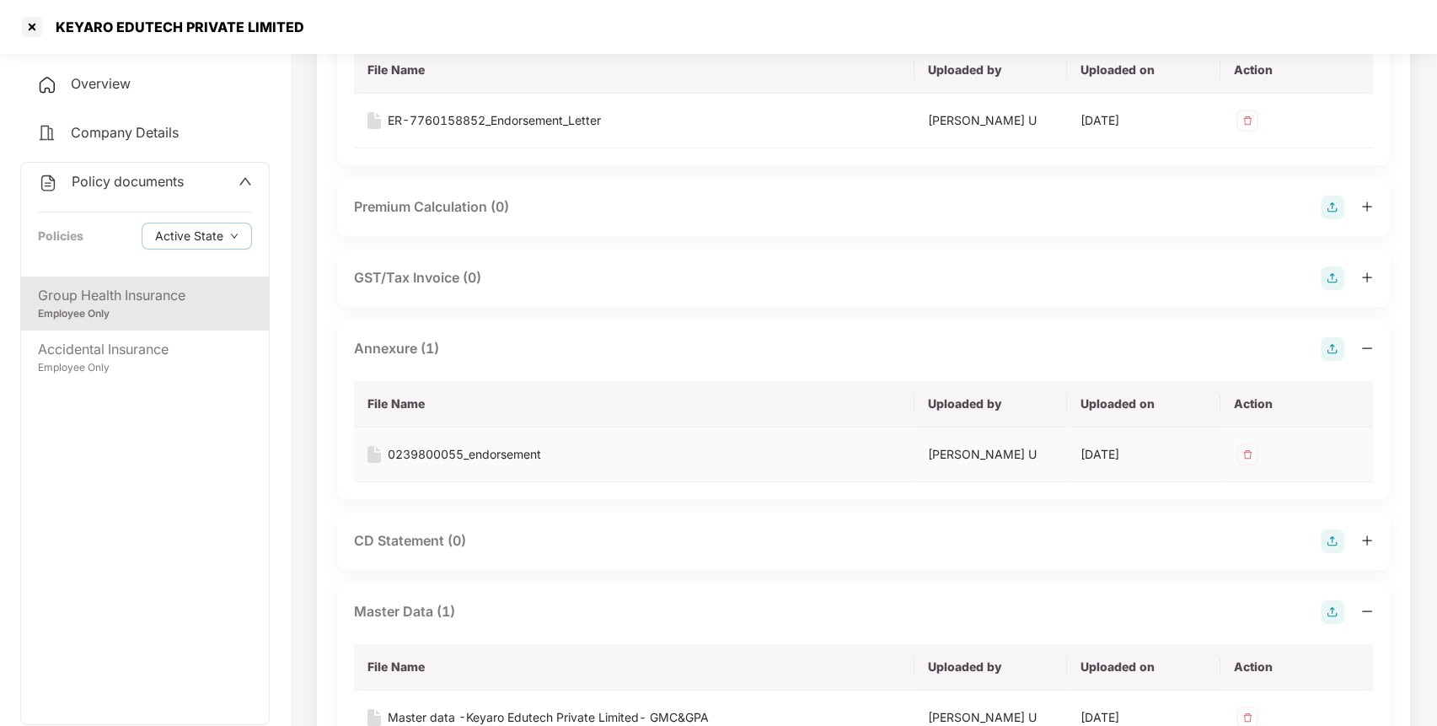
scroll to position [196, 0]
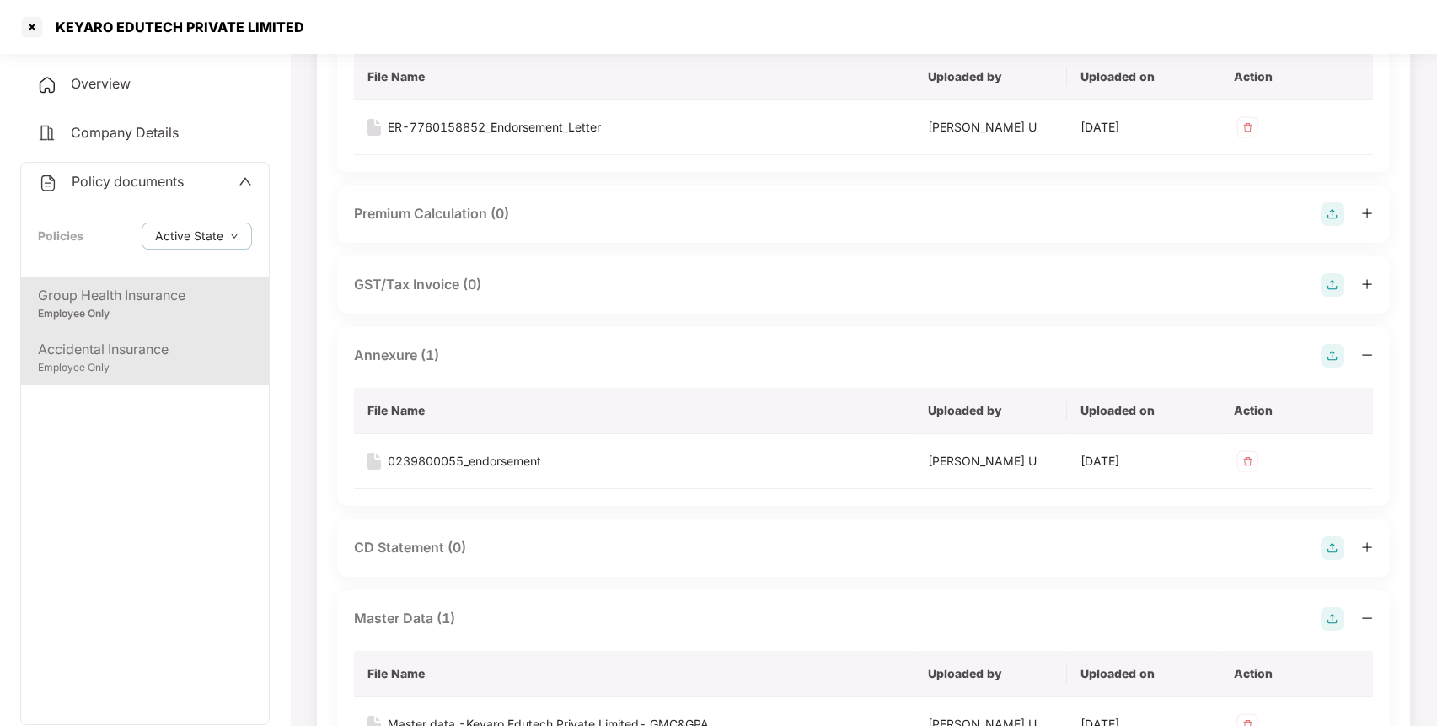
click at [198, 351] on div "Accidental Insurance" at bounding box center [145, 349] width 214 height 21
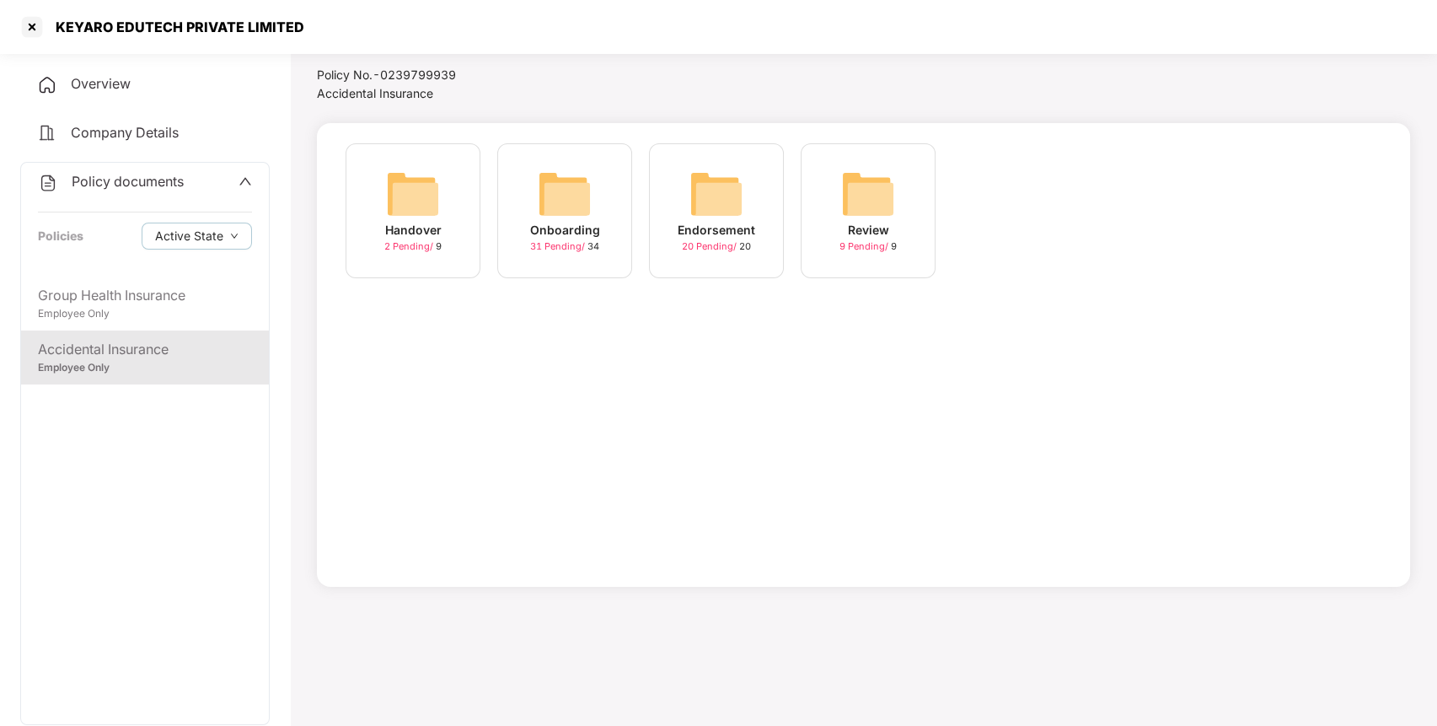
click at [724, 190] on img at bounding box center [716, 194] width 54 height 54
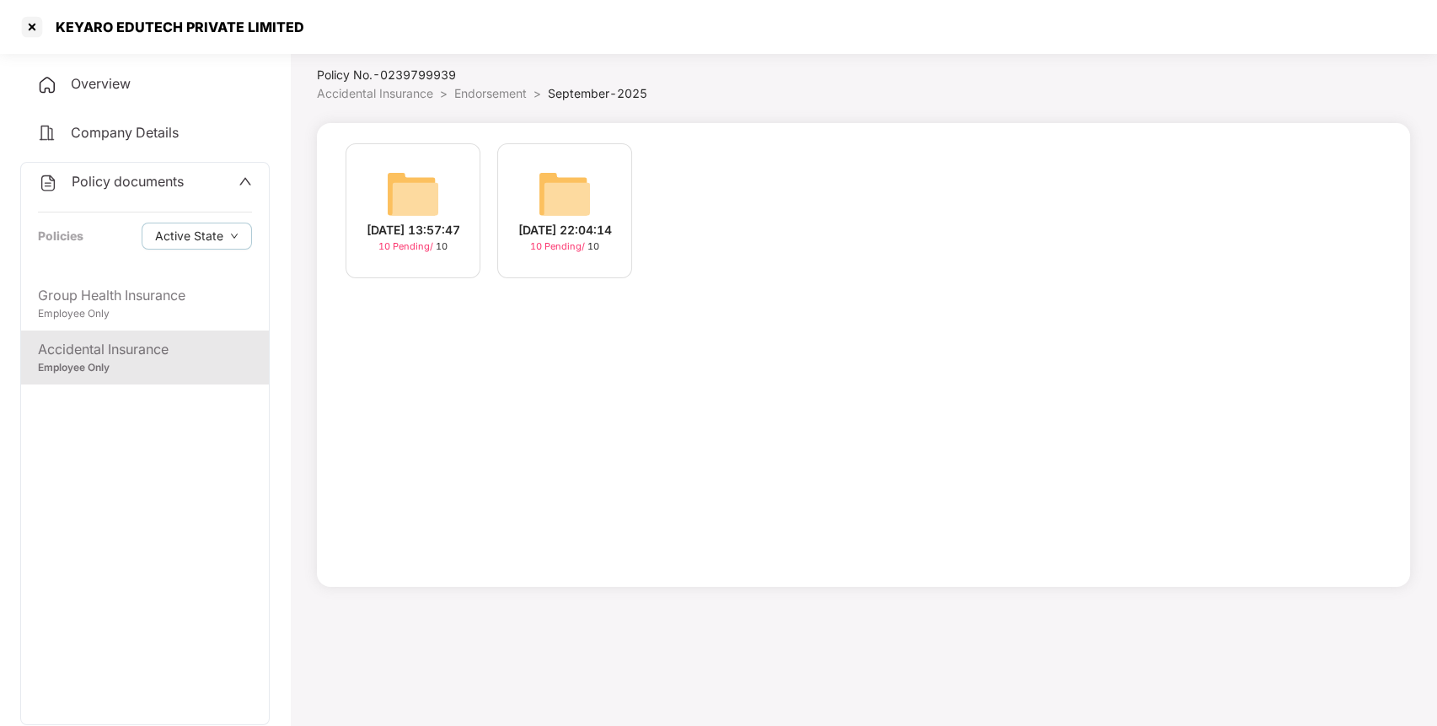
click at [408, 200] on img at bounding box center [413, 194] width 54 height 54
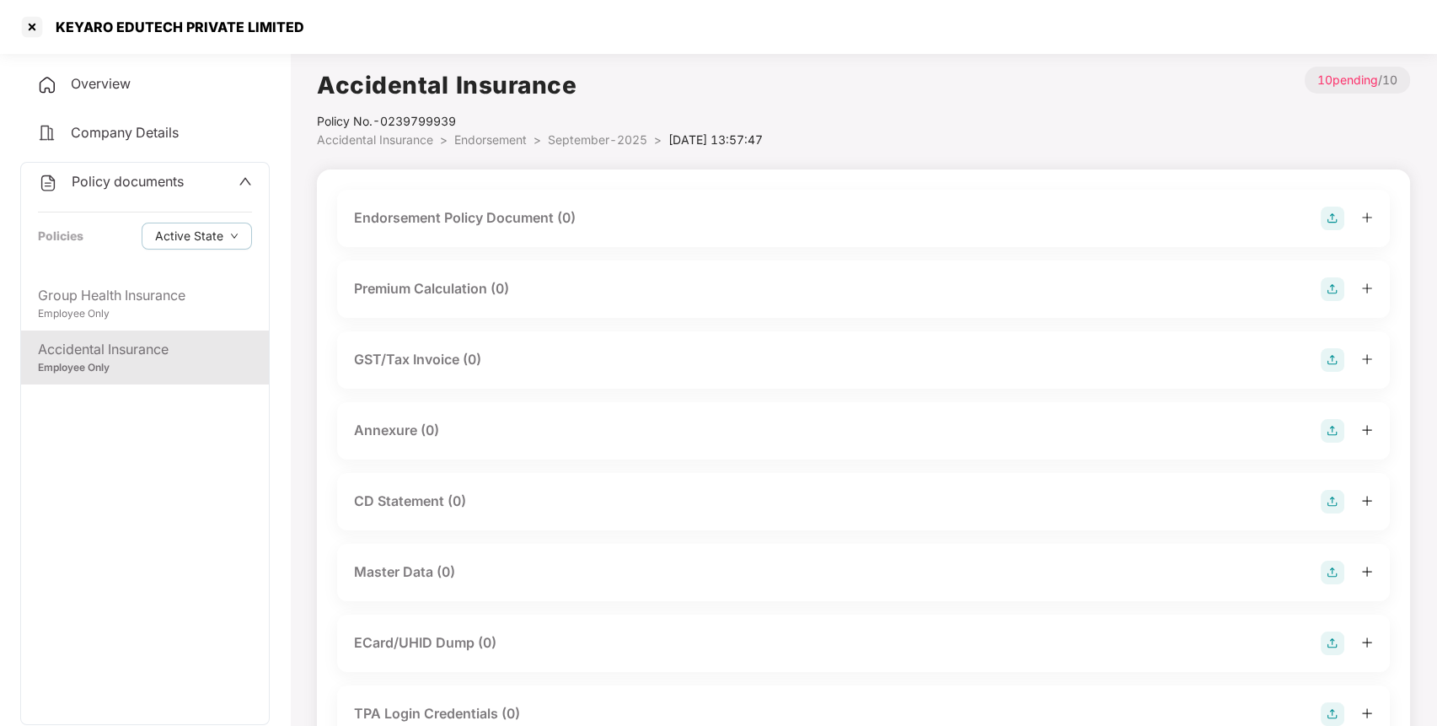
click at [1320, 216] on img at bounding box center [1332, 218] width 24 height 24
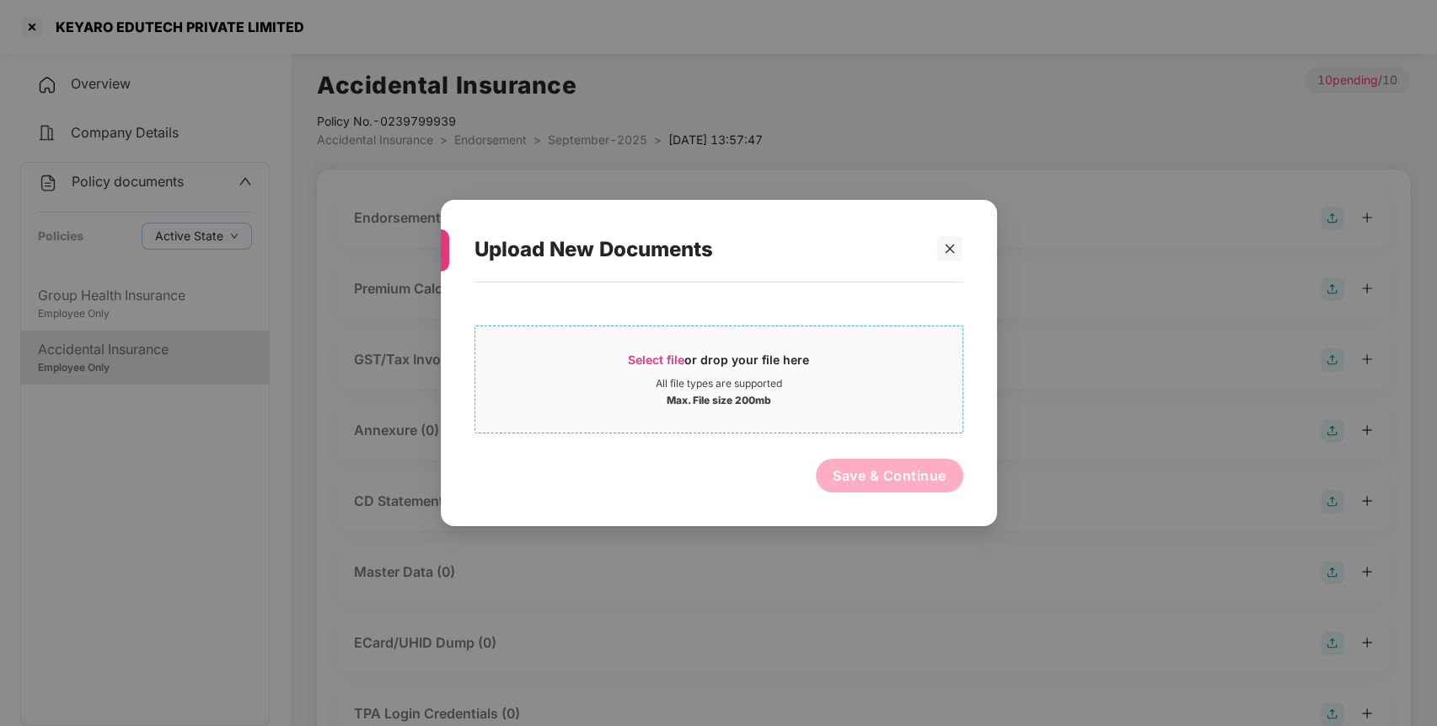
click at [654, 359] on span "Select file" at bounding box center [656, 359] width 56 height 14
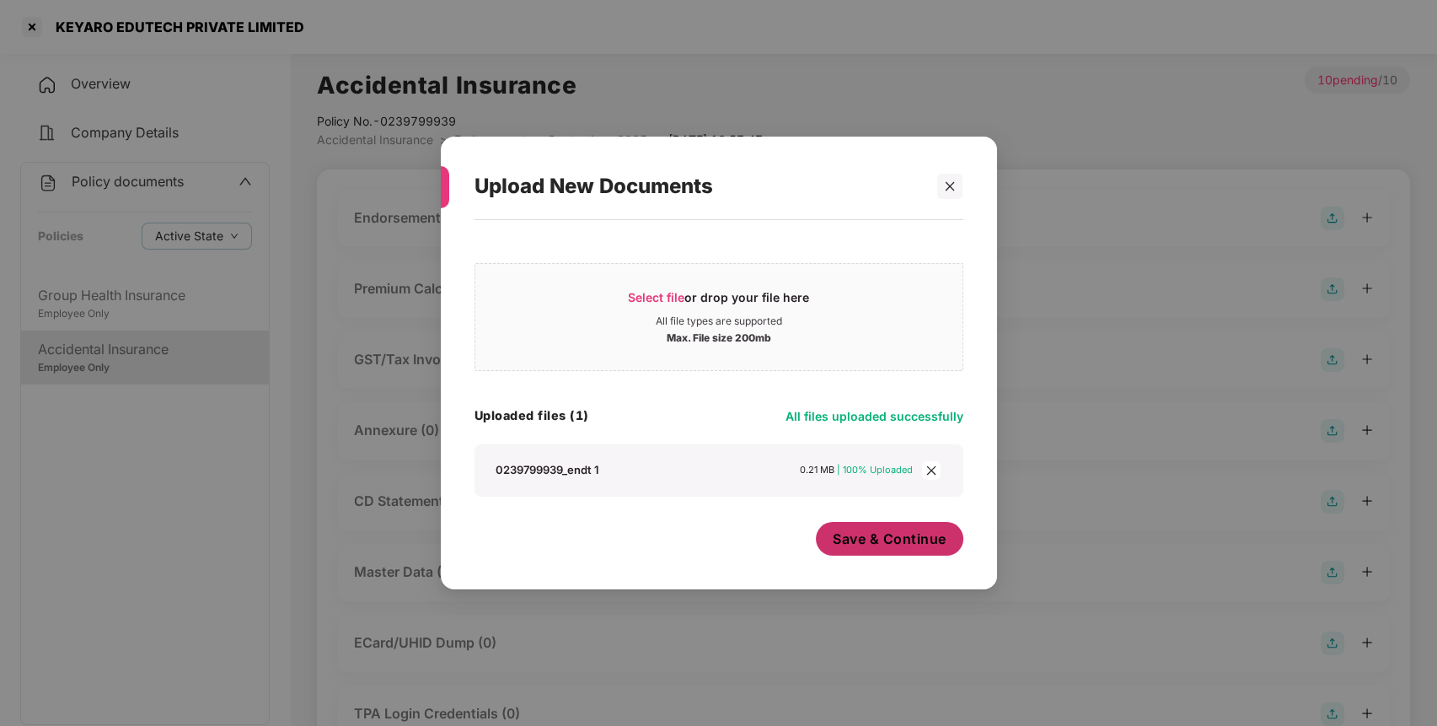
click at [880, 539] on span "Save & Continue" at bounding box center [890, 538] width 114 height 19
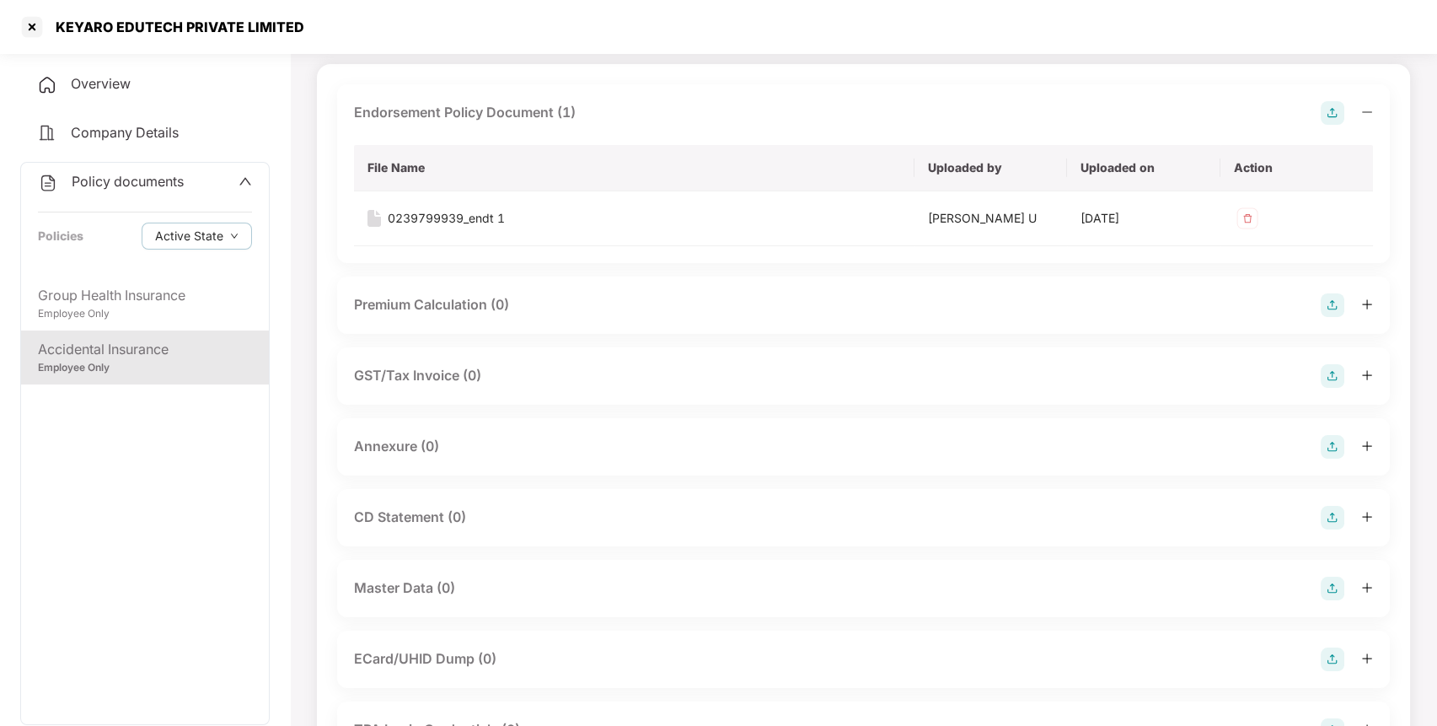
scroll to position [114, 0]
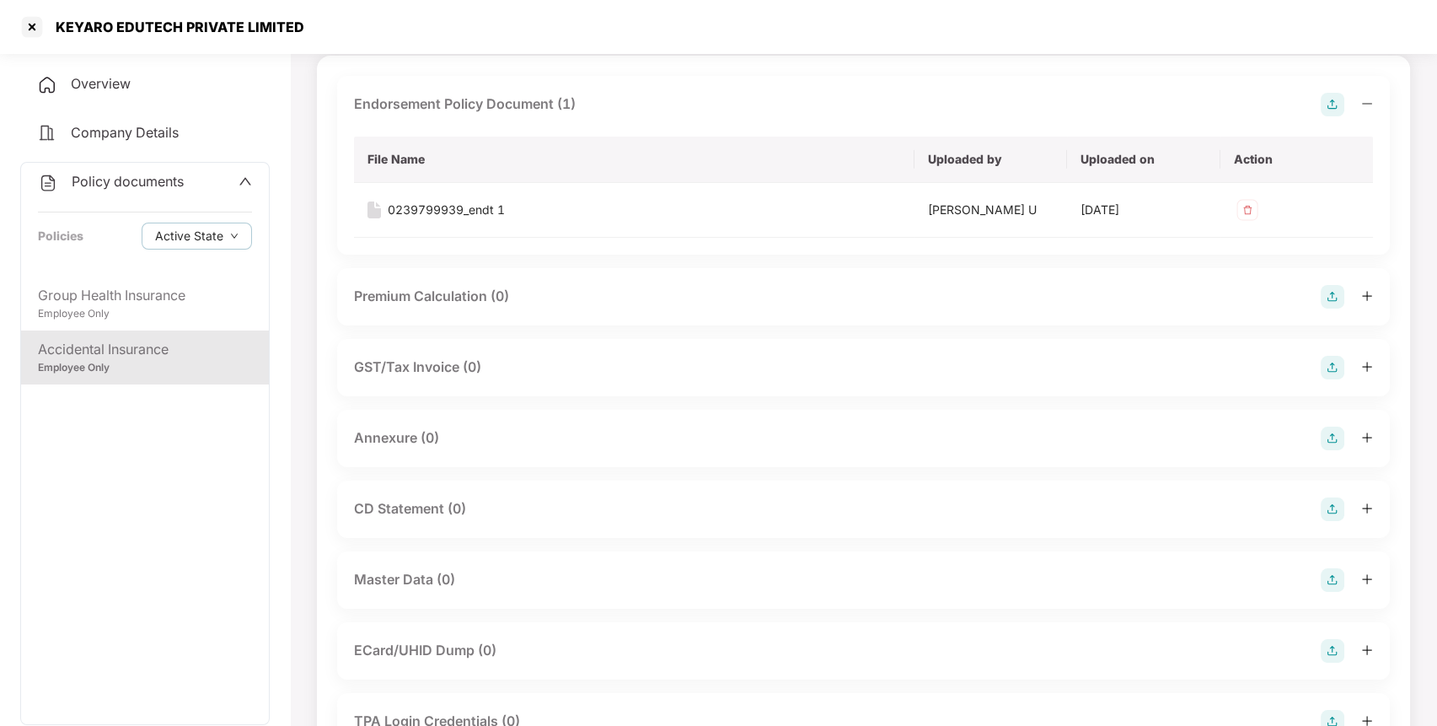
click at [1324, 431] on img at bounding box center [1332, 438] width 24 height 24
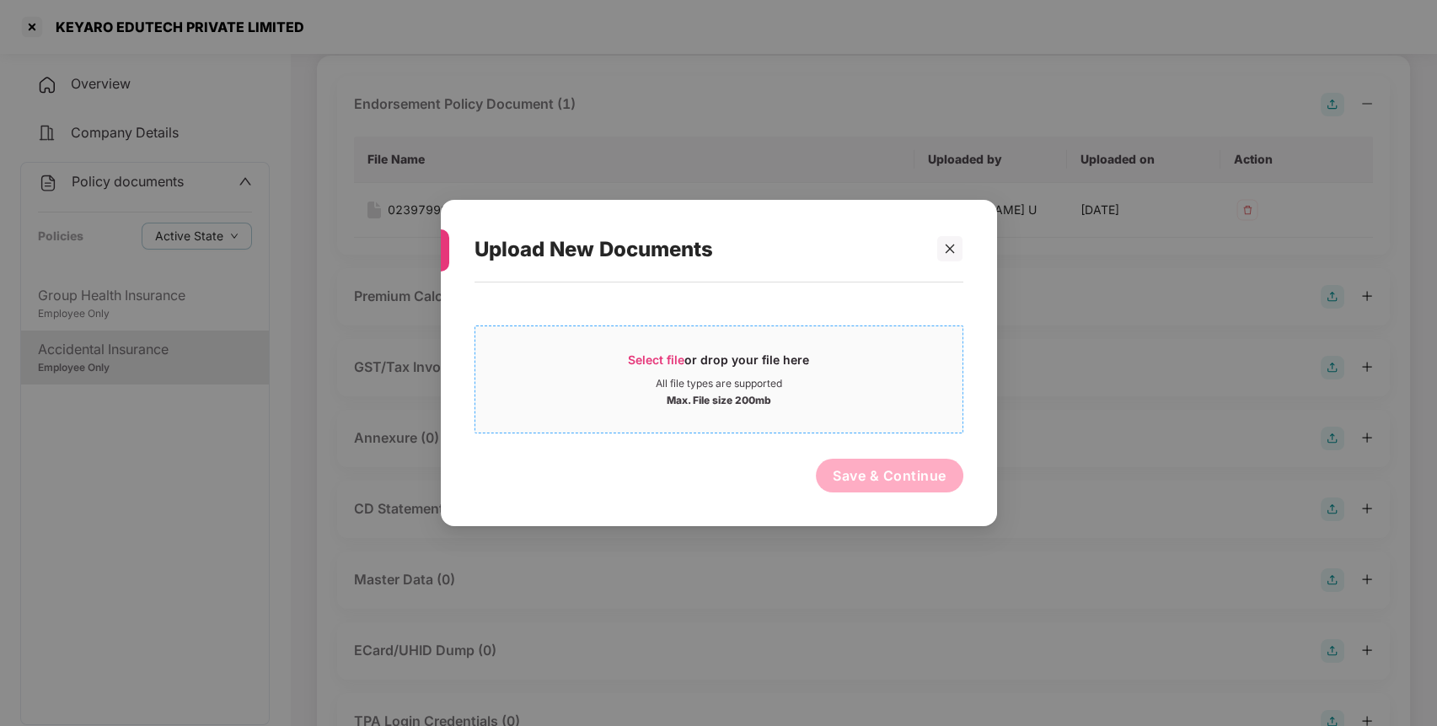
click at [661, 357] on span "Select file" at bounding box center [656, 359] width 56 height 14
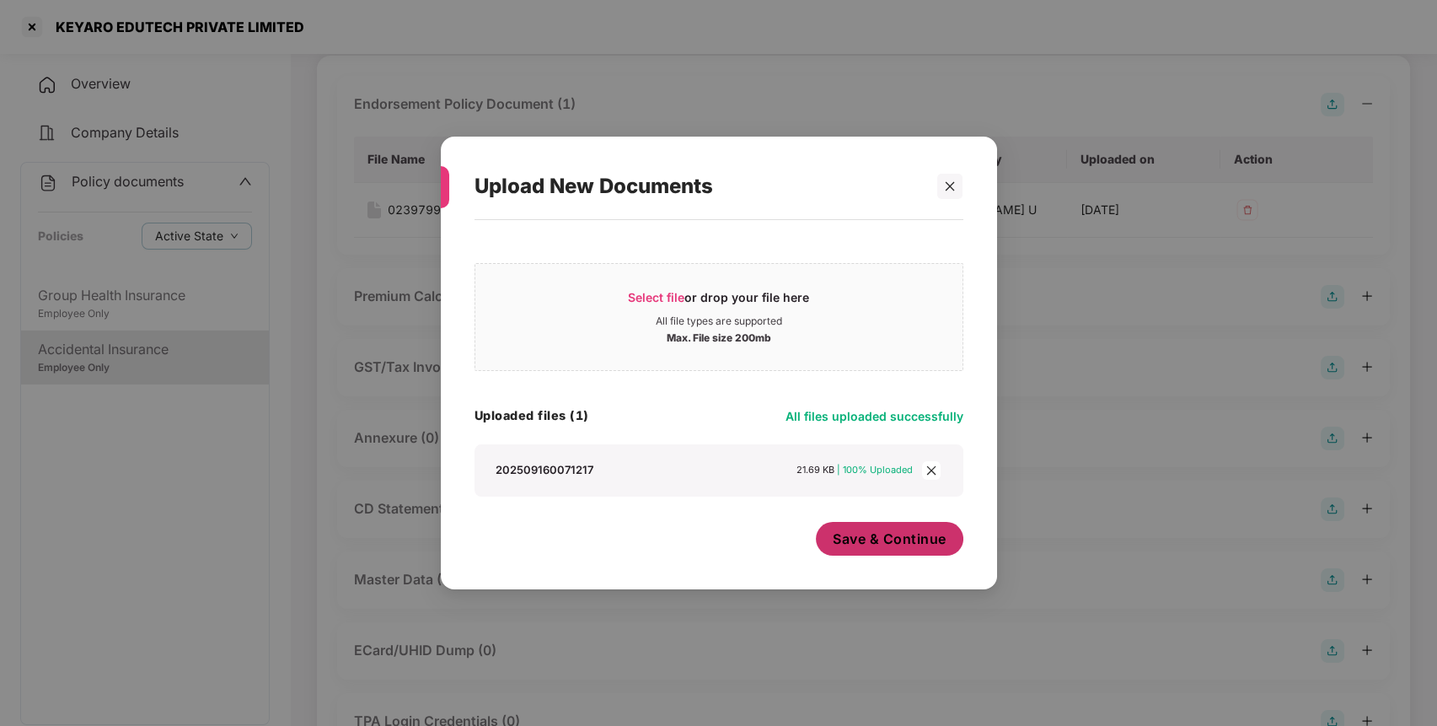
click at [888, 540] on span "Save & Continue" at bounding box center [890, 538] width 114 height 19
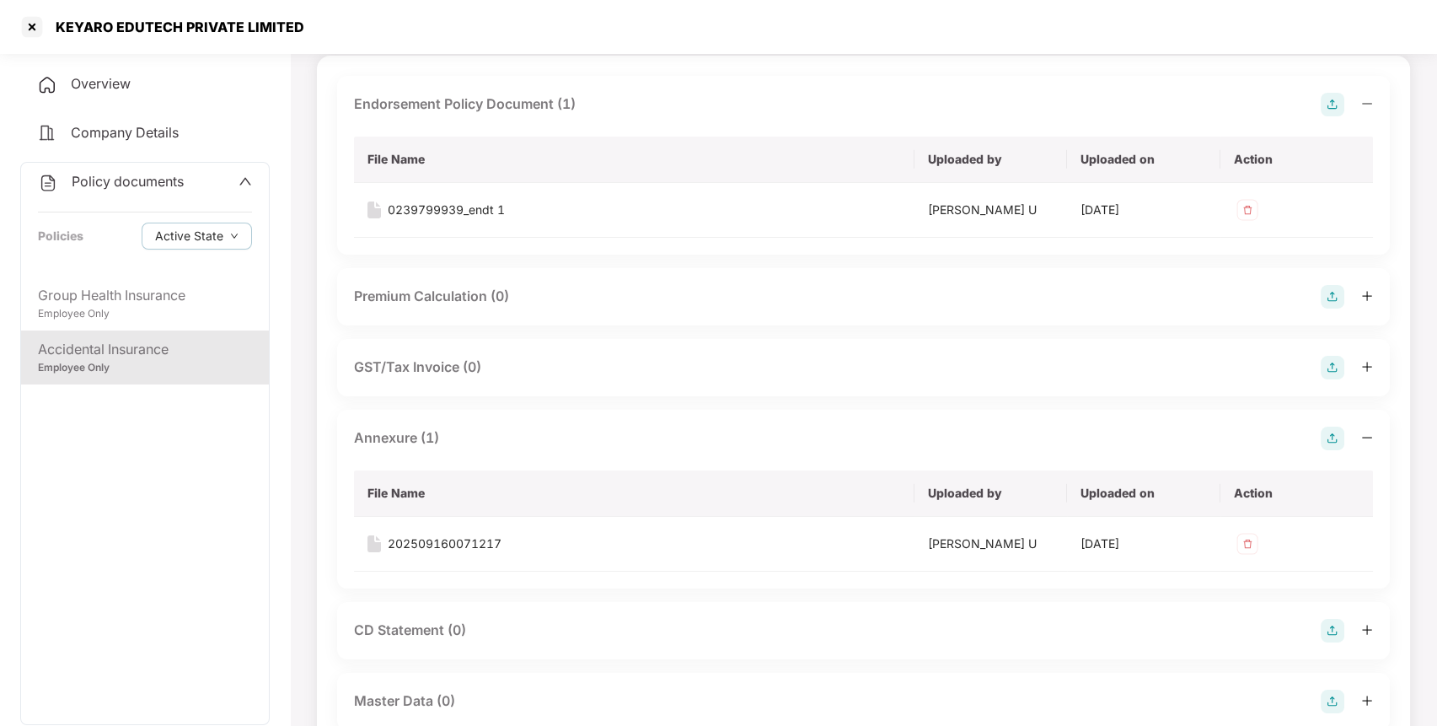
scroll to position [237, 0]
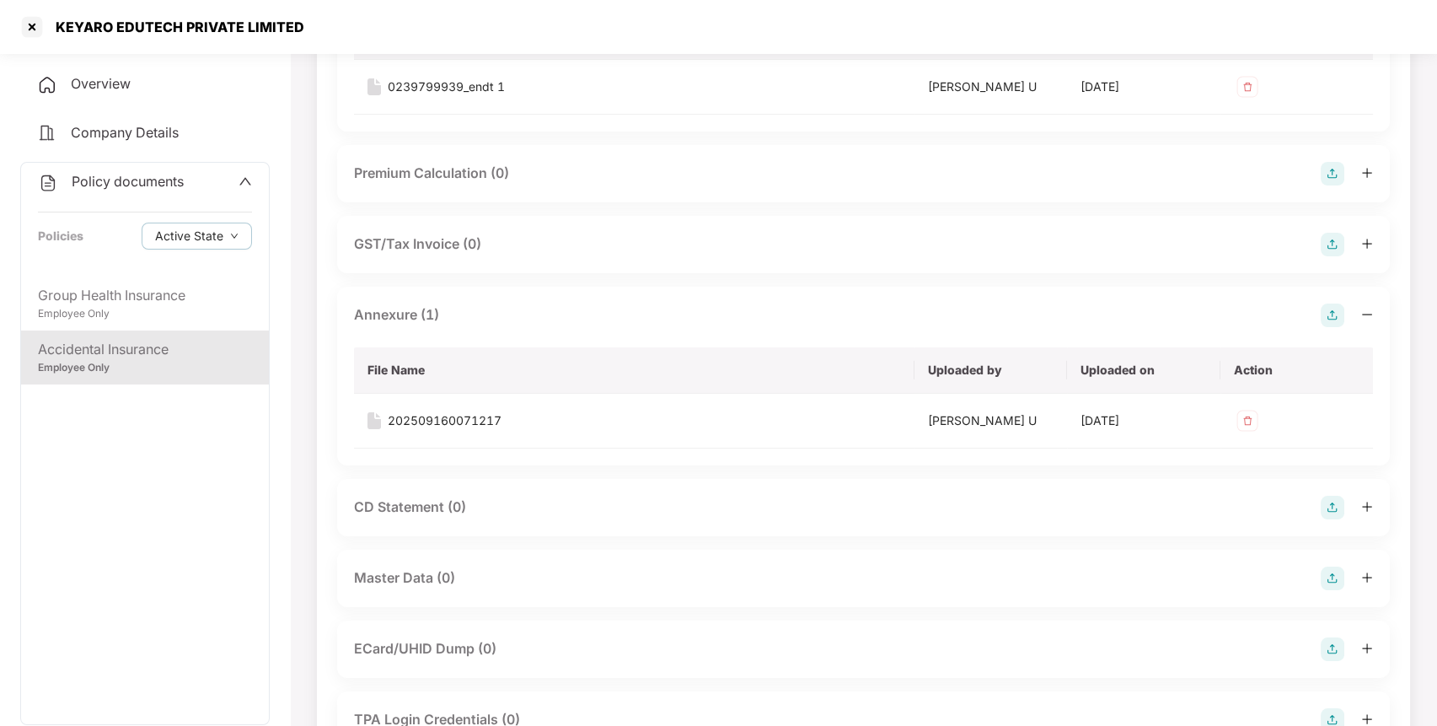
click at [1328, 577] on img at bounding box center [1332, 578] width 24 height 24
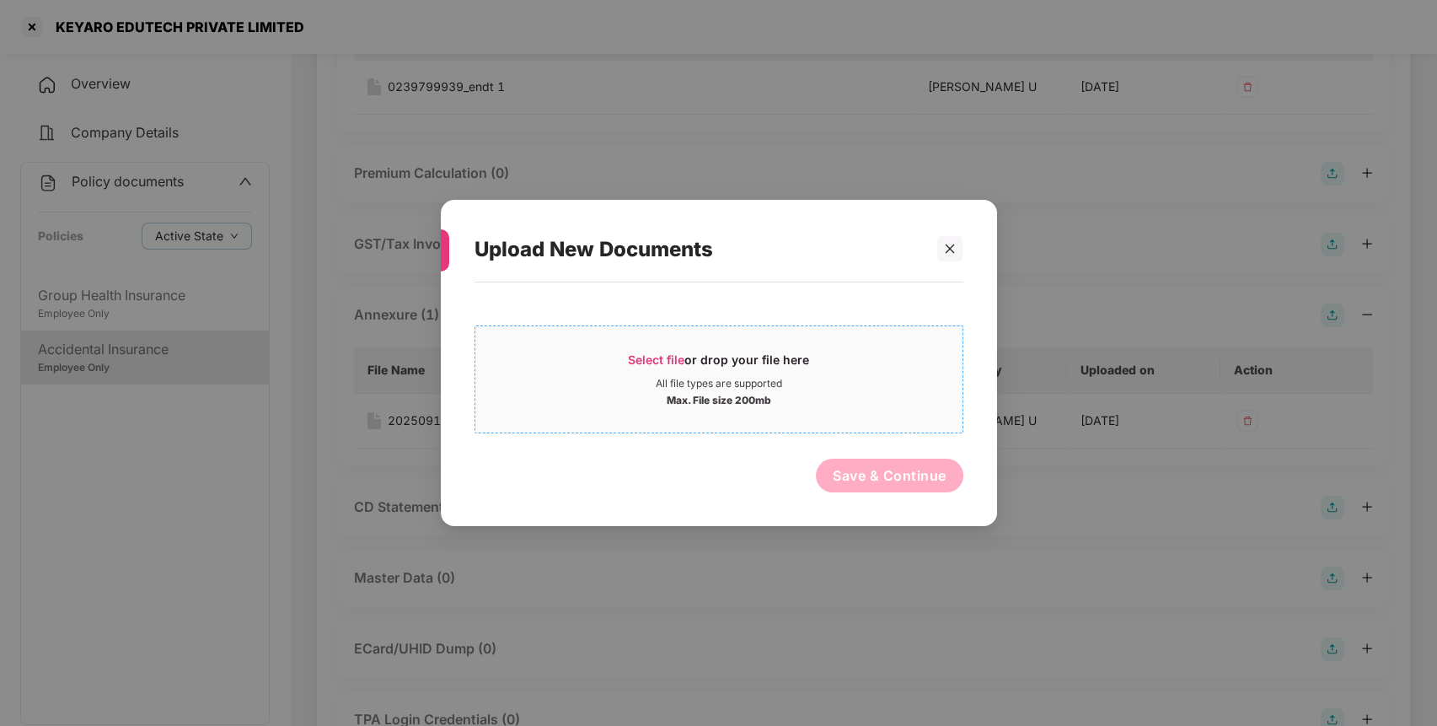
click at [647, 346] on span "Select file or drop your file here All file types are supported Max. File size …" at bounding box center [718, 379] width 487 height 81
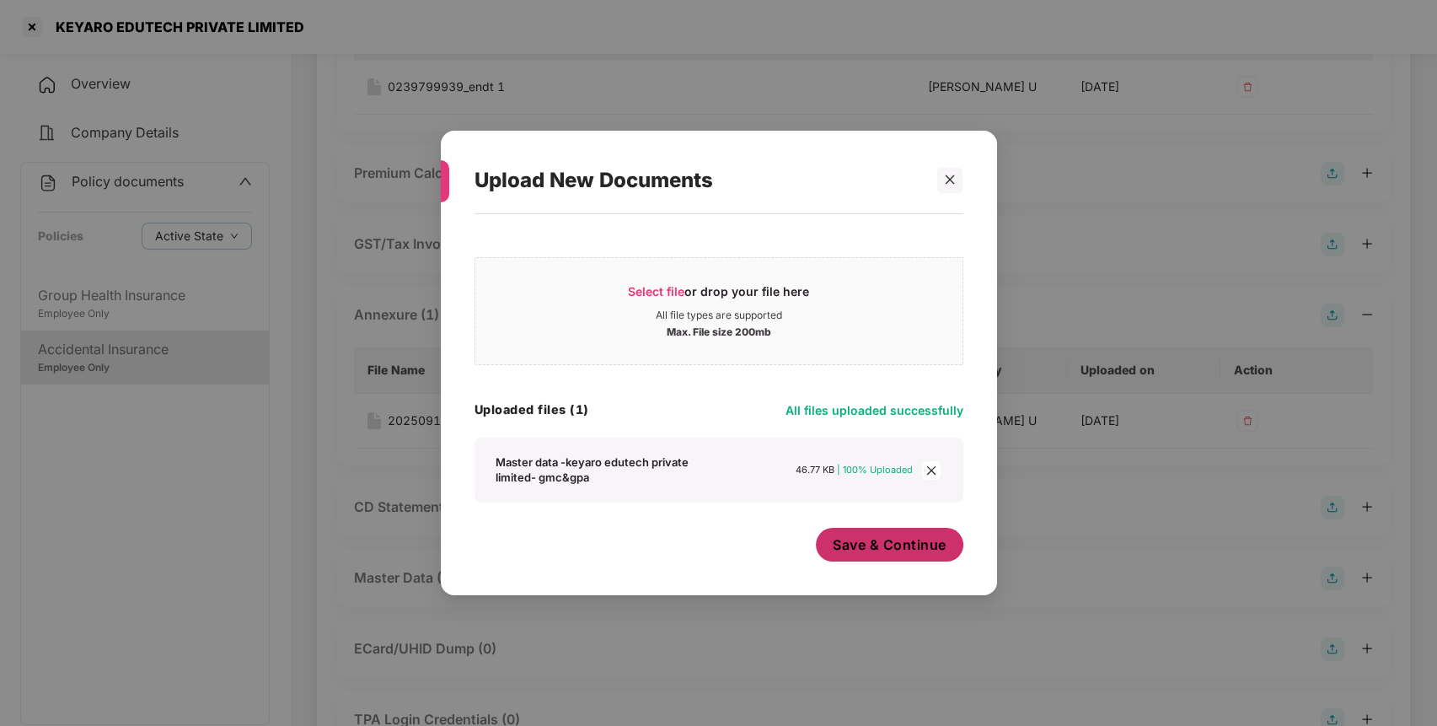
click at [890, 539] on span "Save & Continue" at bounding box center [890, 544] width 114 height 19
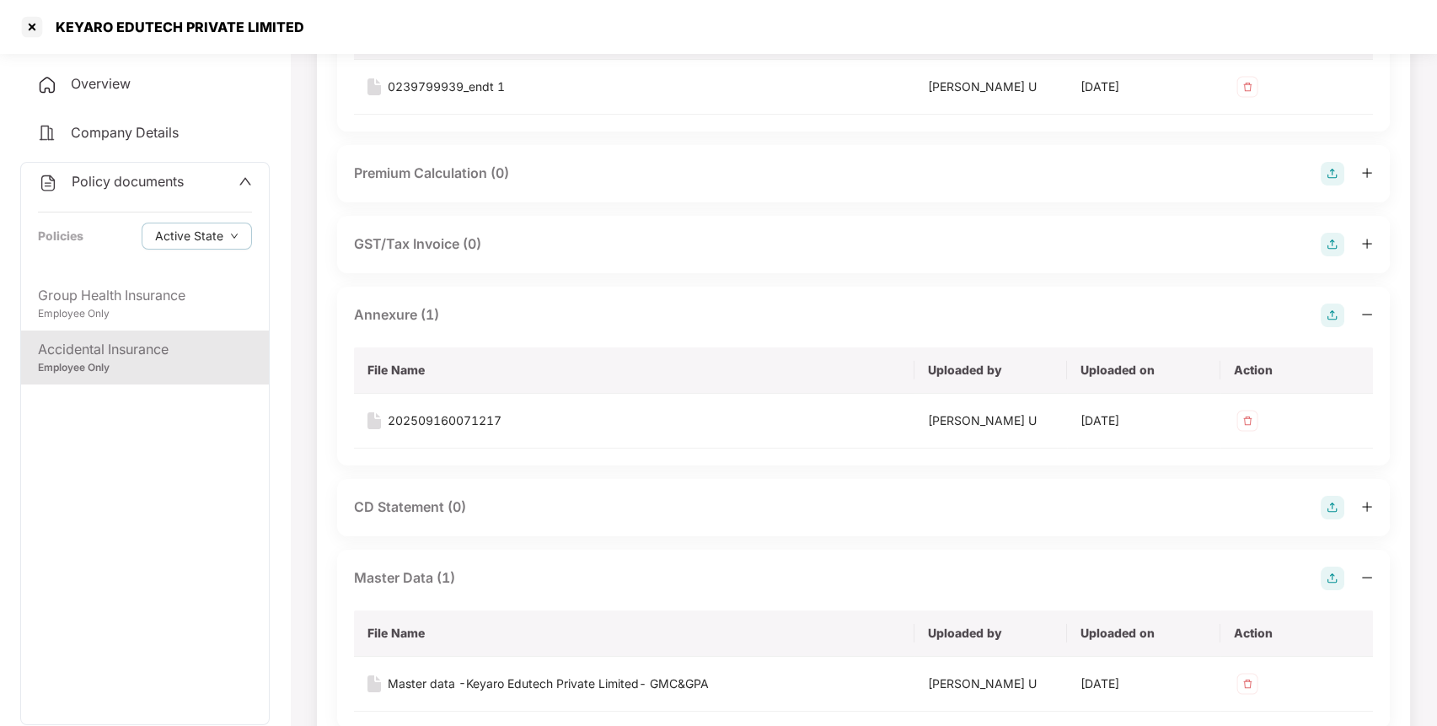
scroll to position [0, 0]
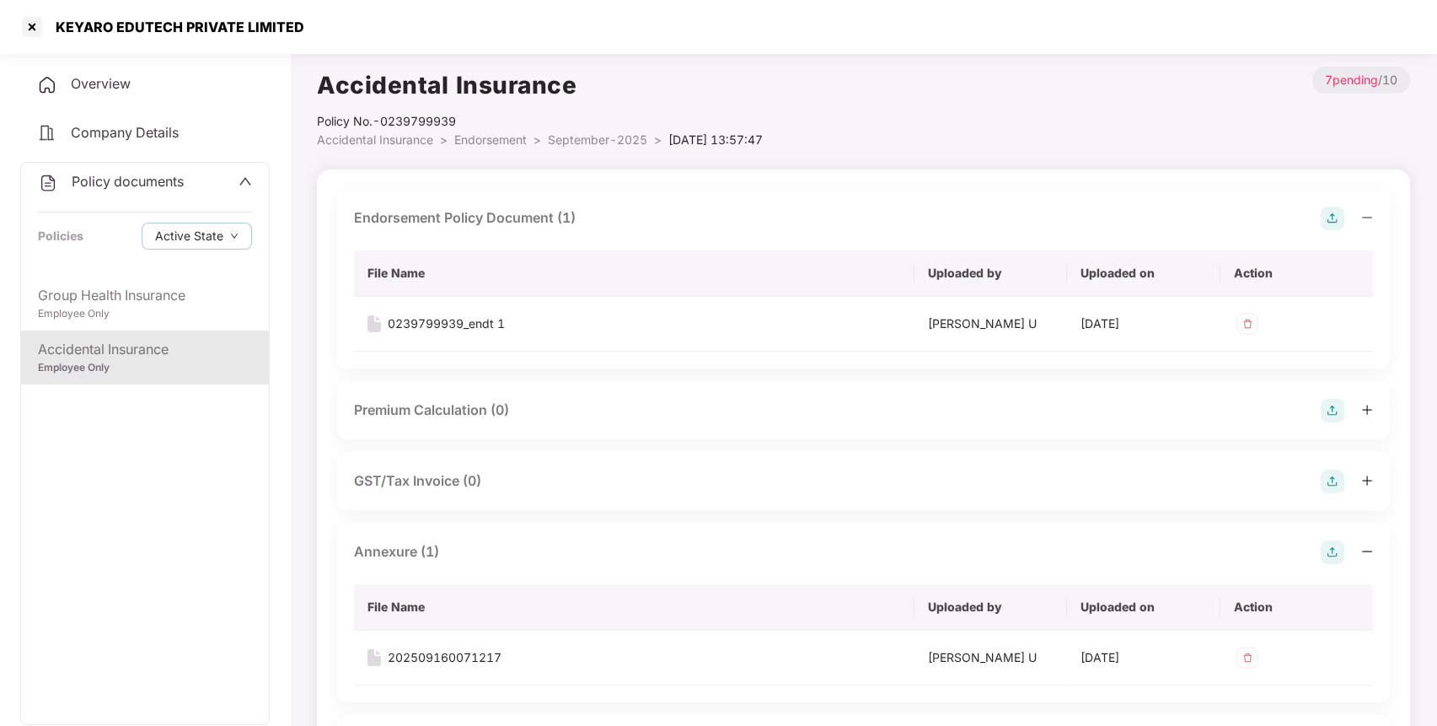
click at [486, 142] on span "Endorsement" at bounding box center [490, 139] width 72 height 14
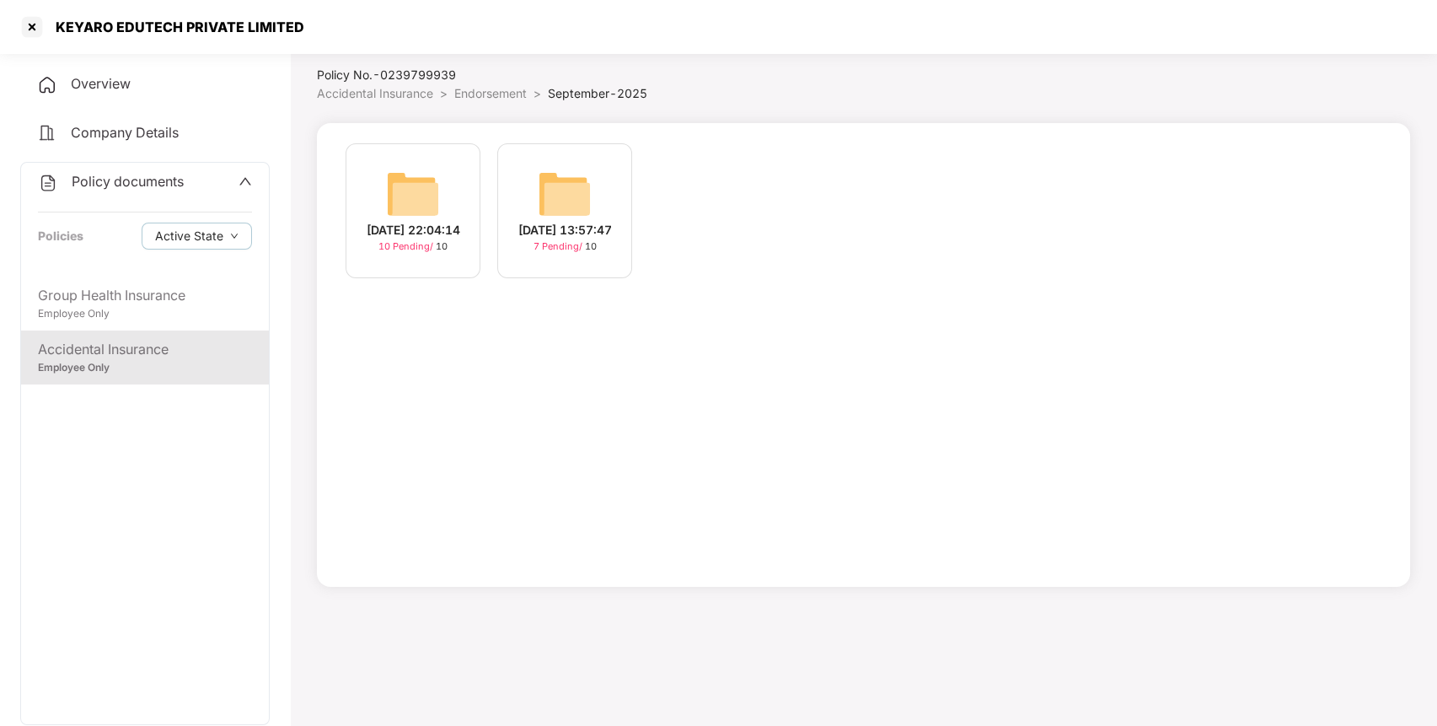
click at [423, 178] on img at bounding box center [413, 194] width 54 height 54
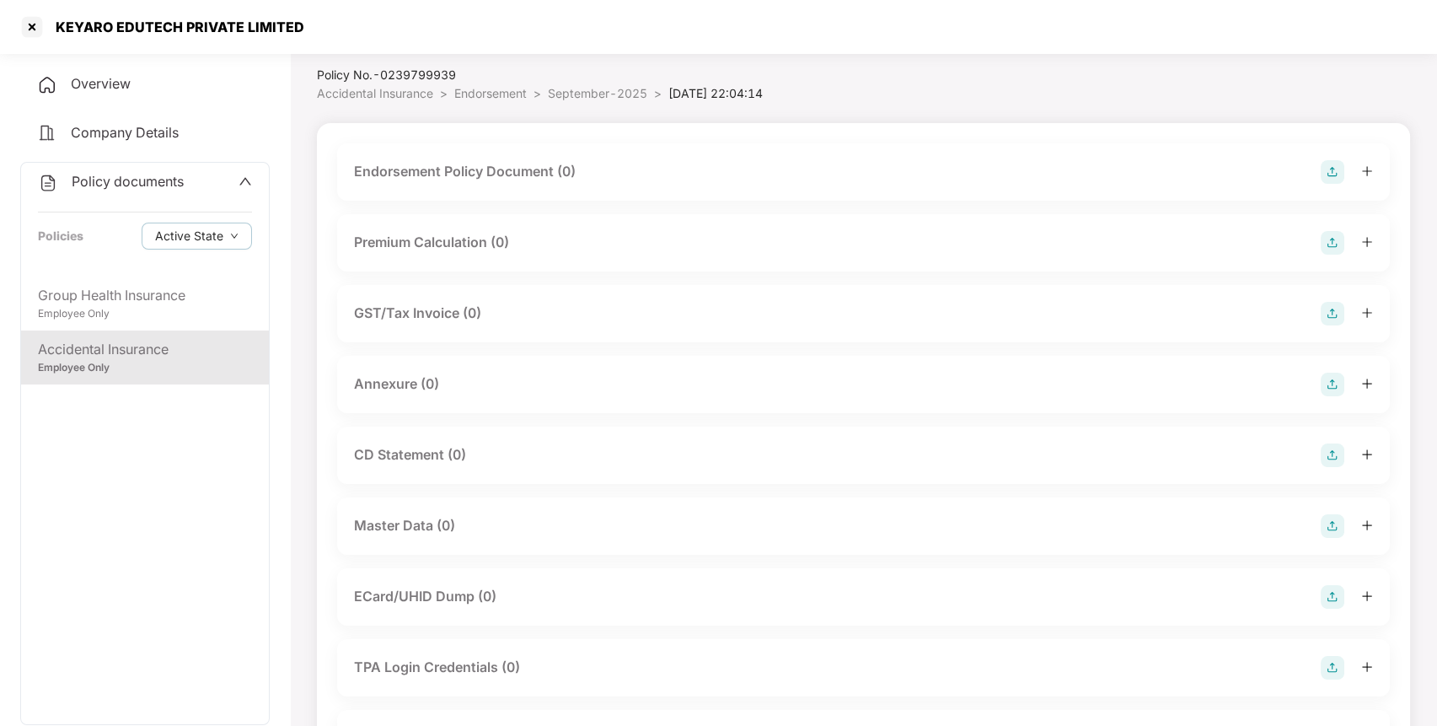
click at [1325, 527] on img at bounding box center [1332, 526] width 24 height 24
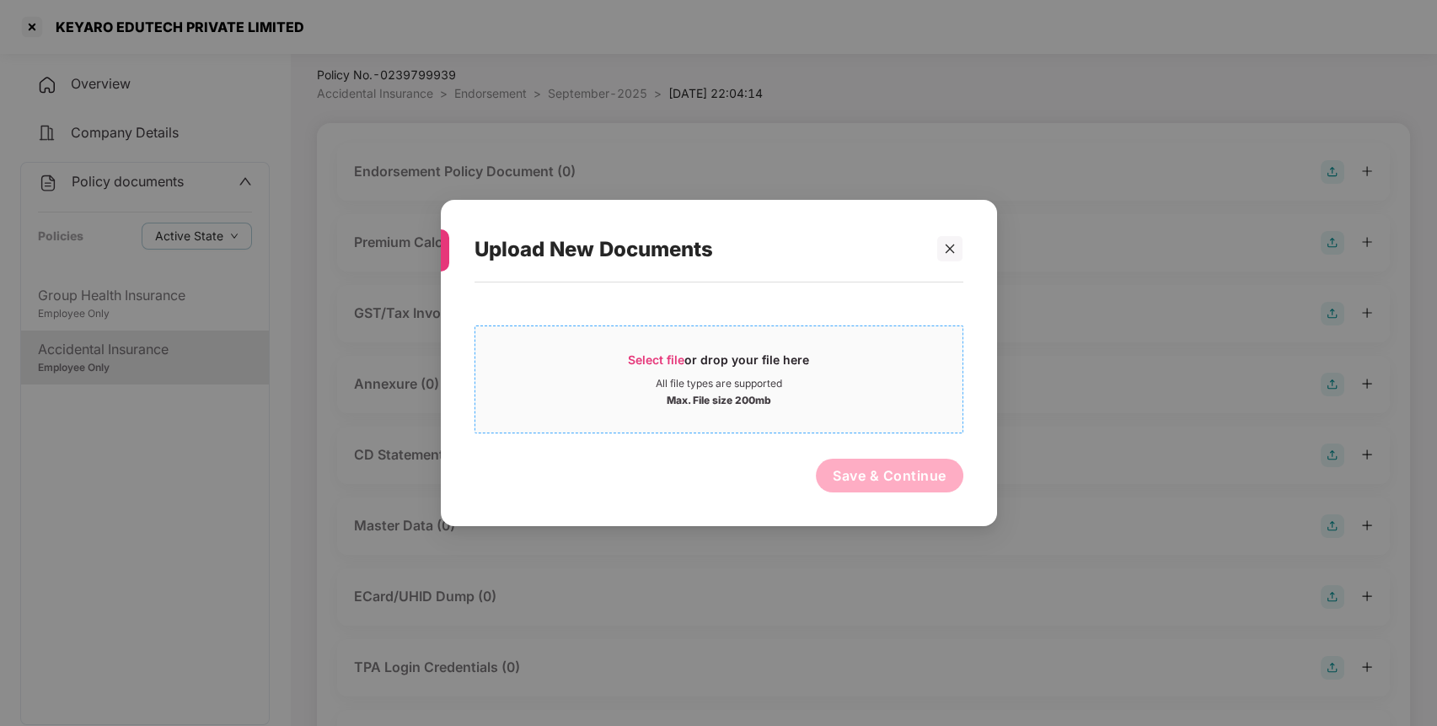
click at [654, 358] on span "Select file" at bounding box center [656, 359] width 56 height 14
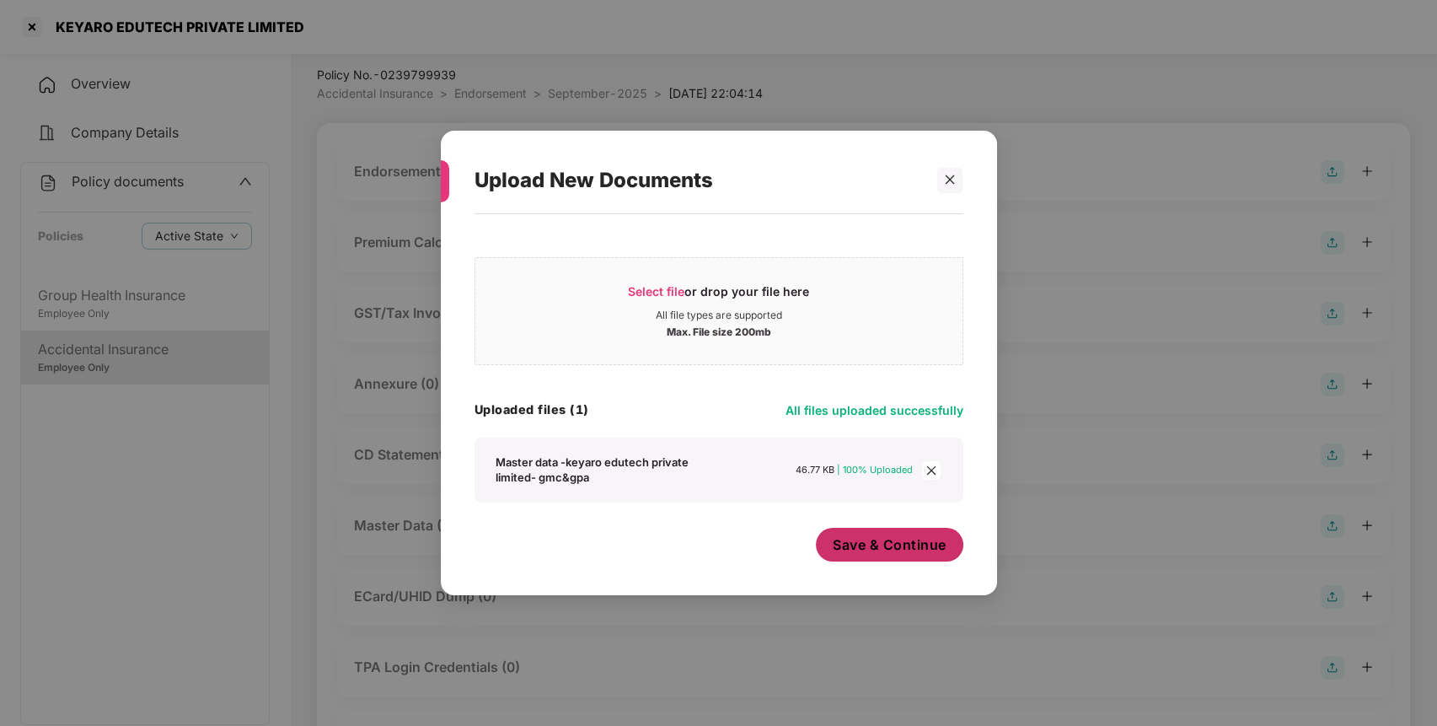
click at [860, 538] on span "Save & Continue" at bounding box center [890, 544] width 114 height 19
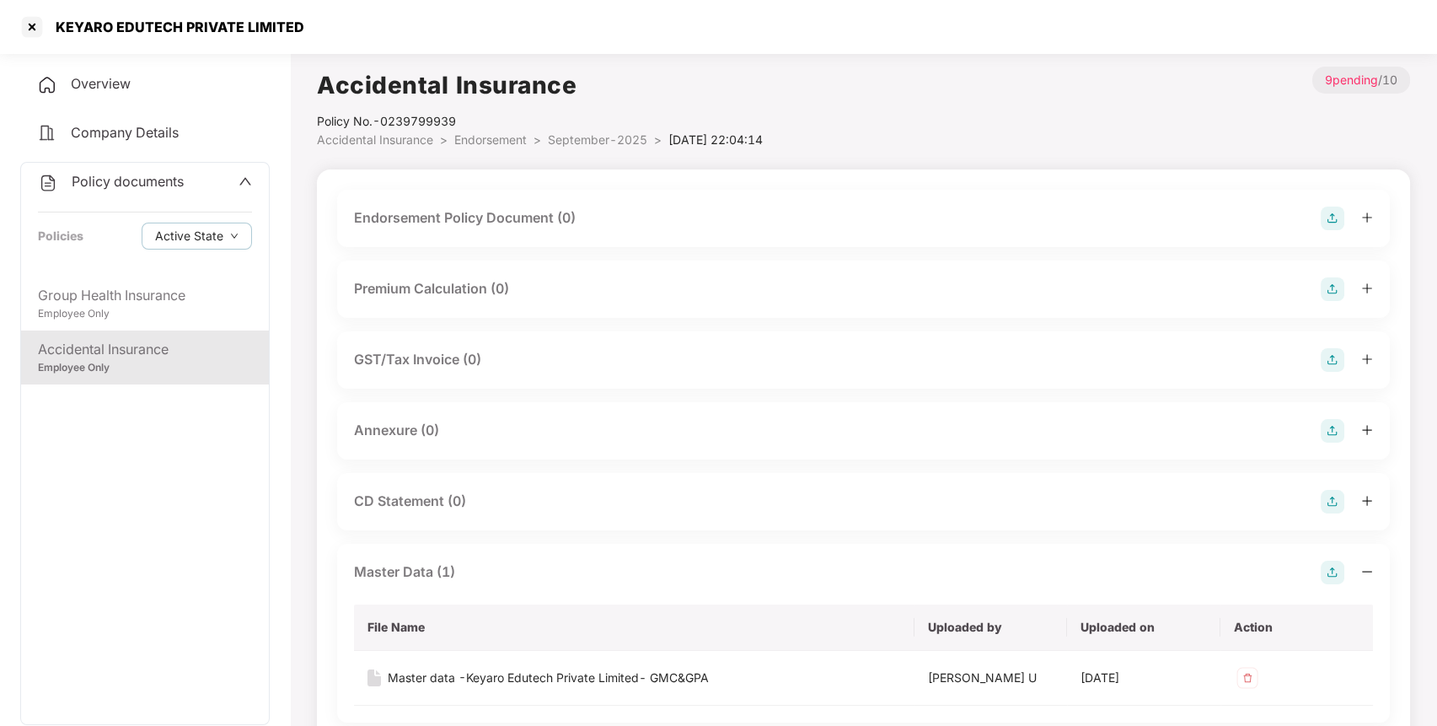
click at [1324, 215] on img at bounding box center [1332, 218] width 24 height 24
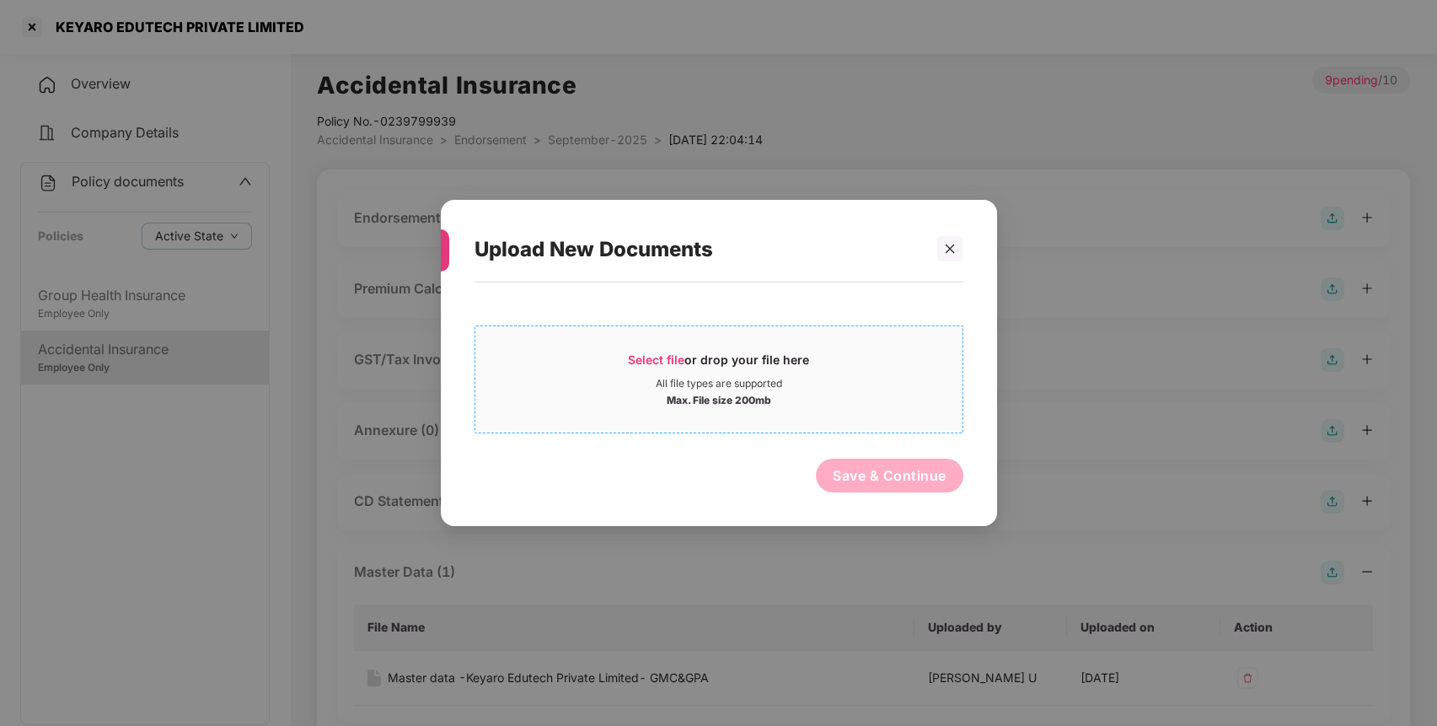
click at [655, 363] on span "Select file" at bounding box center [656, 359] width 56 height 14
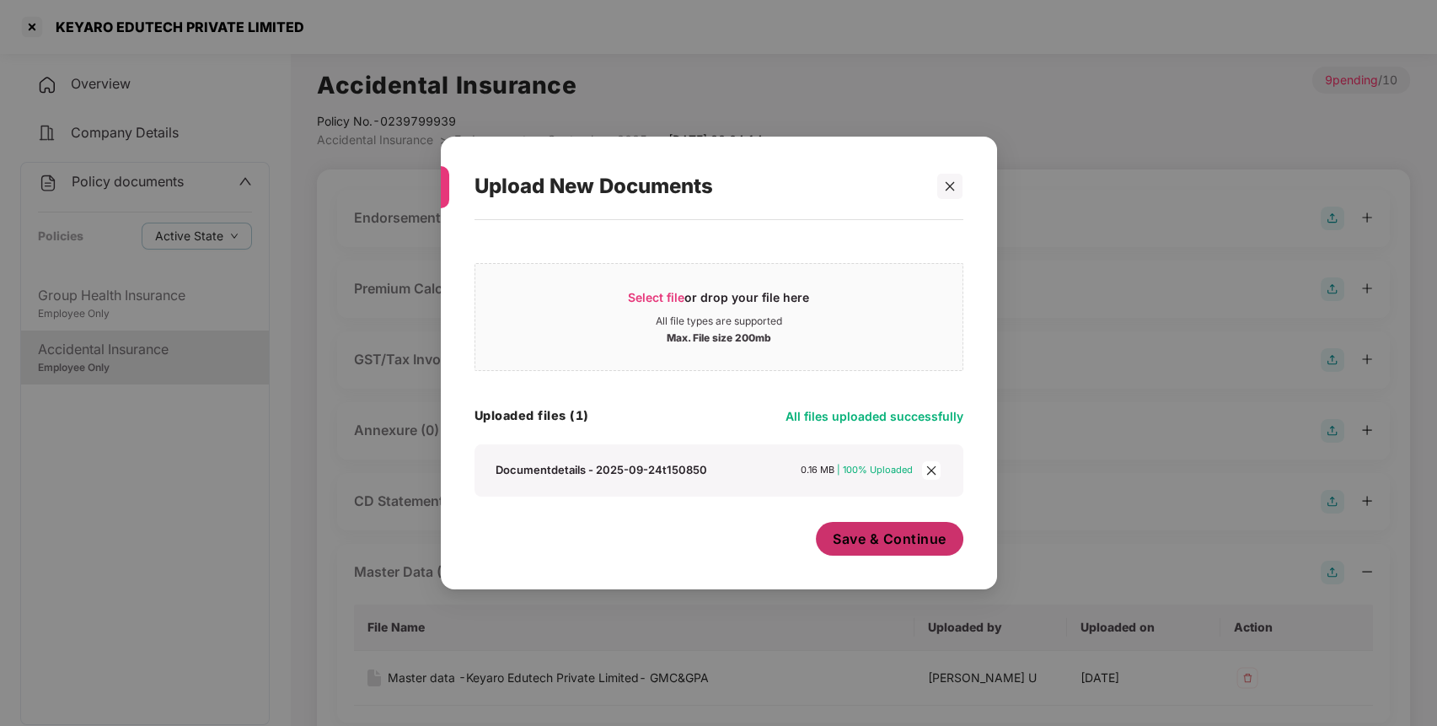
click at [891, 531] on span "Save & Continue" at bounding box center [890, 538] width 114 height 19
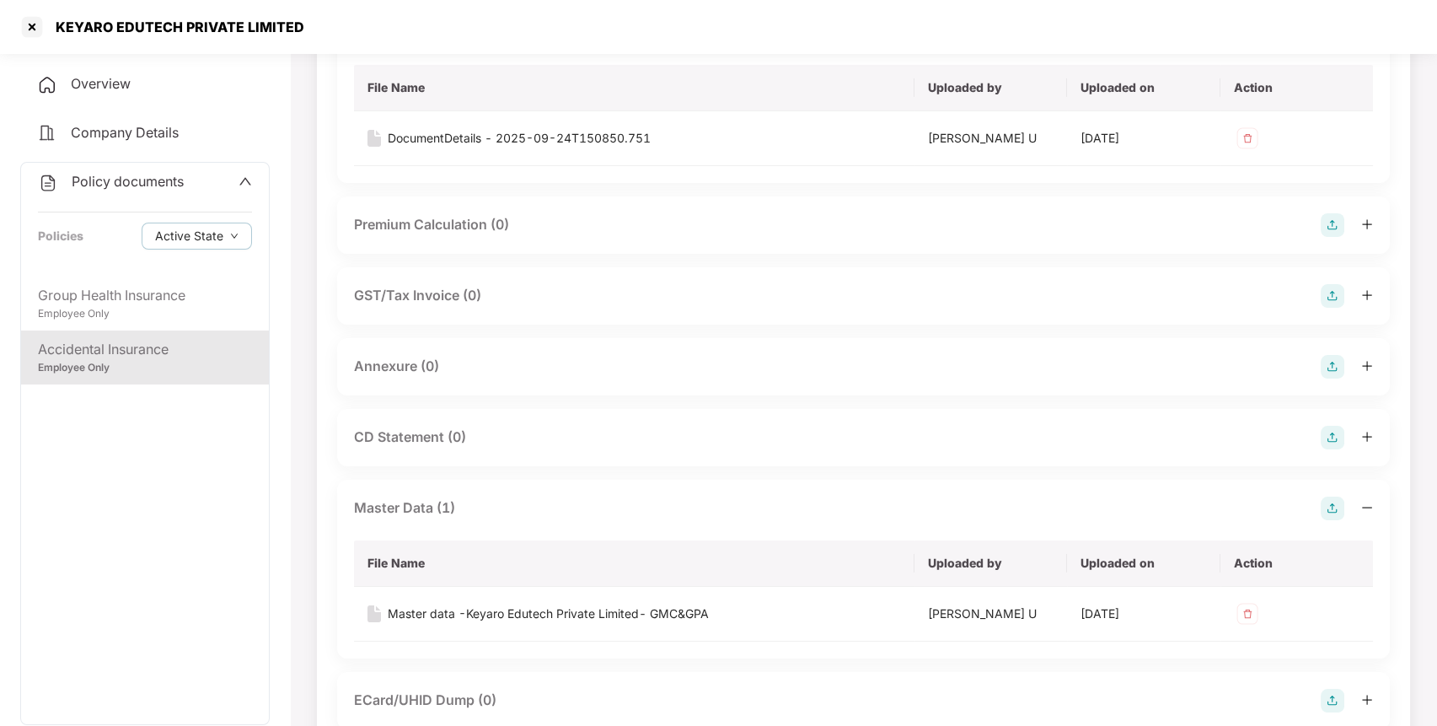
scroll to position [186, 0]
click at [1325, 359] on img at bounding box center [1332, 366] width 24 height 24
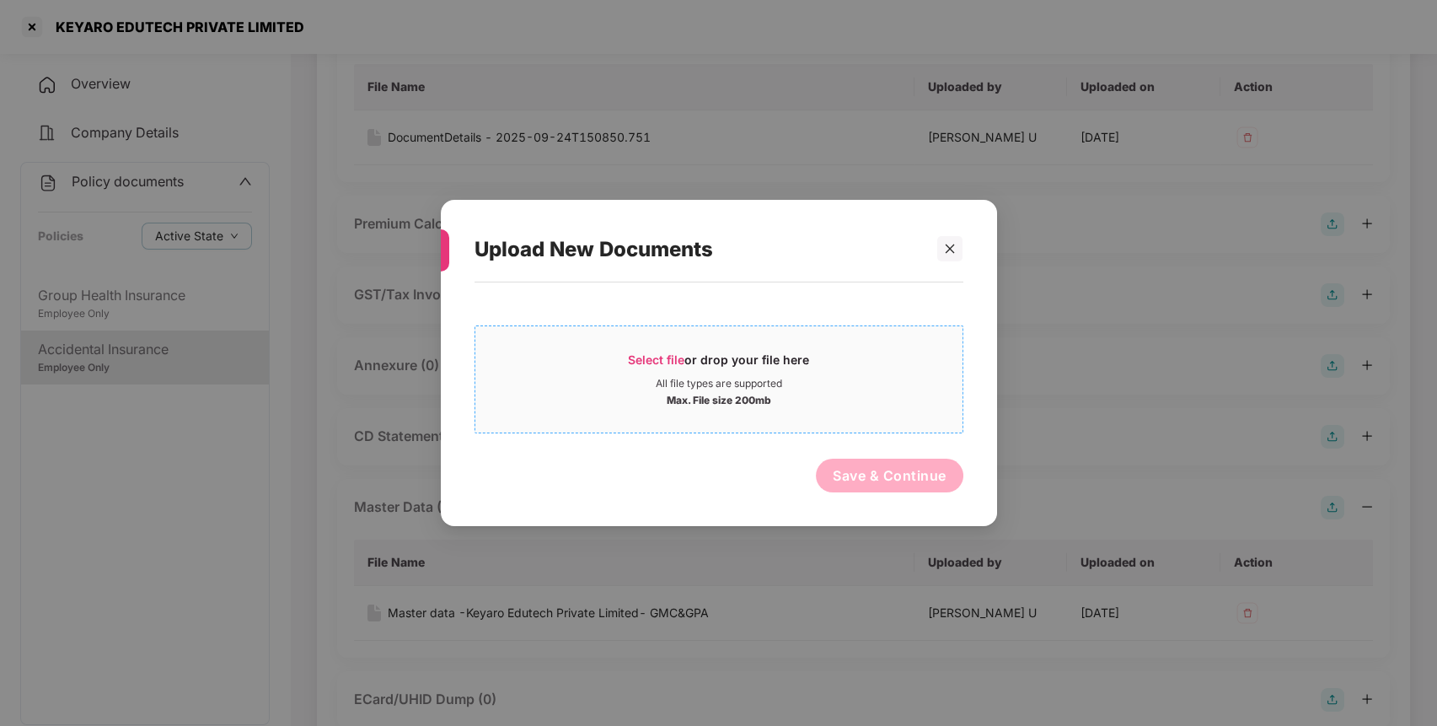
click at [658, 356] on span "Select file" at bounding box center [656, 359] width 56 height 14
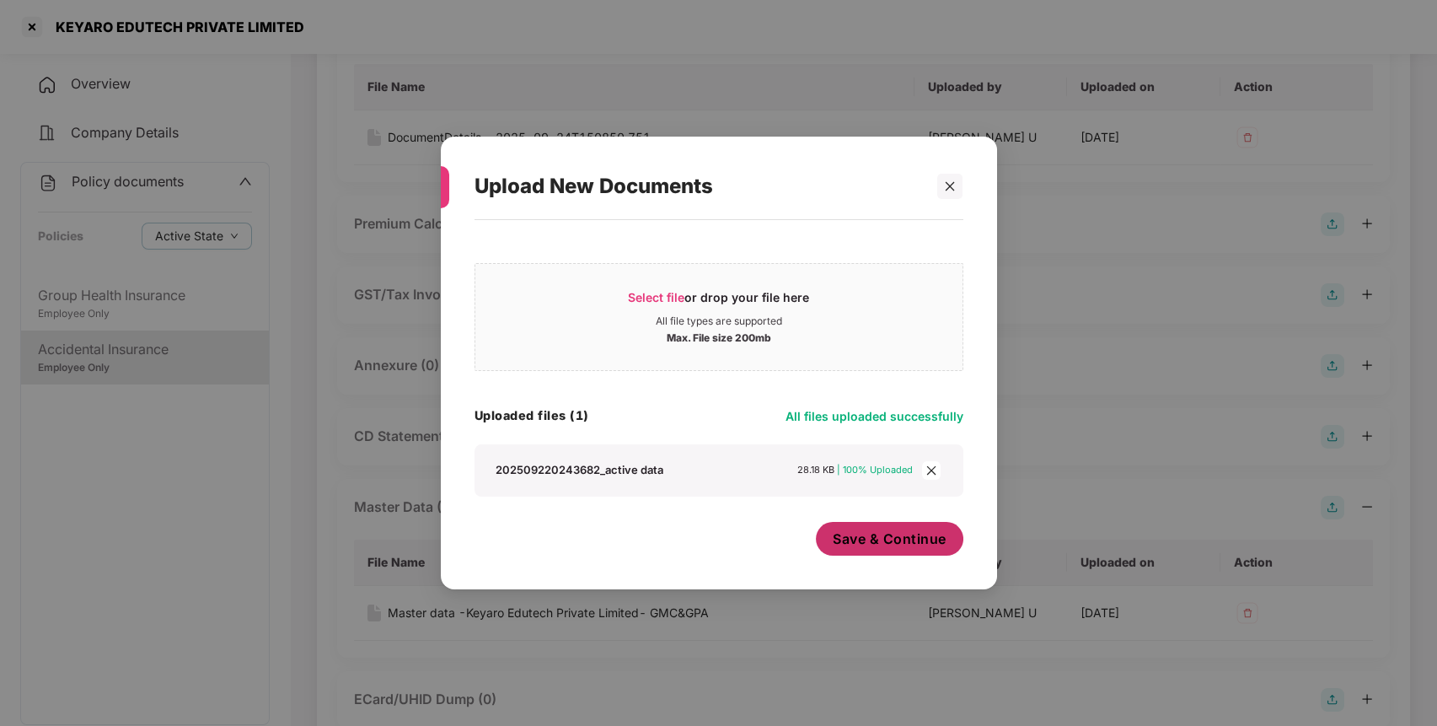
click at [855, 546] on span "Save & Continue" at bounding box center [890, 538] width 114 height 19
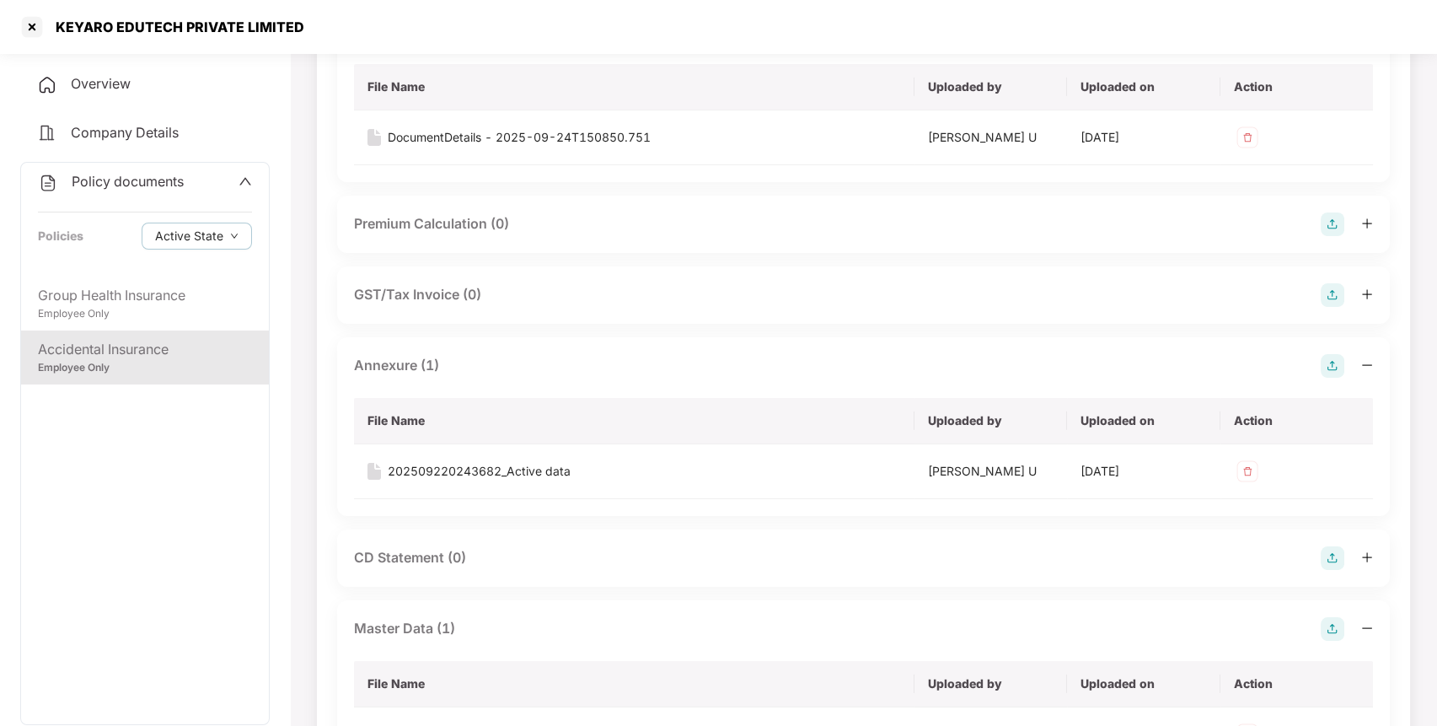
scroll to position [0, 0]
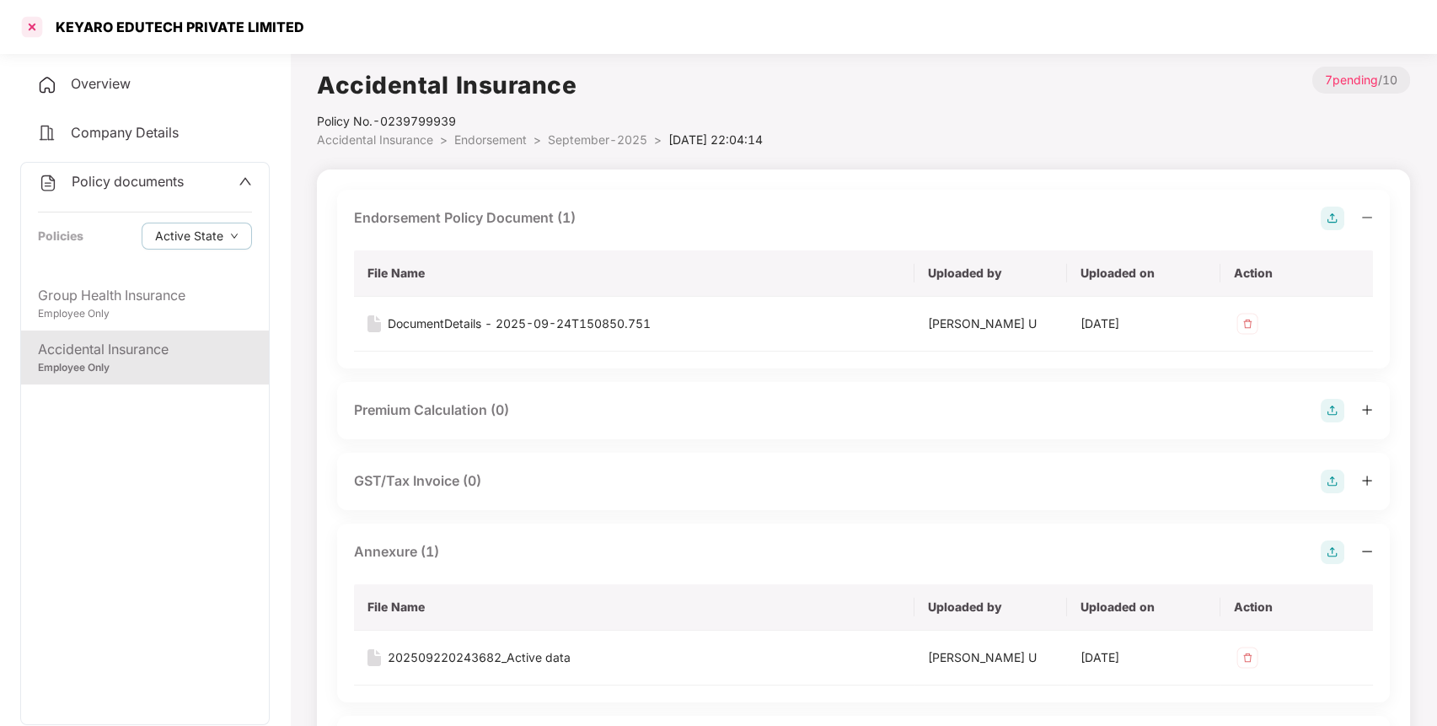
click at [25, 28] on div at bounding box center [32, 26] width 27 height 27
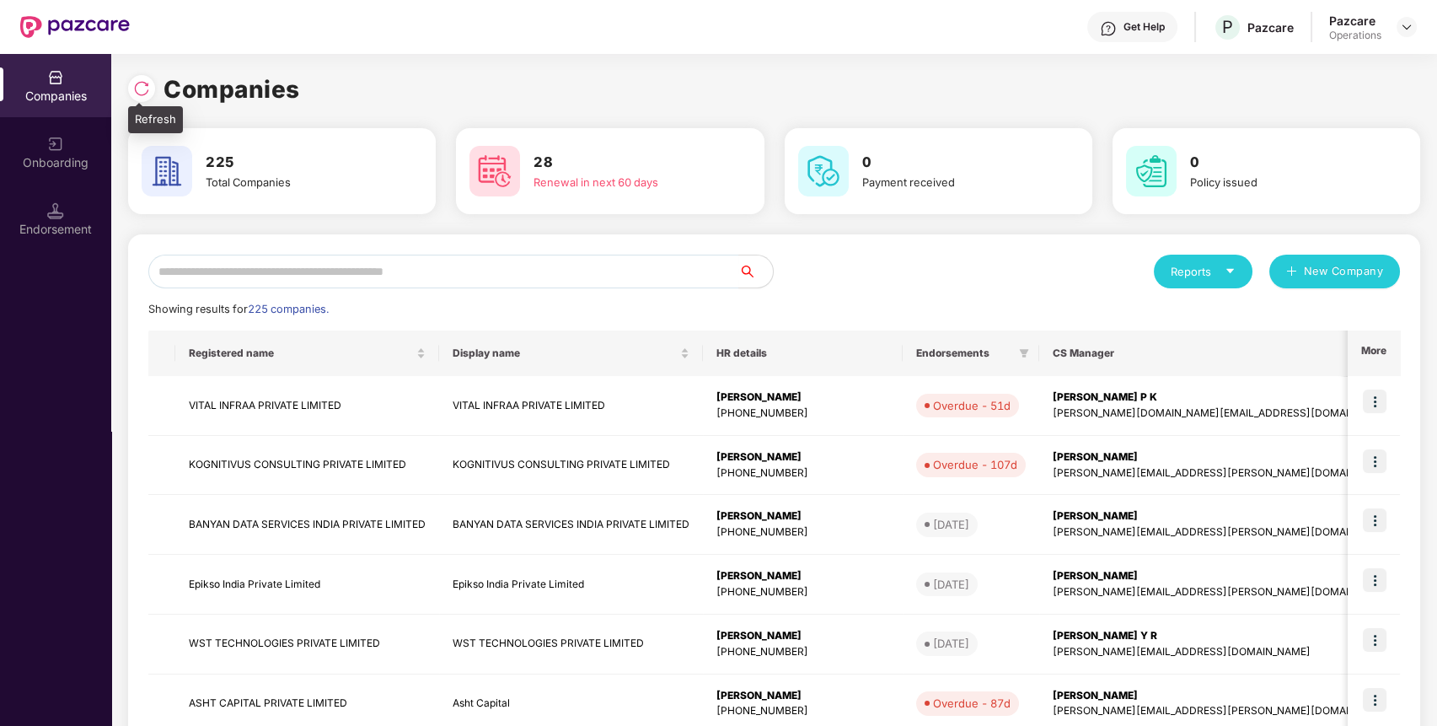
click at [142, 87] on img at bounding box center [141, 88] width 17 height 17
click at [142, 78] on div at bounding box center [141, 88] width 27 height 27
click at [465, 282] on input "text" at bounding box center [443, 271] width 591 height 34
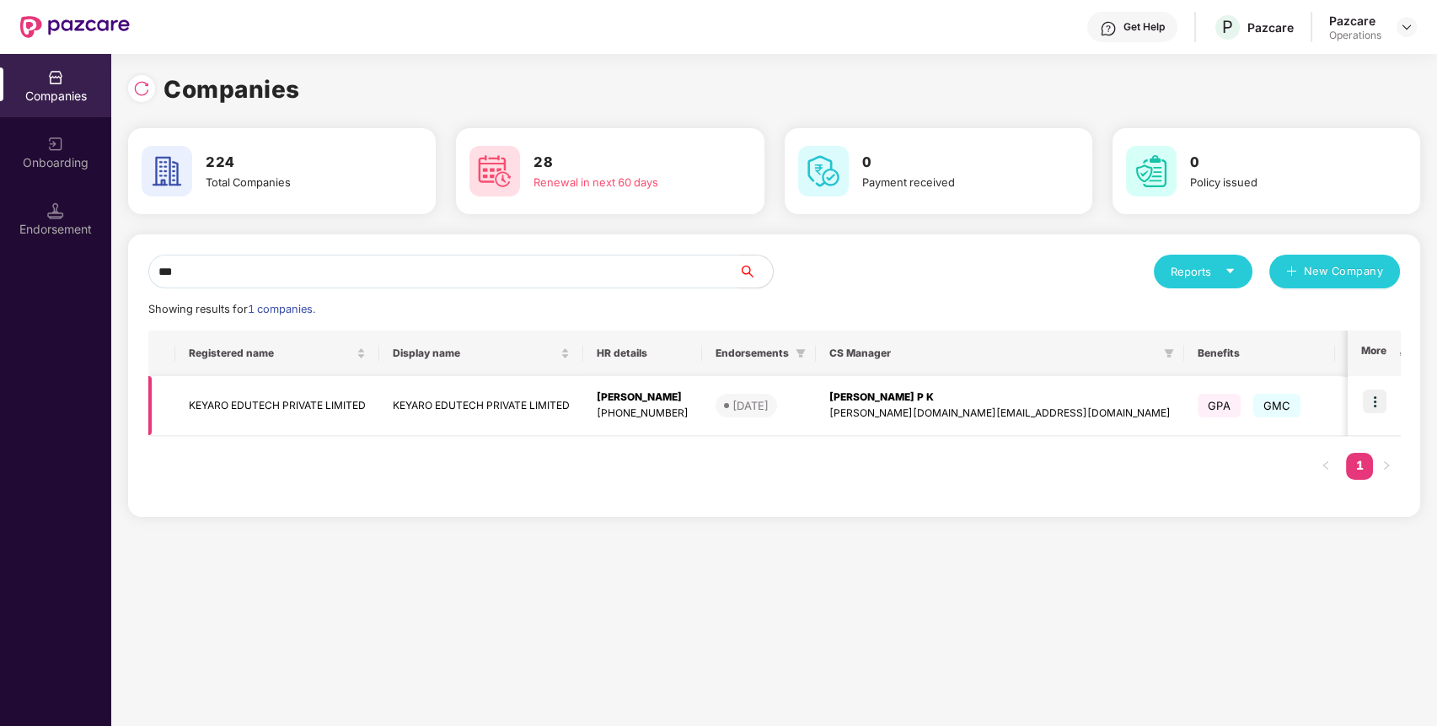
type input "***"
click at [258, 395] on td "KEYARO EDUTECH PRIVATE LIMITED" at bounding box center [277, 406] width 204 height 60
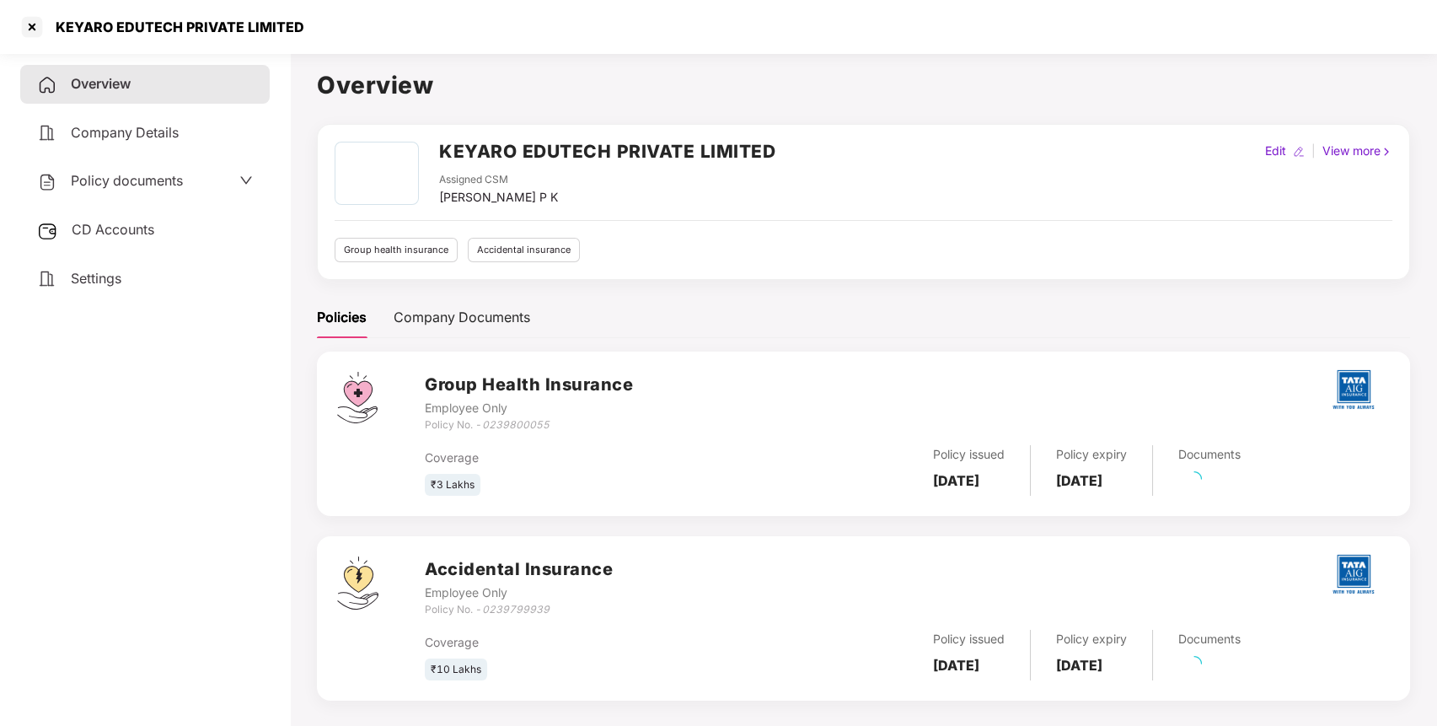
click at [148, 230] on span "CD Accounts" at bounding box center [113, 229] width 83 height 17
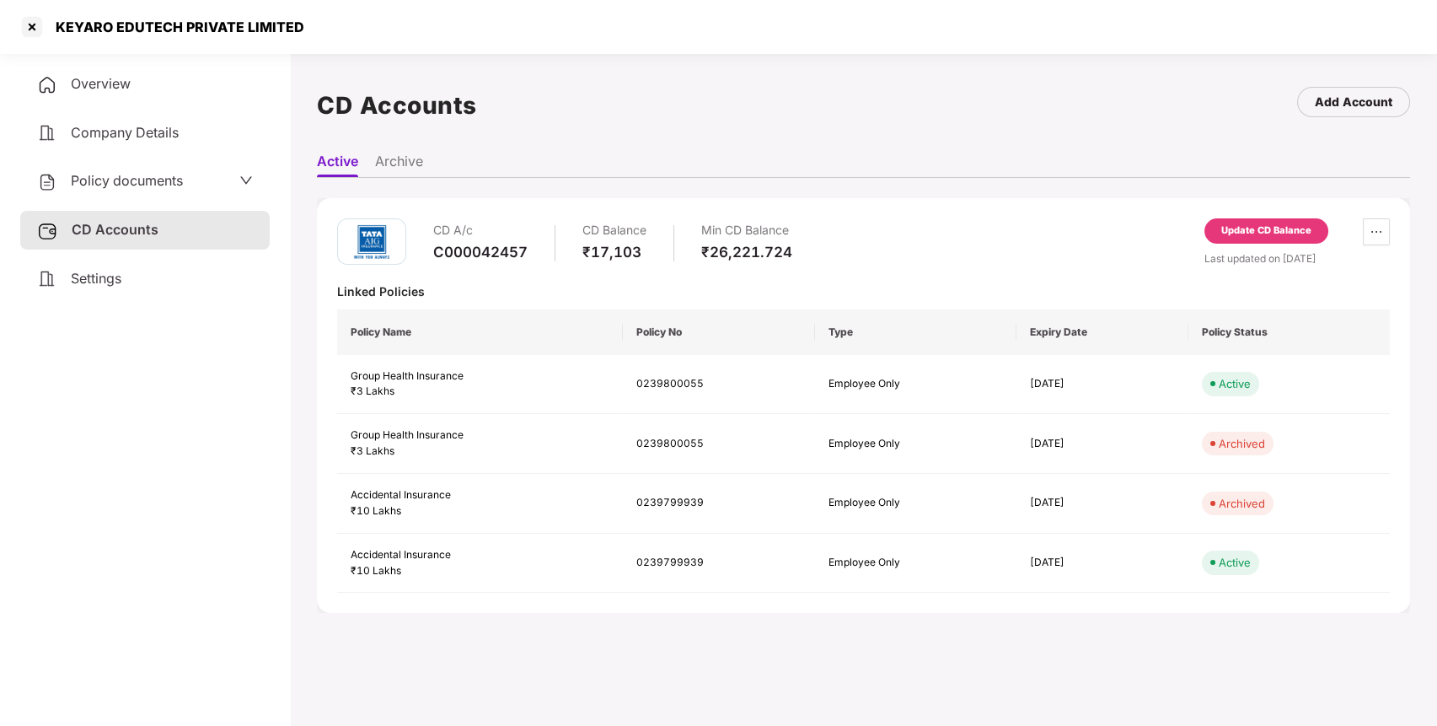
click at [1221, 226] on div "Update CD Balance" at bounding box center [1266, 230] width 90 height 15
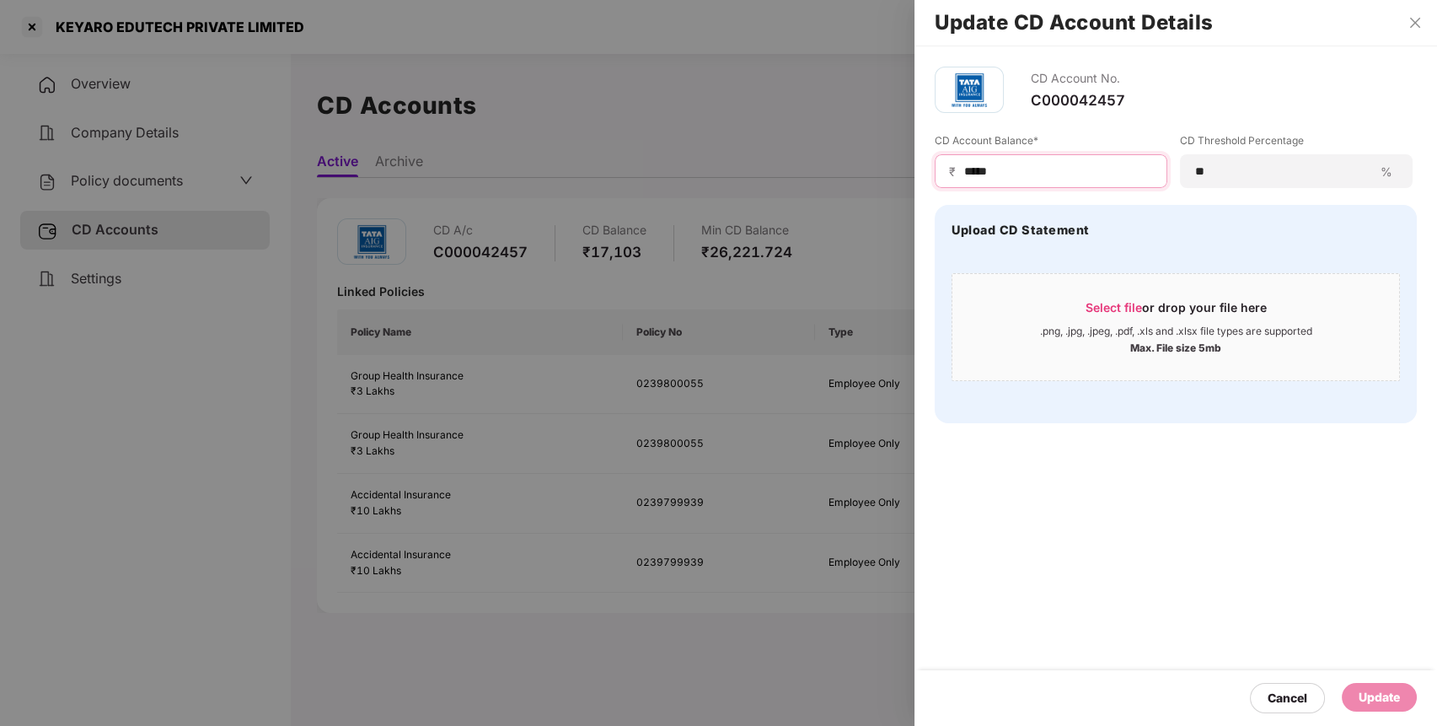
click at [977, 168] on input "*****" at bounding box center [1057, 172] width 190 height 18
type input "*****"
click at [1364, 681] on div "Cancel Update" at bounding box center [1175, 698] width 522 height 56
click at [1373, 694] on div "Update" at bounding box center [1378, 697] width 41 height 19
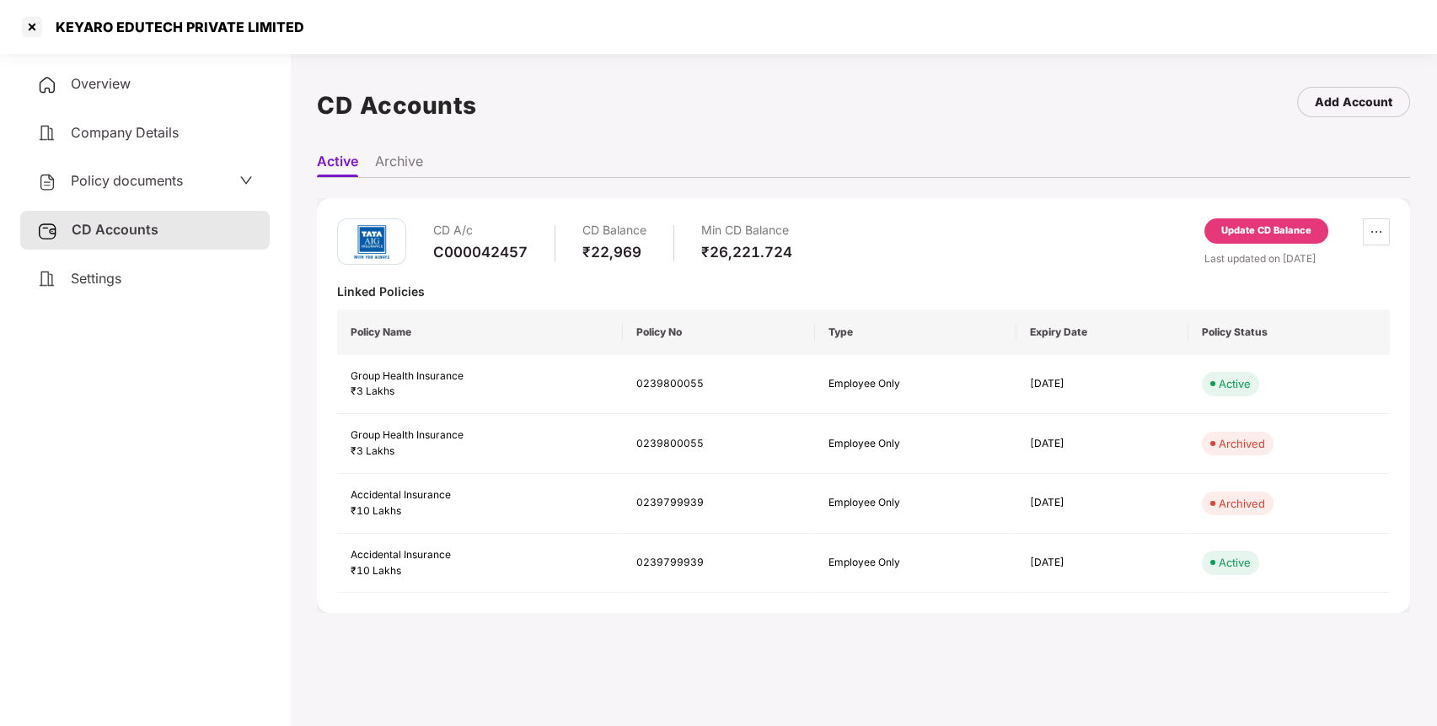
click at [106, 184] on span "Policy documents" at bounding box center [127, 180] width 112 height 17
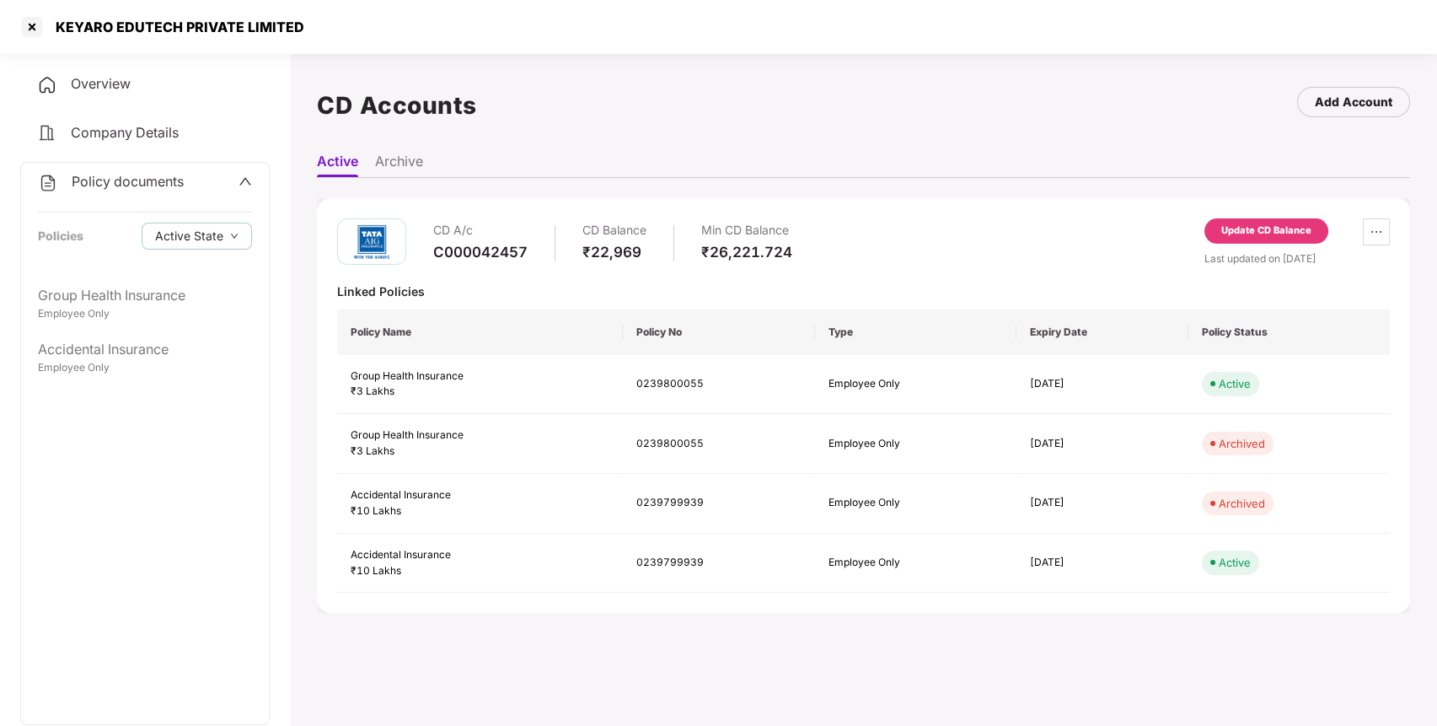
click at [99, 179] on span "Policy documents" at bounding box center [128, 181] width 112 height 17
click at [106, 229] on span "CD Accounts" at bounding box center [113, 229] width 83 height 17
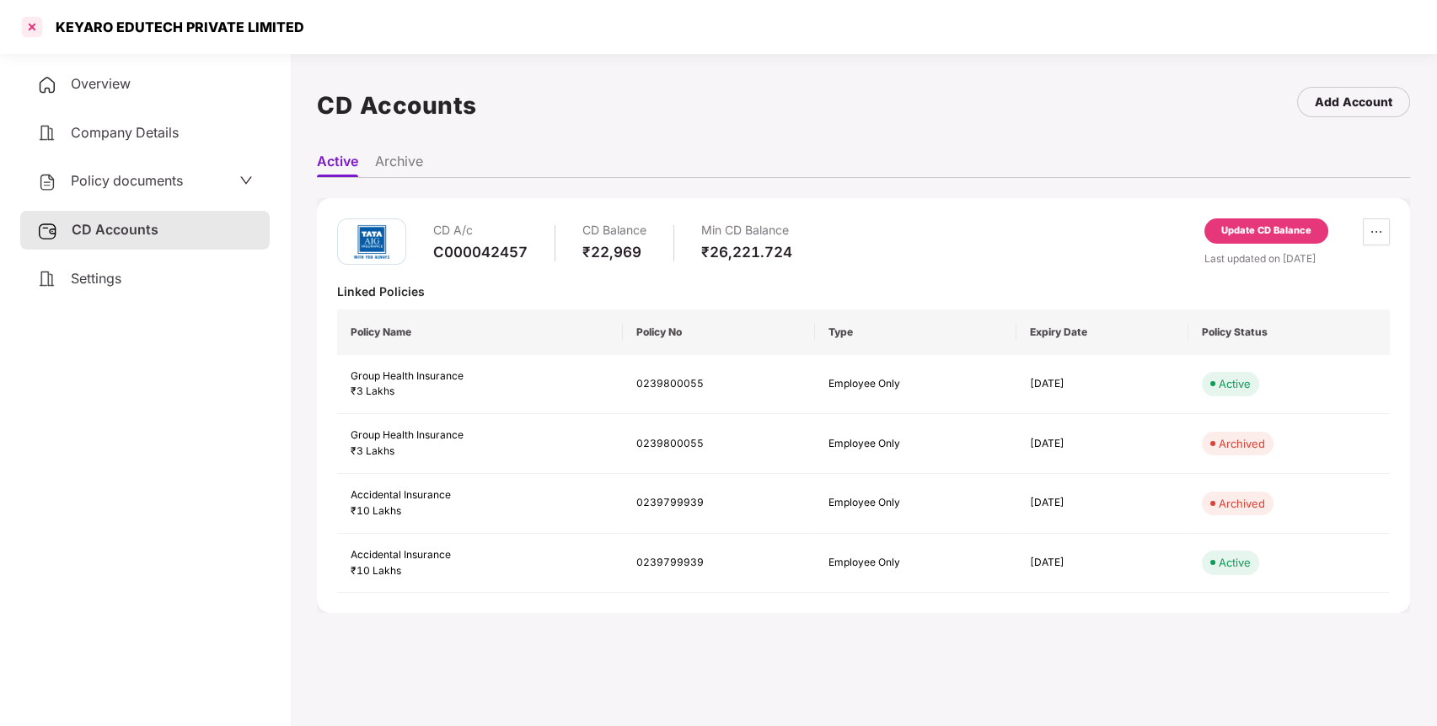
click at [34, 16] on div at bounding box center [32, 26] width 27 height 27
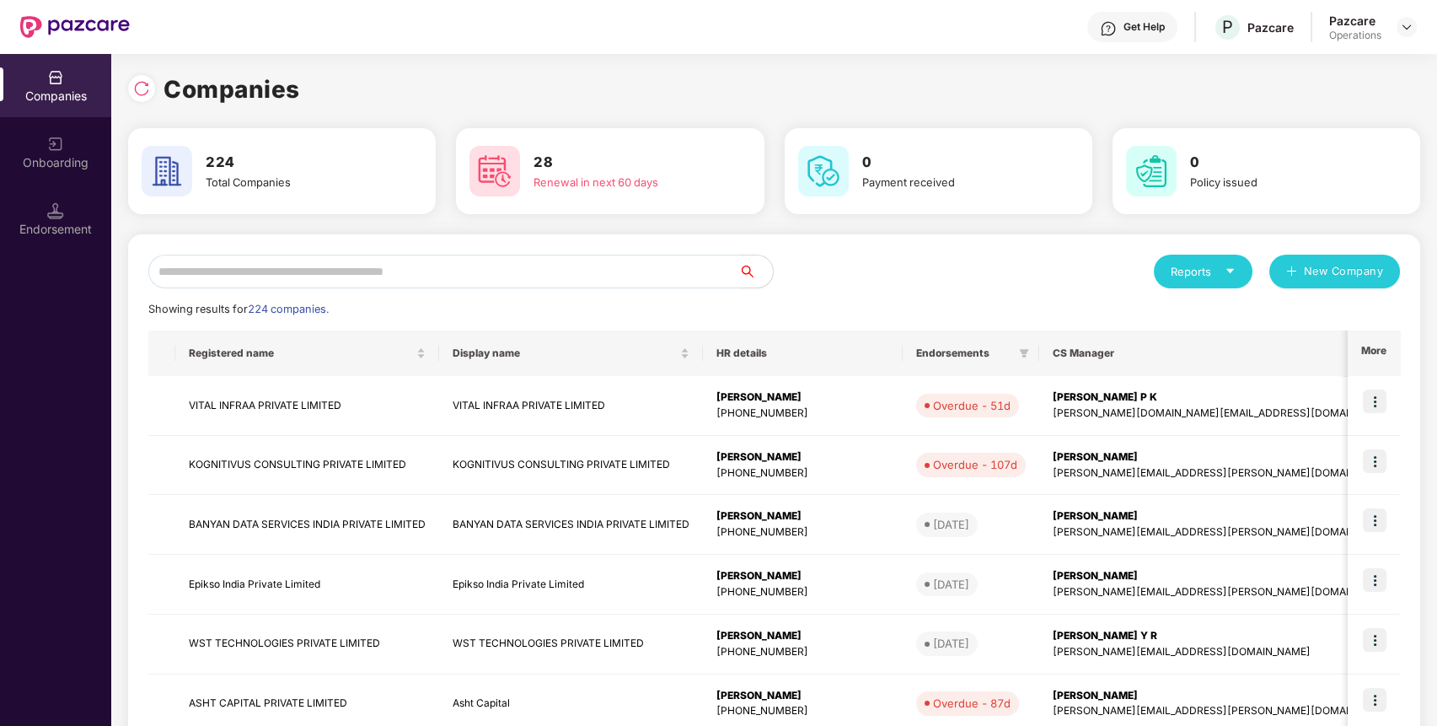
click at [317, 274] on input "text" at bounding box center [443, 271] width 591 height 34
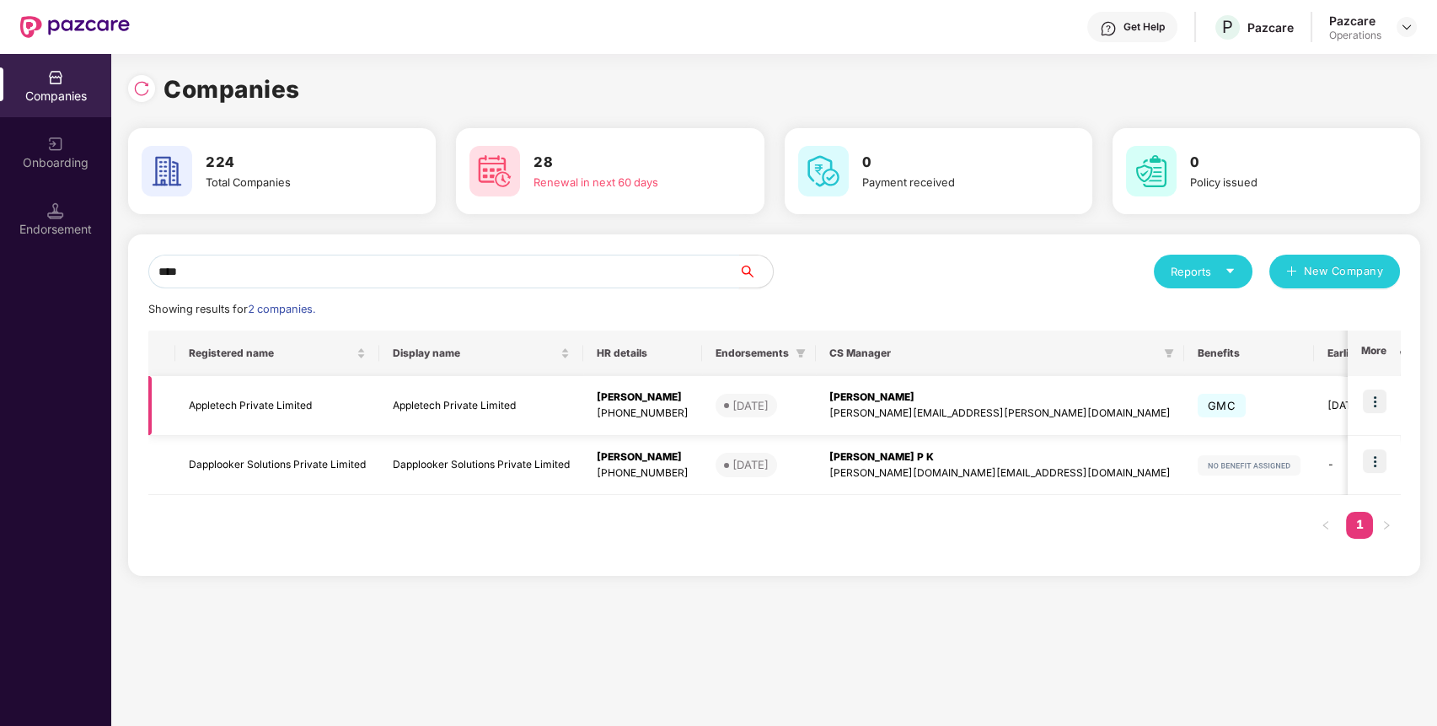
type input "****"
click at [244, 403] on td "Appletech Private Limited" at bounding box center [277, 406] width 204 height 60
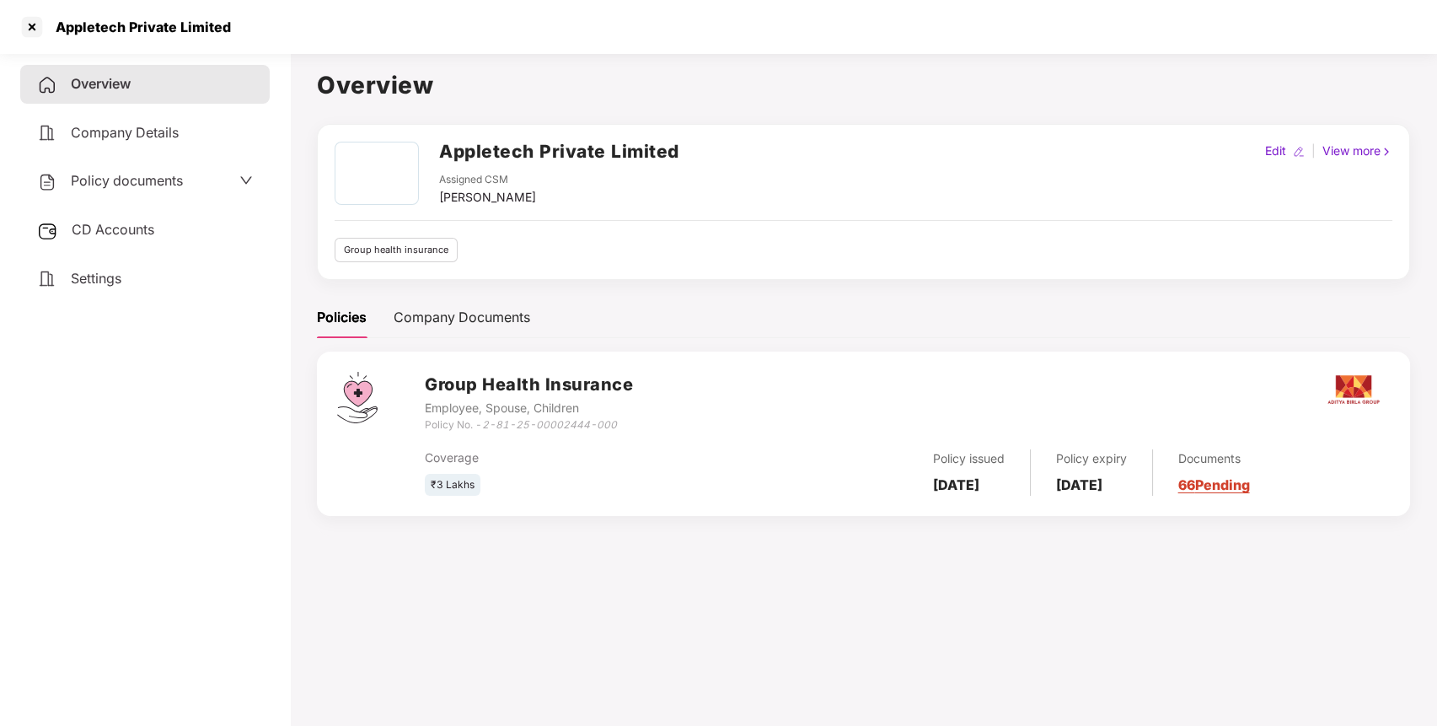
click at [184, 173] on div "Policy documents" at bounding box center [145, 181] width 216 height 22
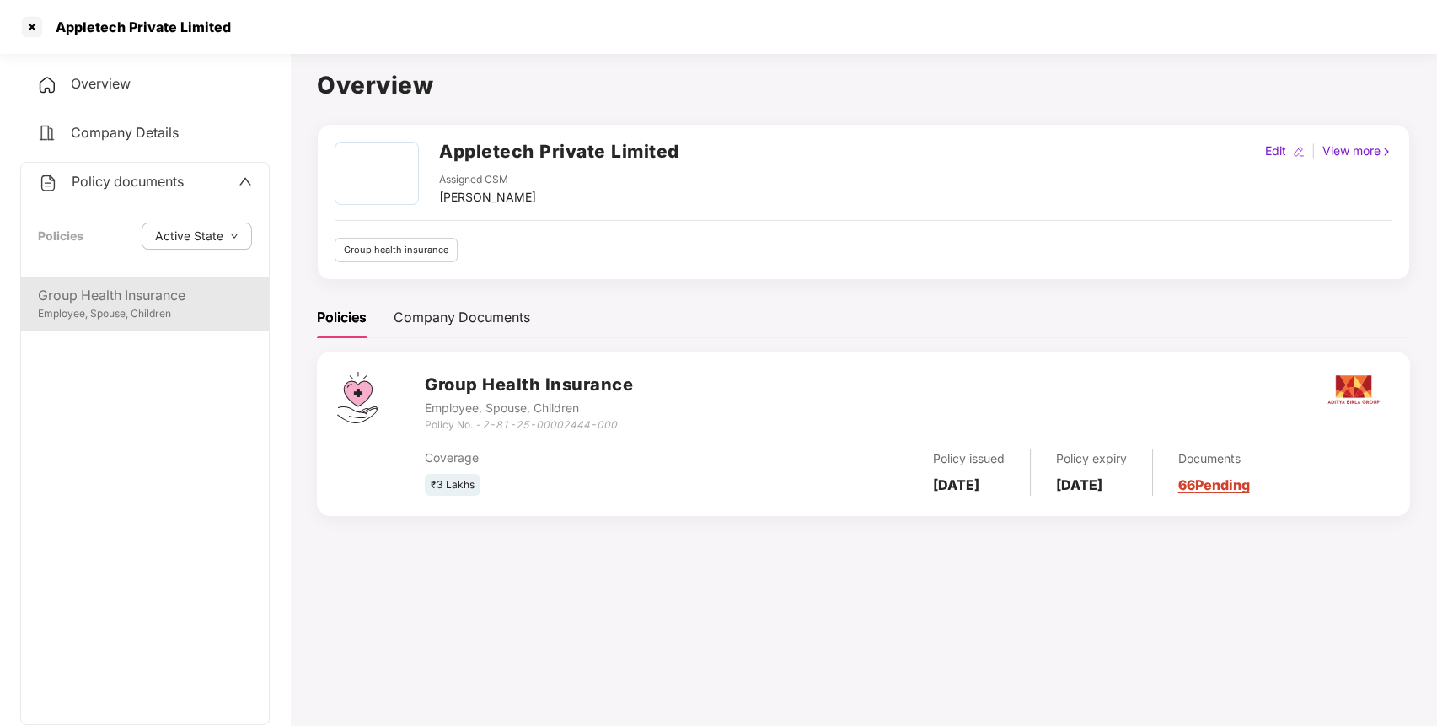
click at [136, 294] on div "Group Health Insurance" at bounding box center [145, 295] width 214 height 21
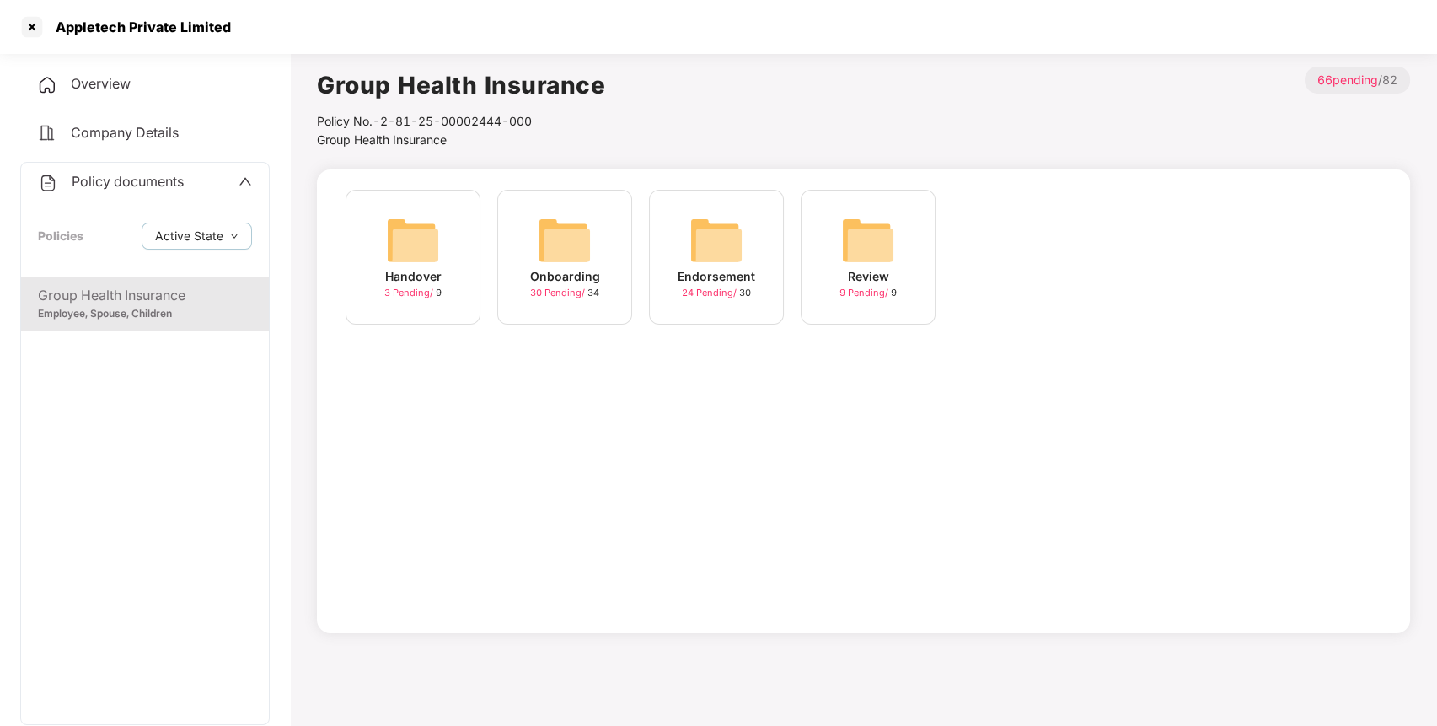
click at [718, 222] on img at bounding box center [716, 240] width 54 height 54
click at [712, 211] on div "September-2025 17 Pending / 20" at bounding box center [716, 257] width 135 height 135
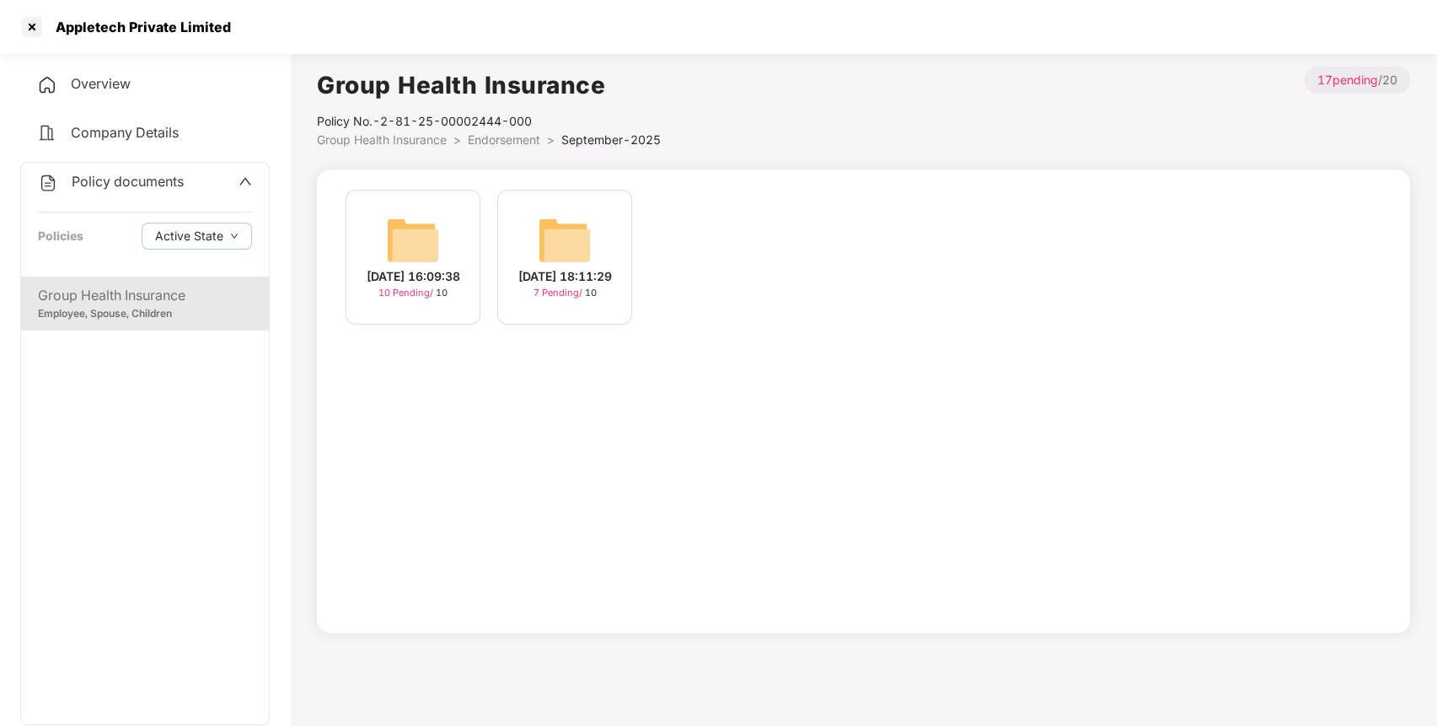
click at [426, 243] on img at bounding box center [413, 240] width 54 height 54
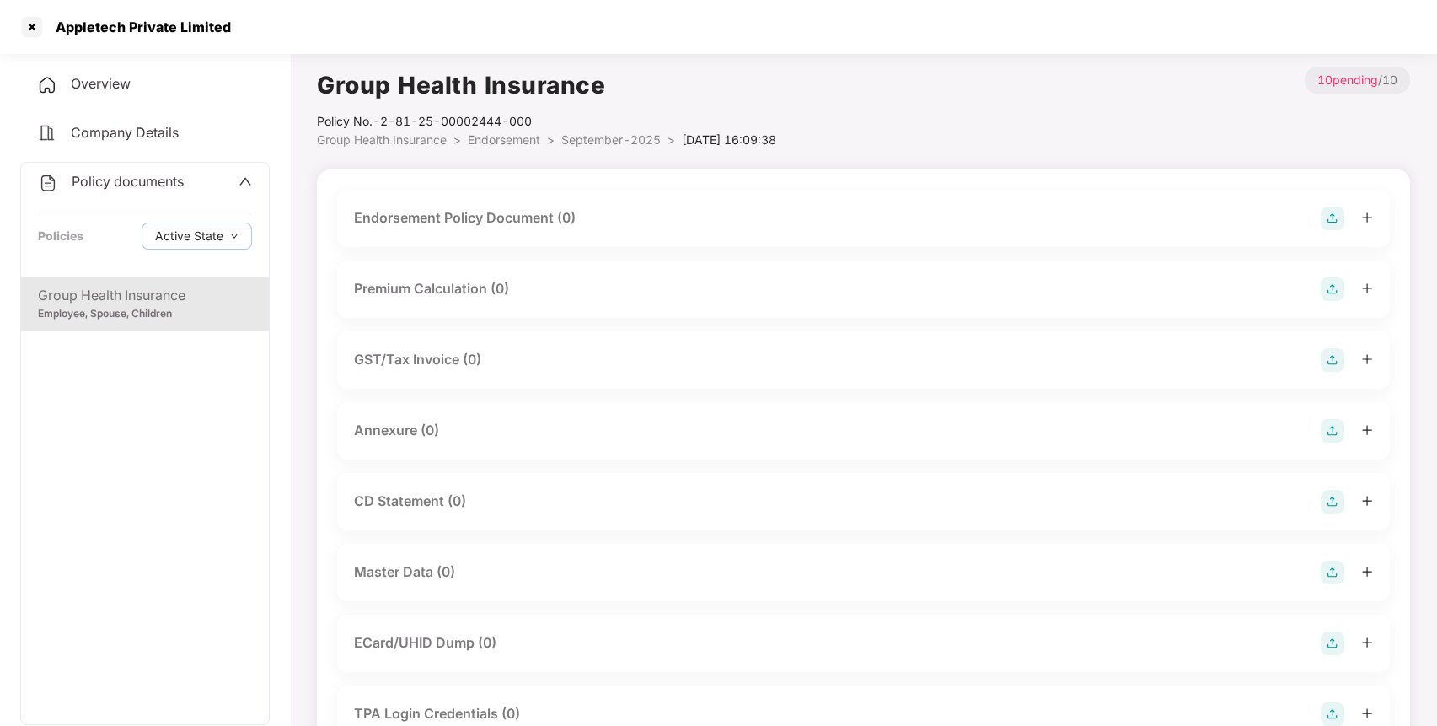
click at [1327, 217] on img at bounding box center [1332, 218] width 24 height 24
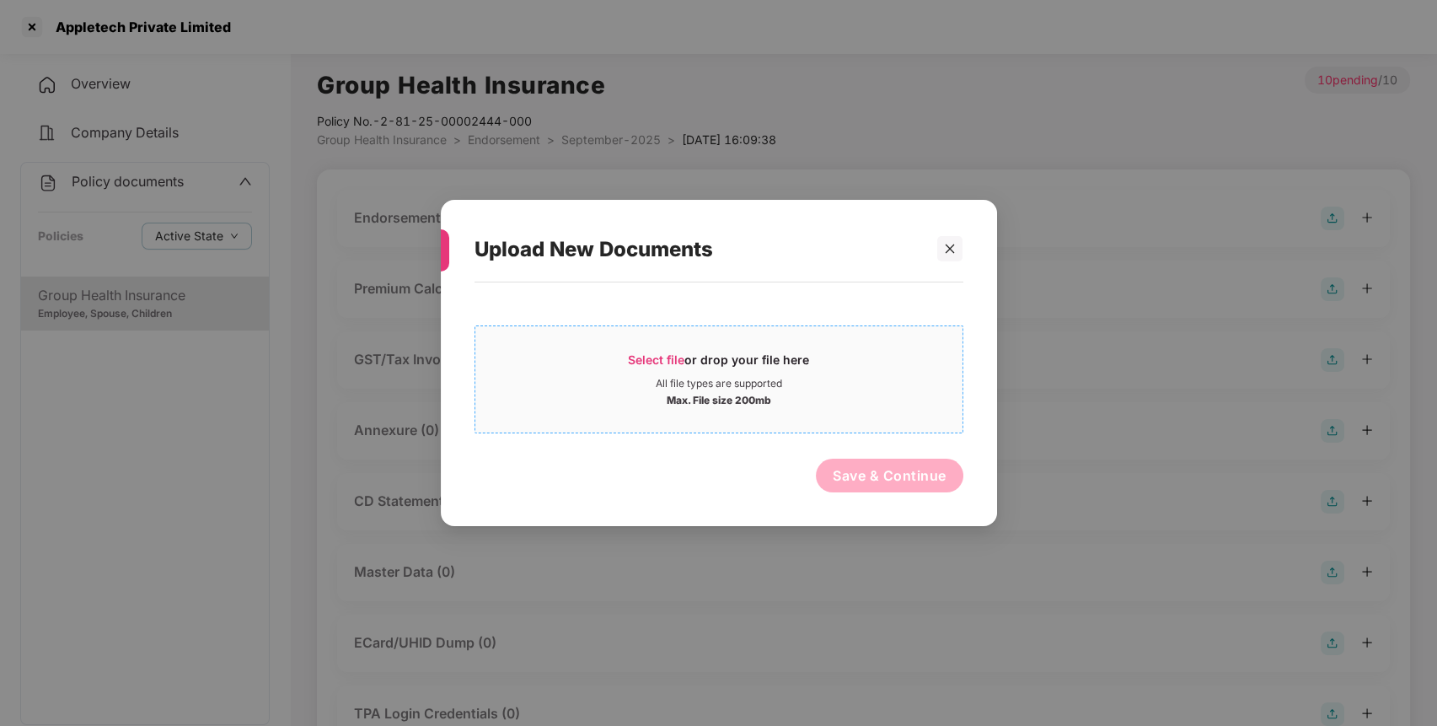
click at [670, 356] on span "Select file" at bounding box center [656, 359] width 56 height 14
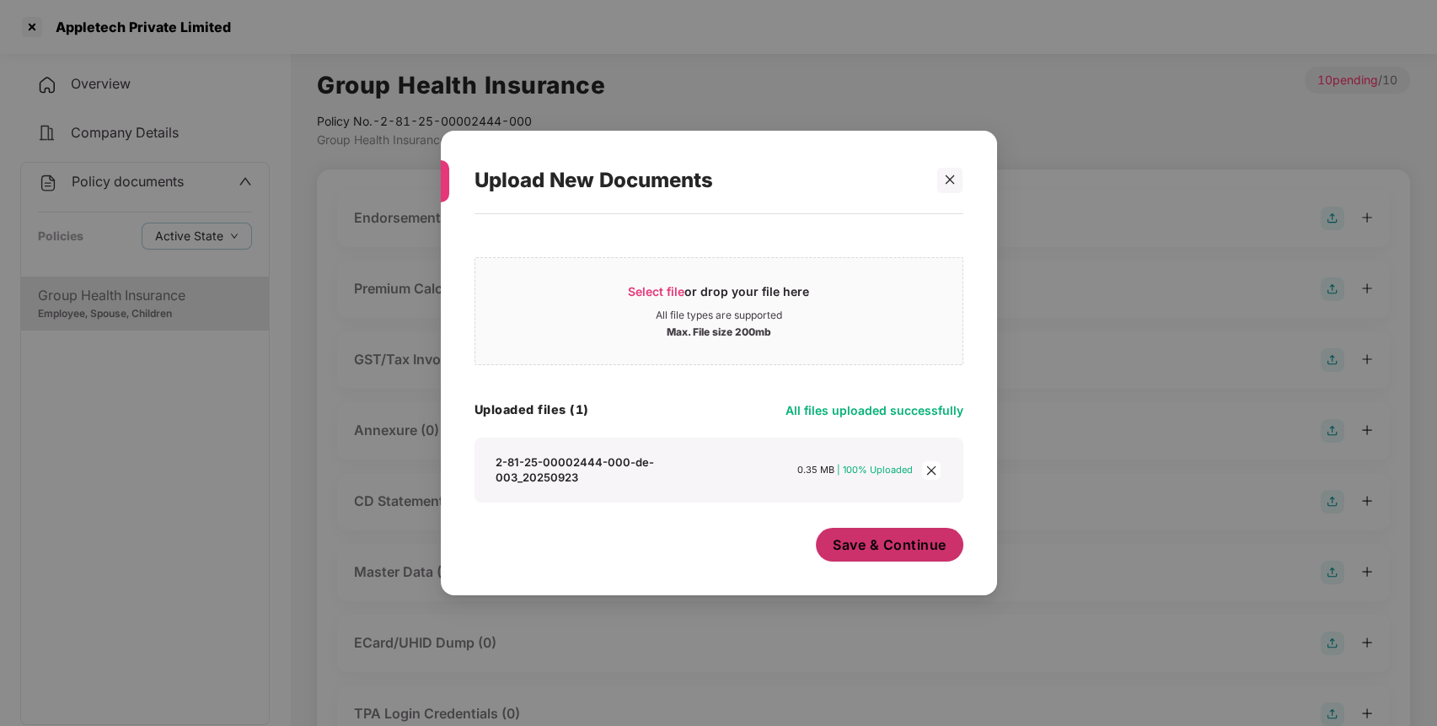
click at [886, 546] on span "Save & Continue" at bounding box center [890, 544] width 114 height 19
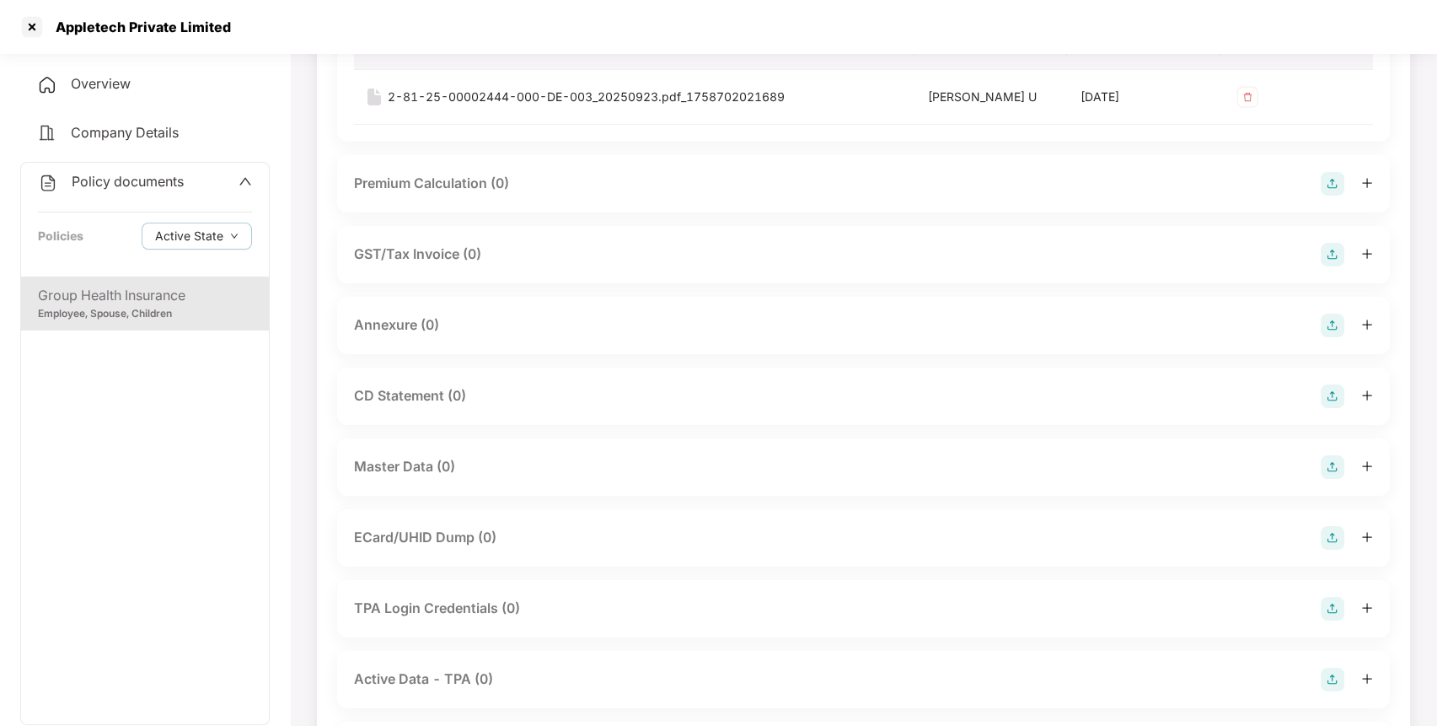
scroll to position [228, 0]
click at [1336, 324] on img at bounding box center [1332, 324] width 24 height 24
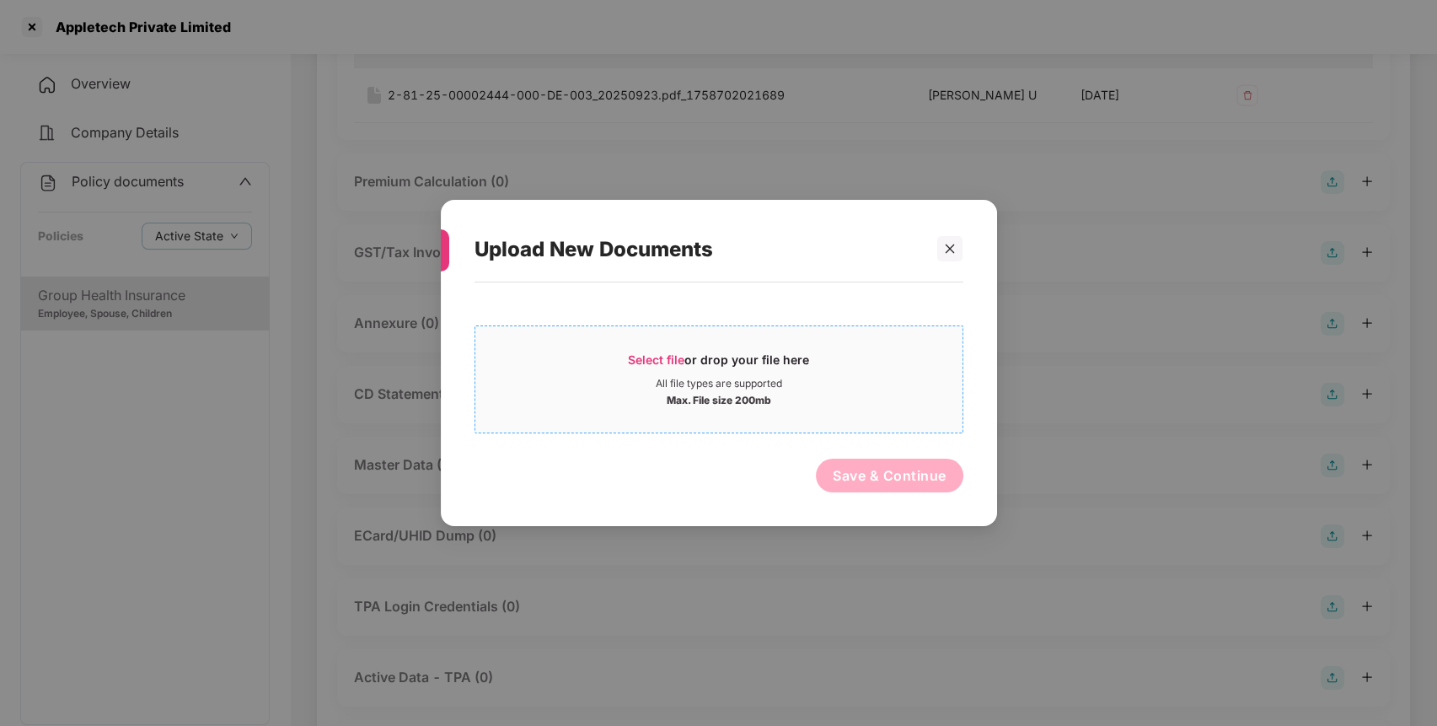
click at [655, 357] on span "Select file" at bounding box center [656, 359] width 56 height 14
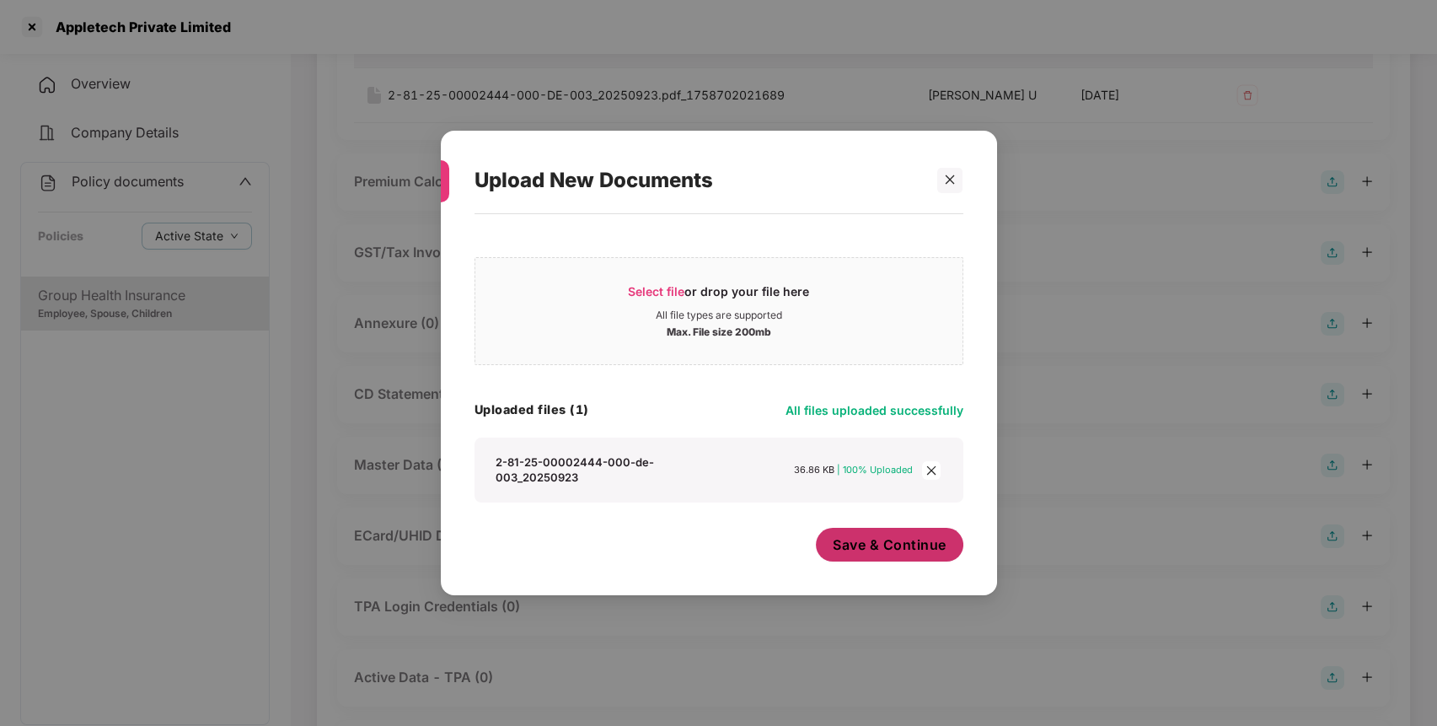
click at [860, 537] on span "Save & Continue" at bounding box center [890, 544] width 114 height 19
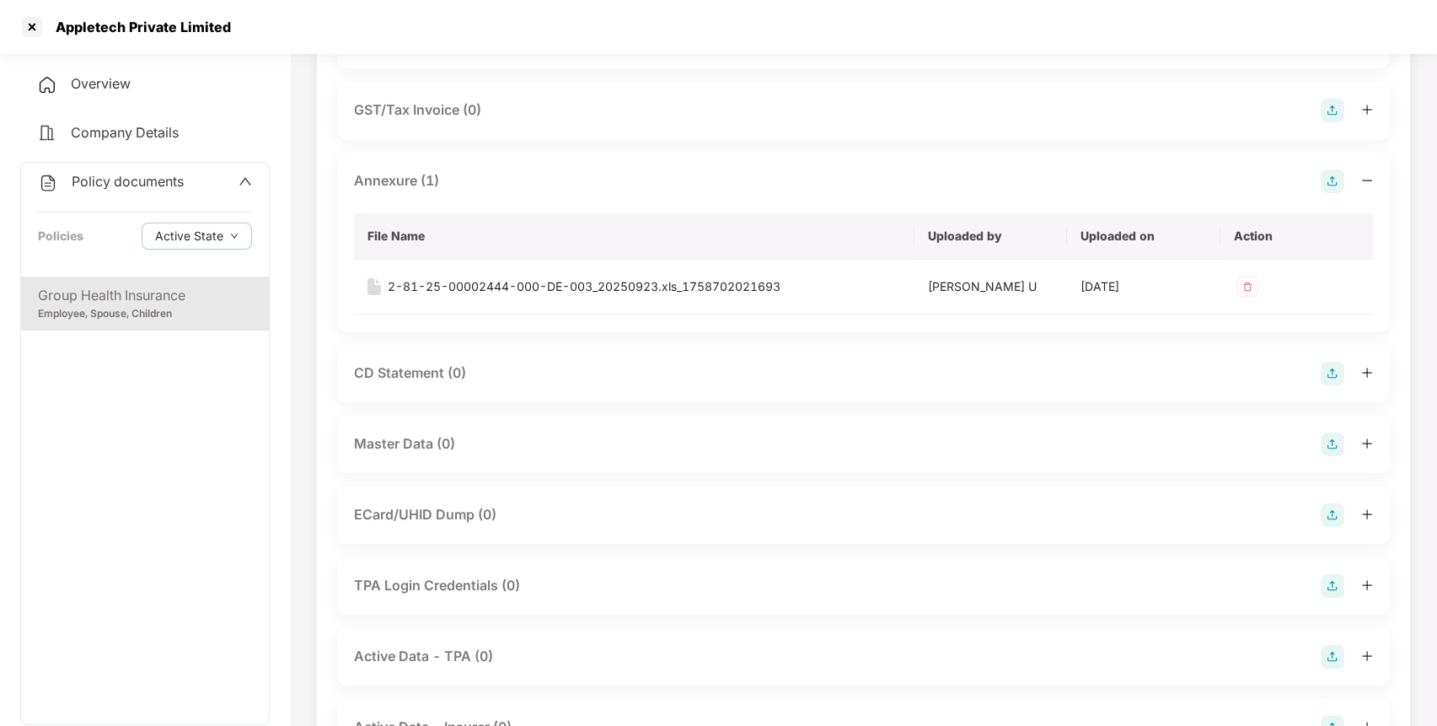
scroll to position [377, 0]
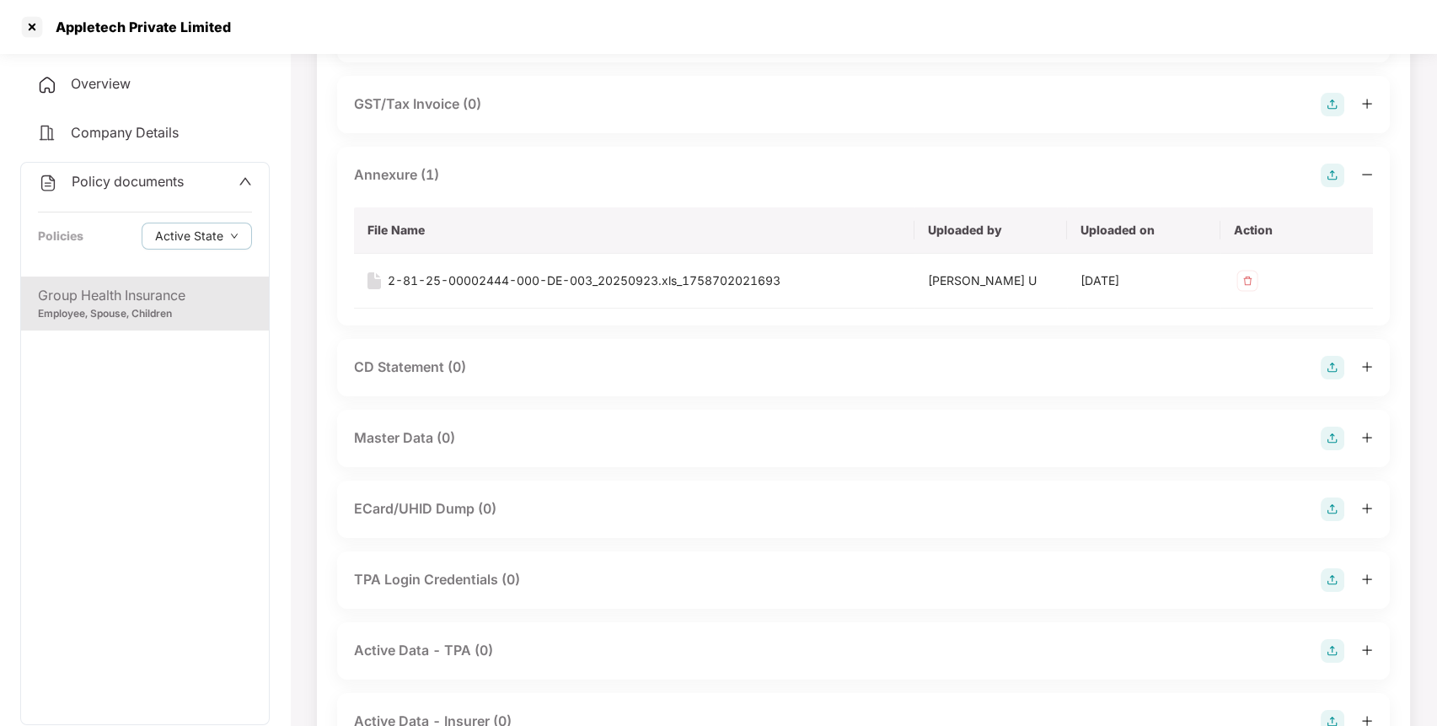
click at [1336, 436] on img at bounding box center [1332, 438] width 24 height 24
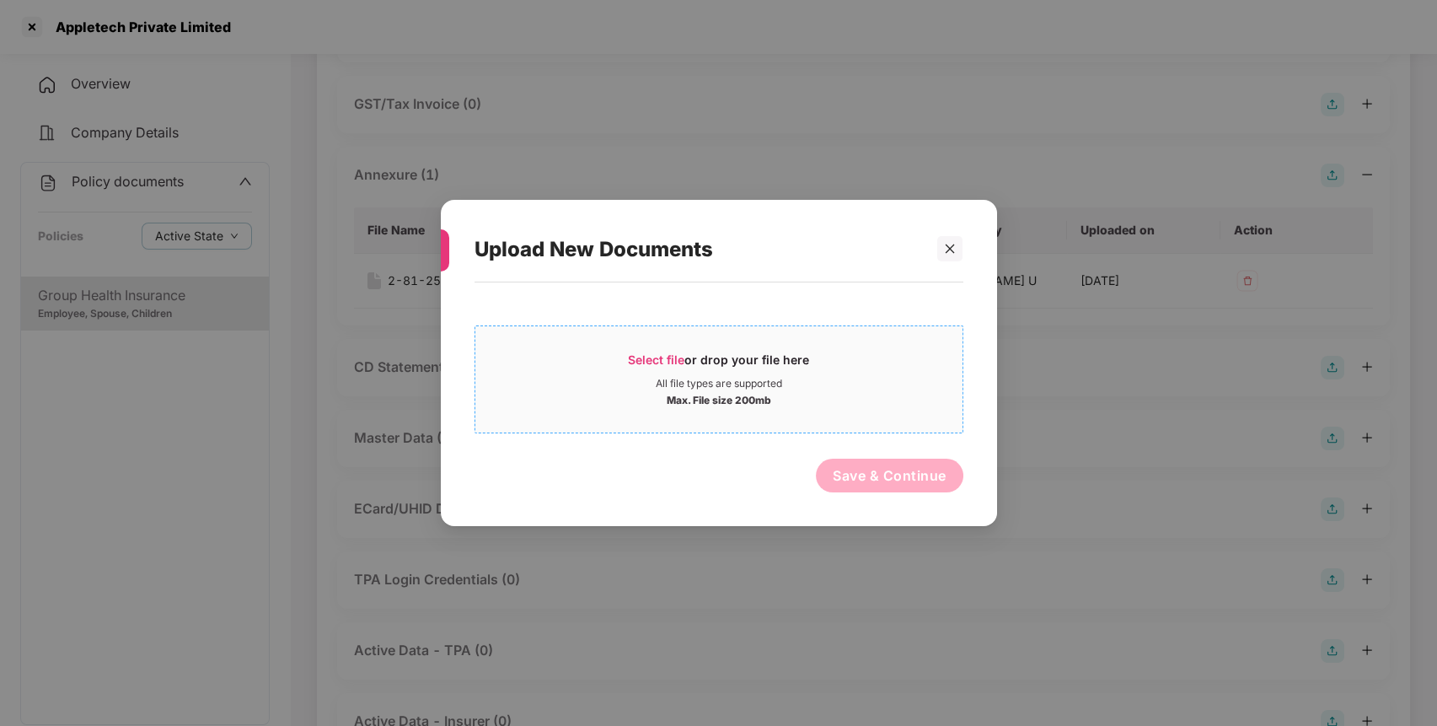
click at [644, 357] on span "Select file" at bounding box center [656, 359] width 56 height 14
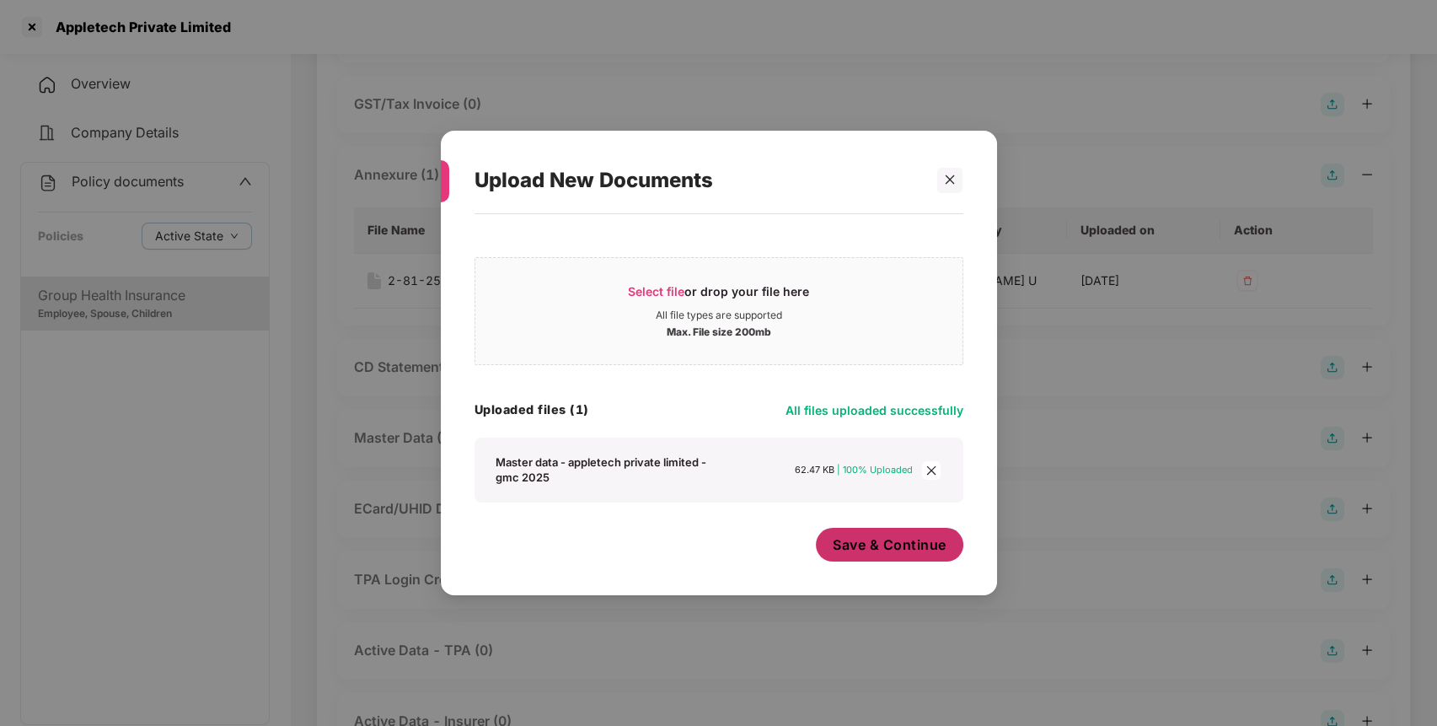
click at [908, 539] on span "Save & Continue" at bounding box center [890, 544] width 114 height 19
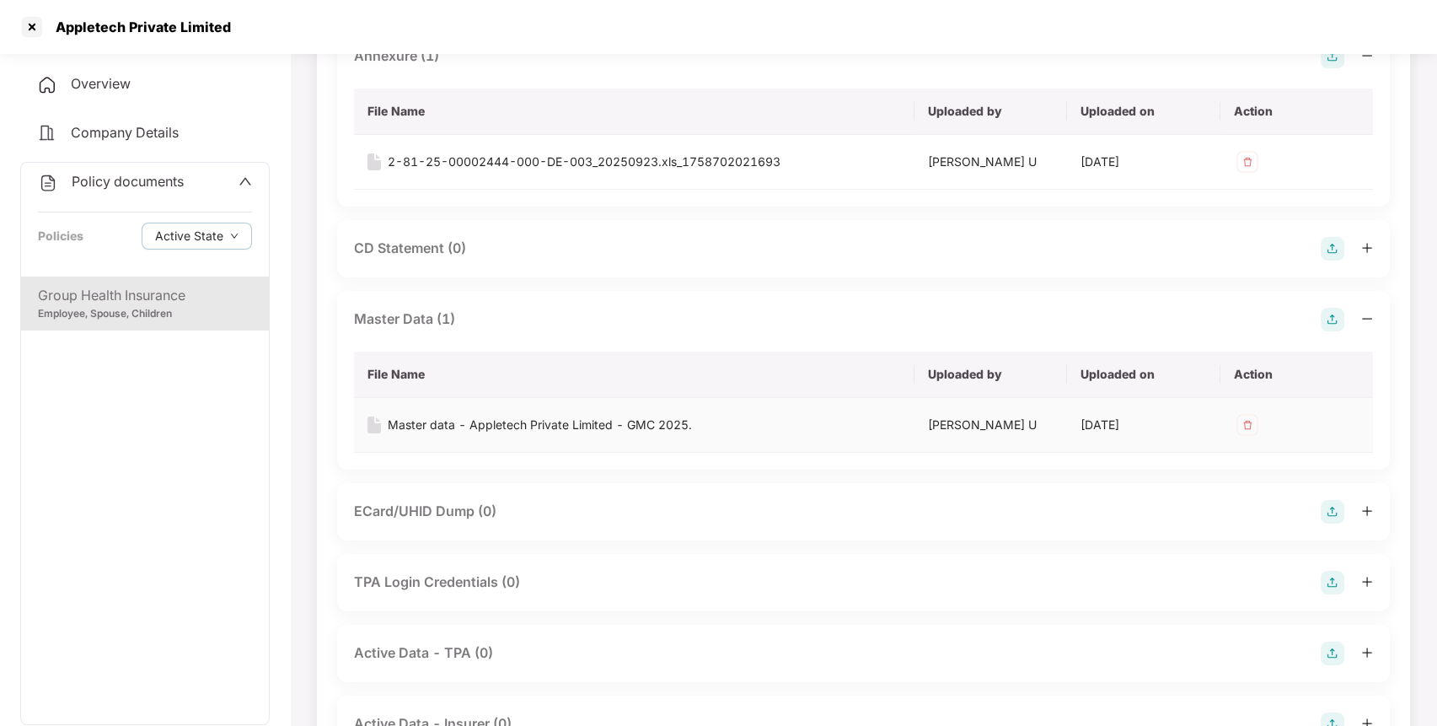
scroll to position [575, 0]
